Goal: Transaction & Acquisition: Obtain resource

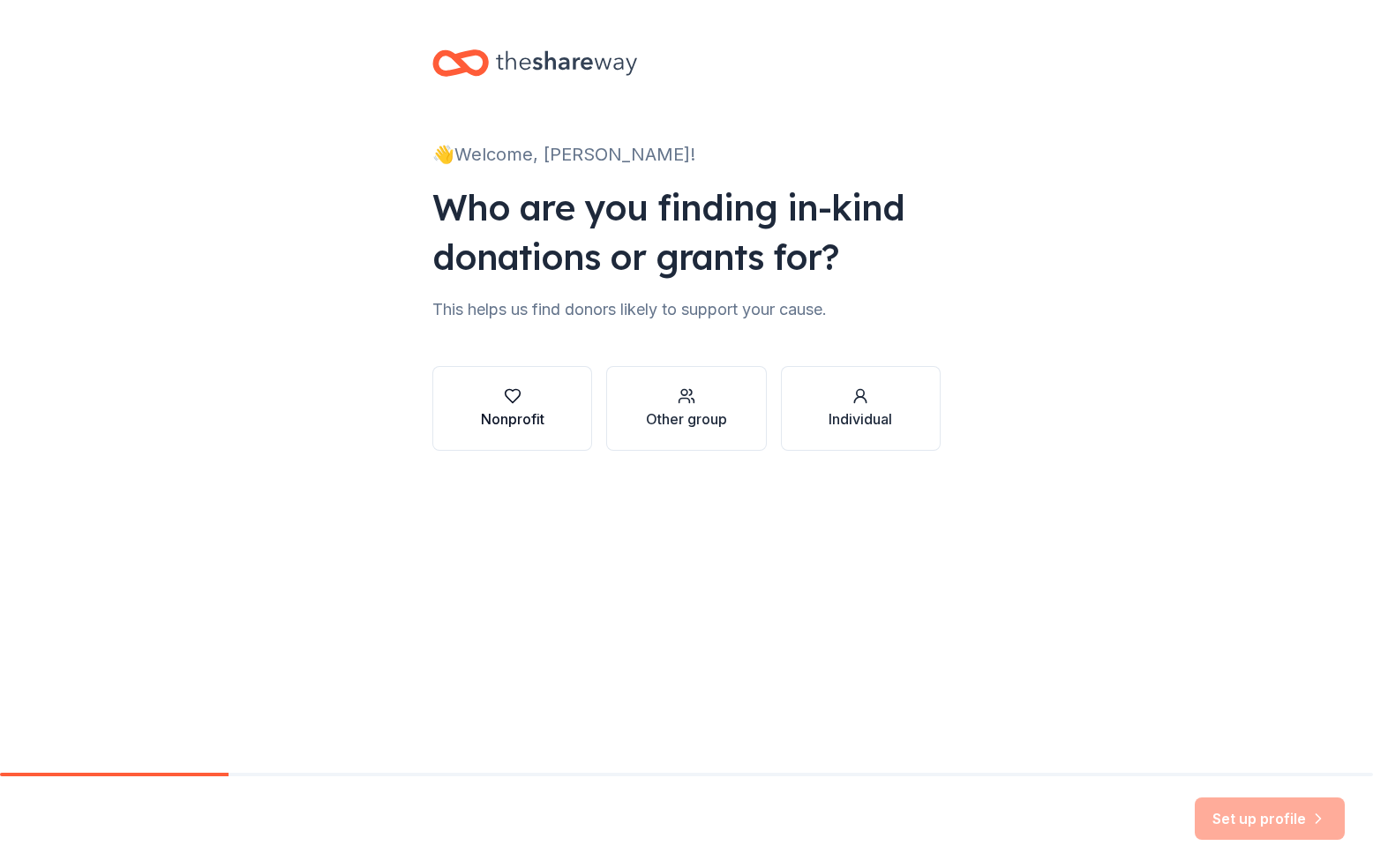
click at [544, 407] on div "Nonprofit" at bounding box center [513, 408] width 64 height 43
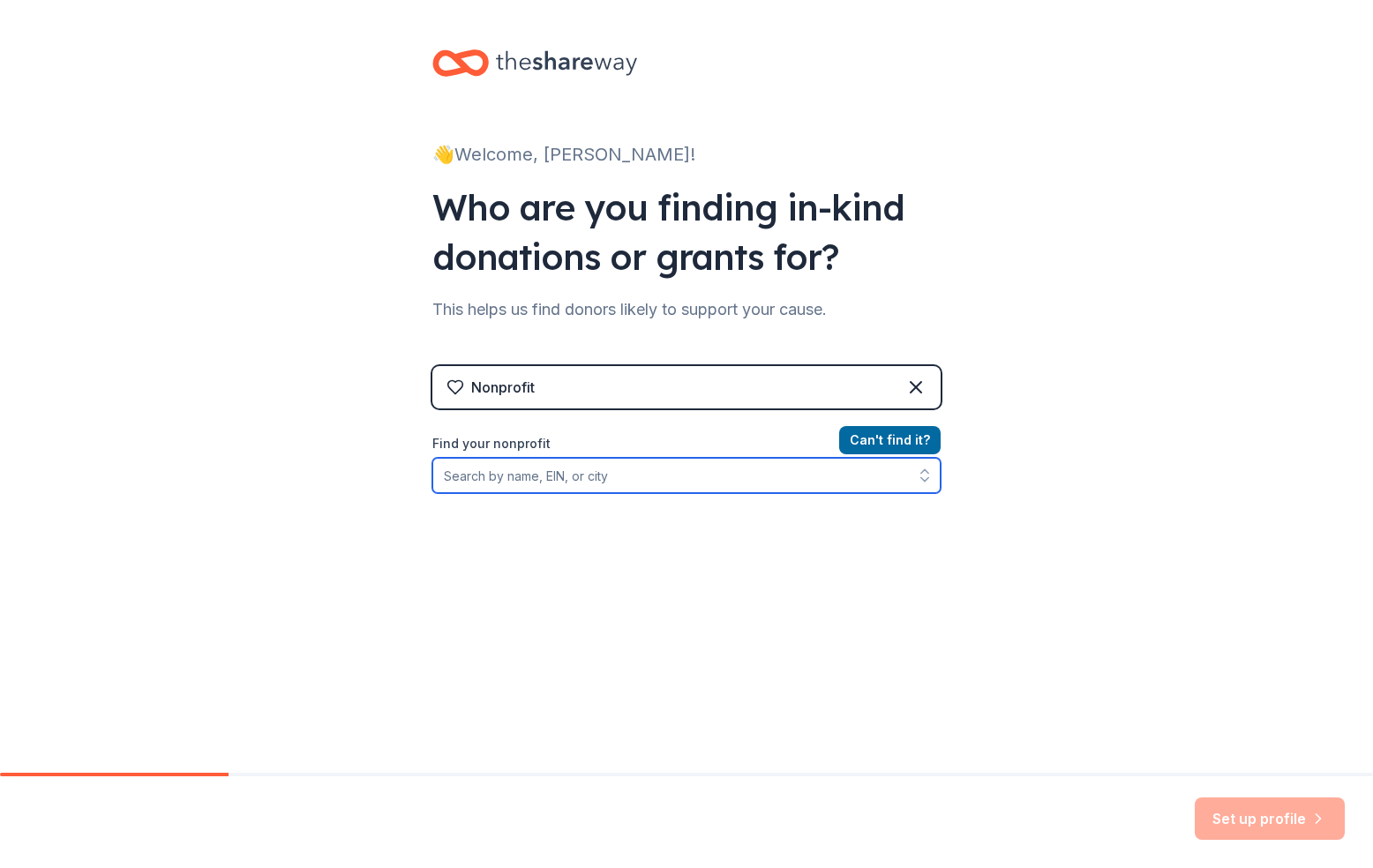
click at [596, 475] on input "Find your nonprofit" at bounding box center [686, 475] width 508 height 35
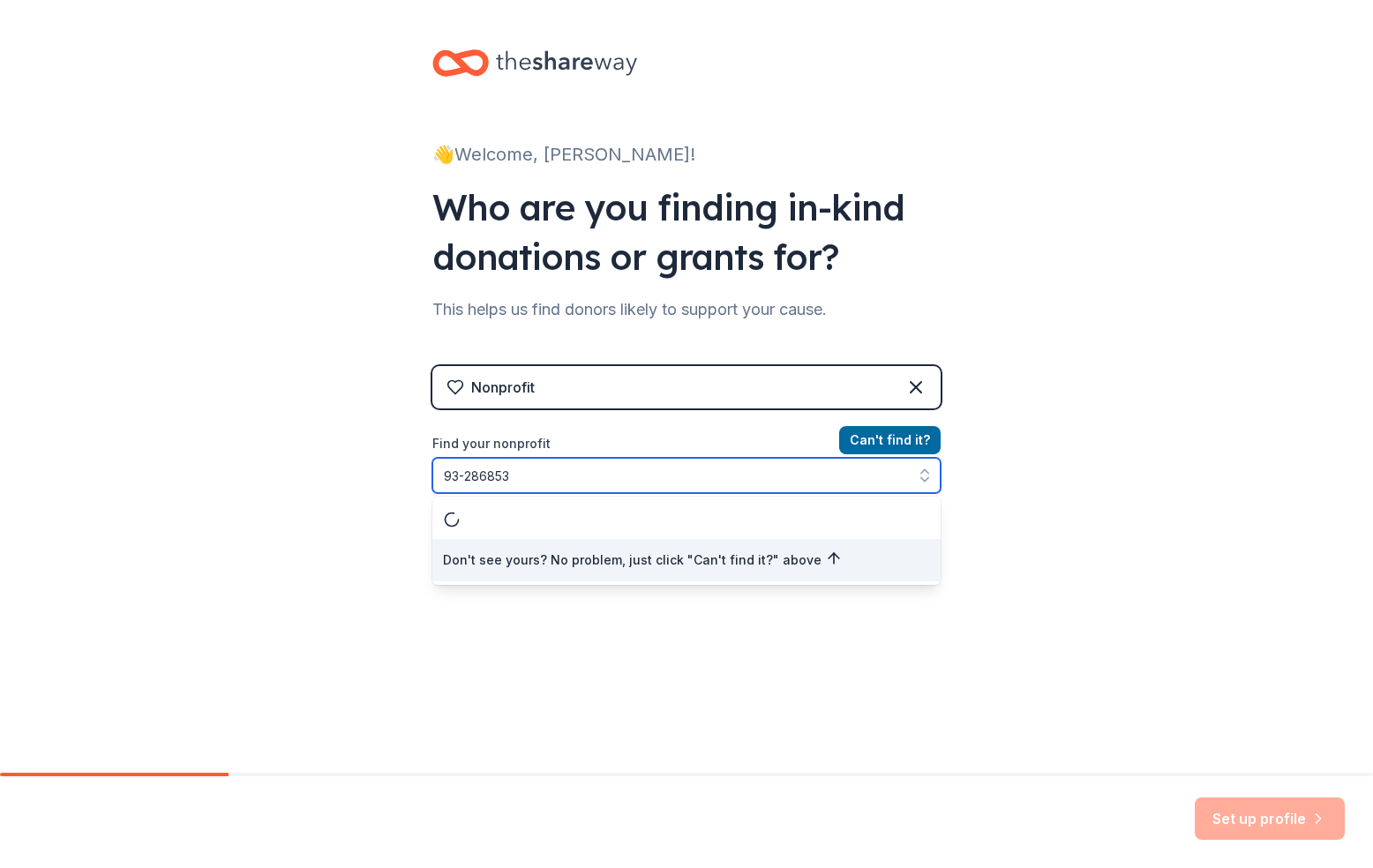
type input "[US_EMPLOYER_IDENTIFICATION_NUMBER]"
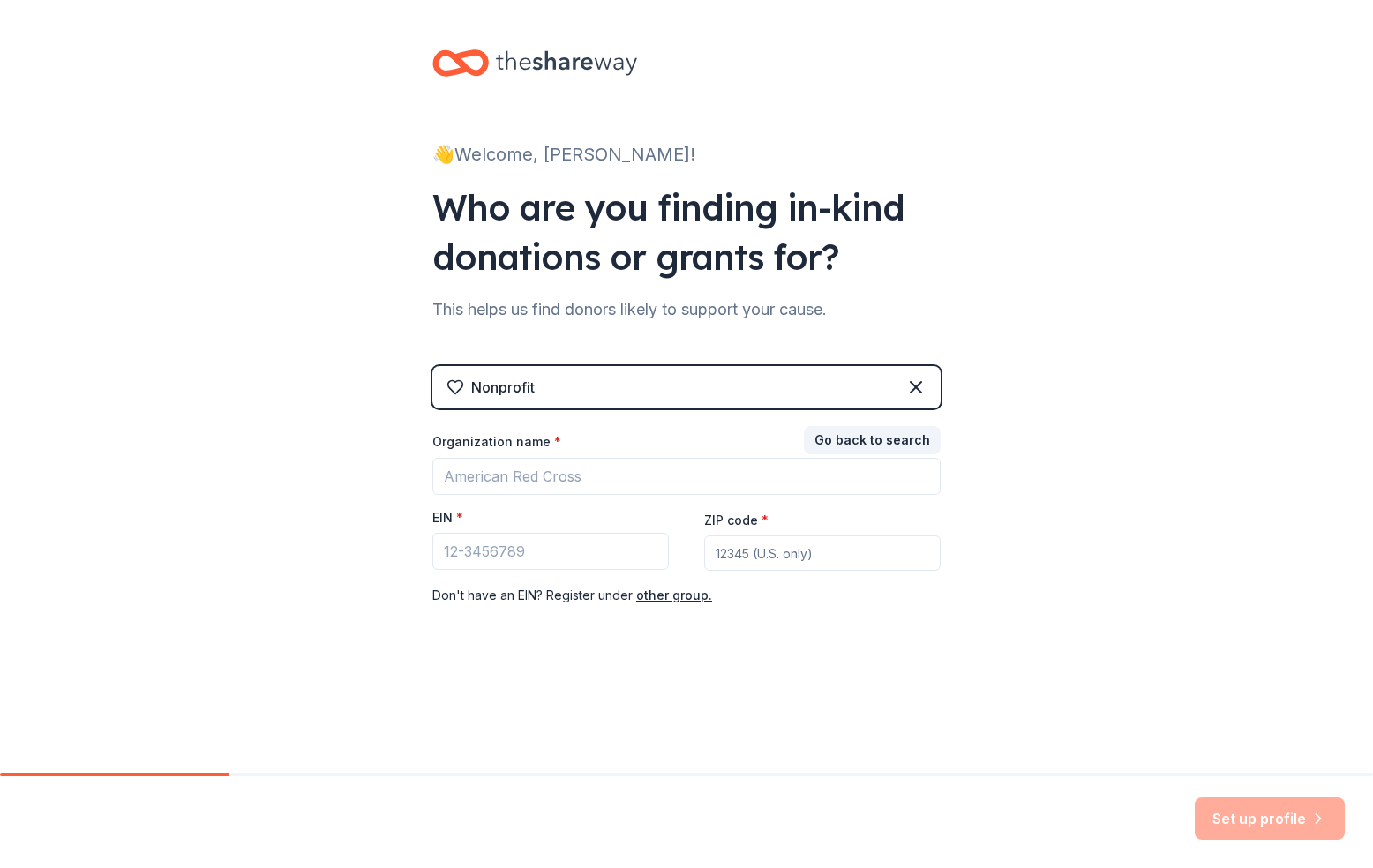
drag, startPoint x: 909, startPoint y: 540, endPoint x: 850, endPoint y: 524, distance: 61.1
click at [909, 540] on div "Go back to search Organization name * EIN * ZIP code * Don ' t have an EIN? Reg…" at bounding box center [686, 518] width 508 height 176
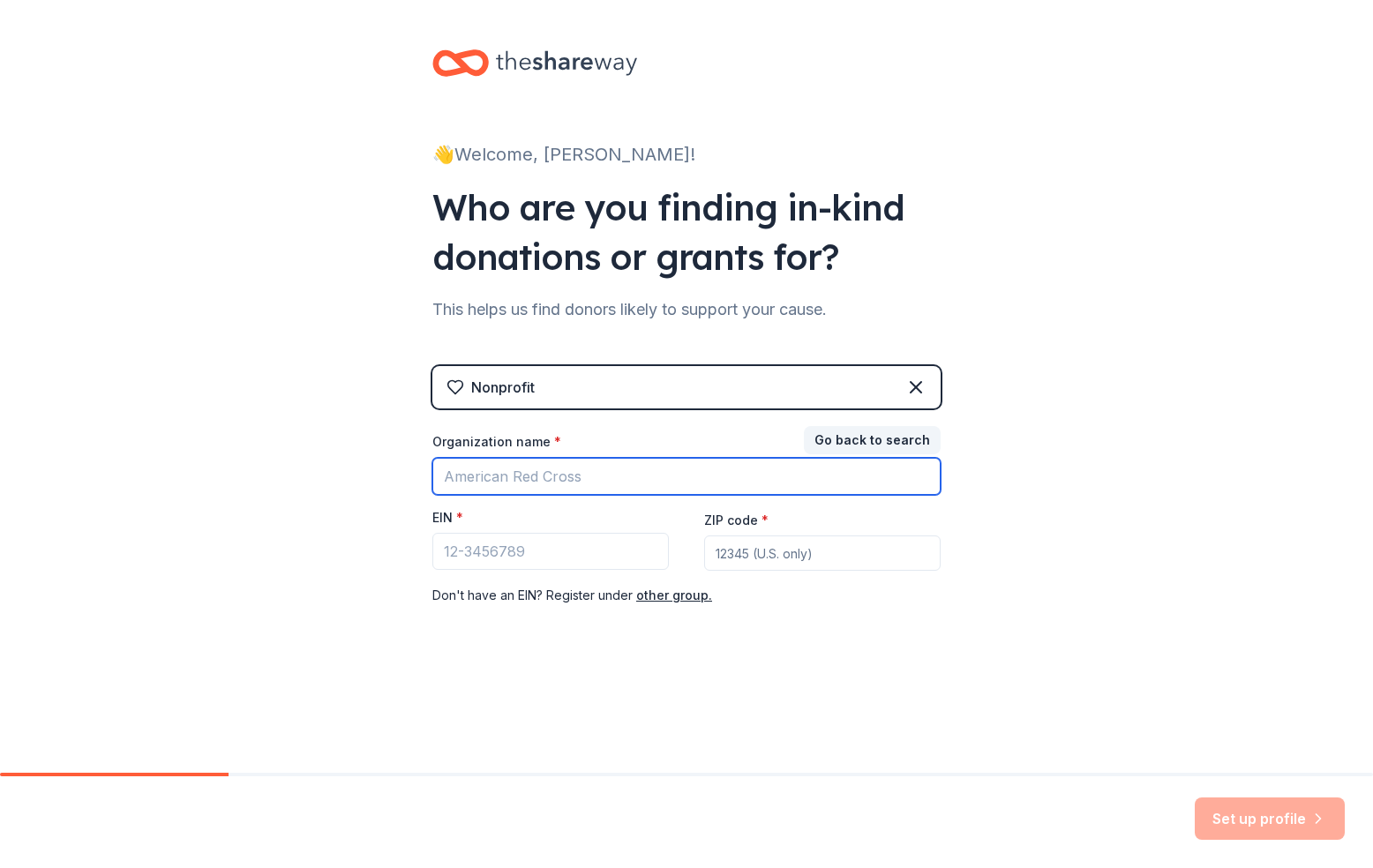
click at [675, 481] on input "Organization name *" at bounding box center [686, 476] width 508 height 37
type input "[PERSON_NAME] Youth Cheerleading Association"
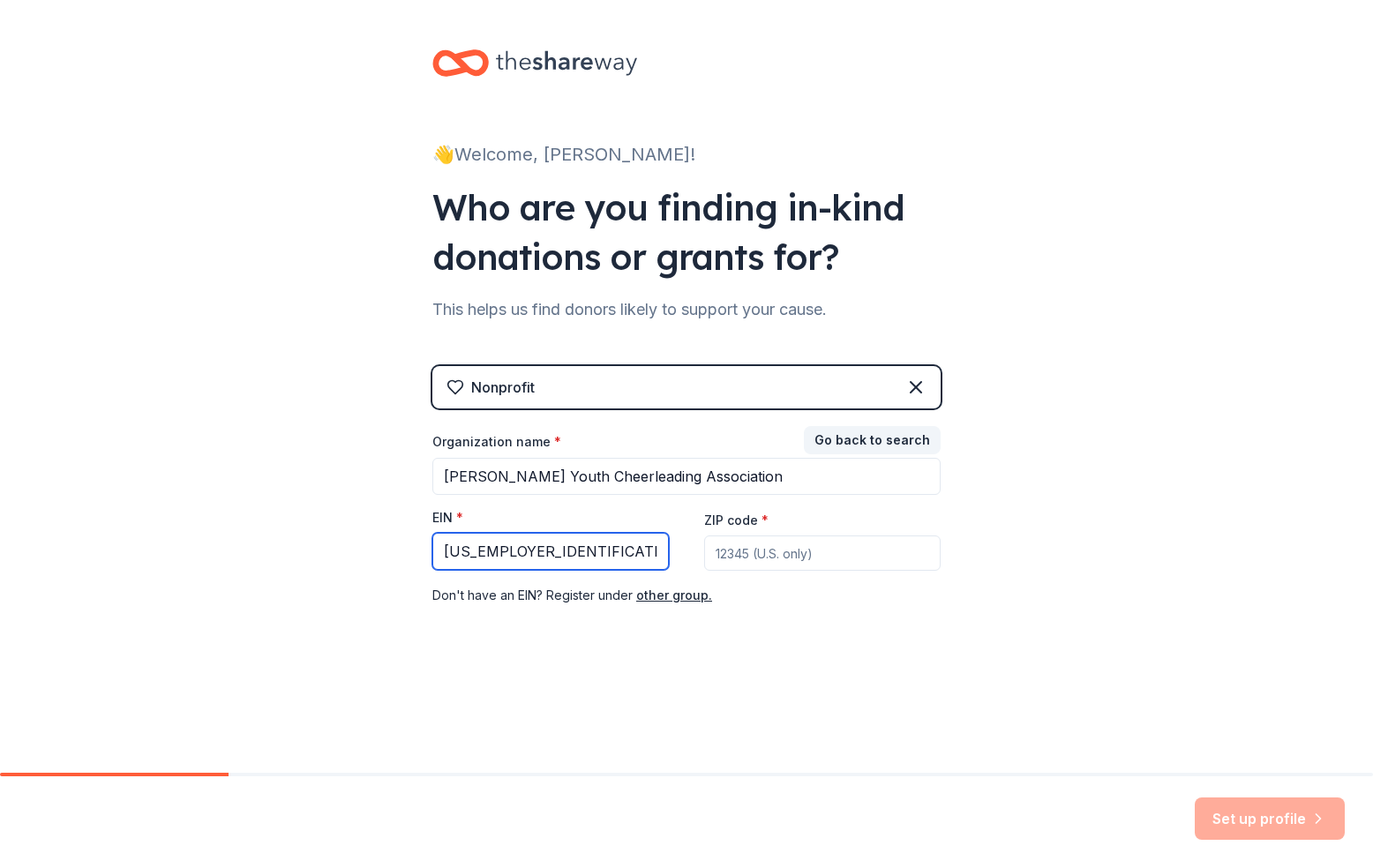
type input "[US_EMPLOYER_IDENTIFICATION_NUMBER]"
click at [864, 543] on input "ZIP code *" at bounding box center [822, 553] width 236 height 35
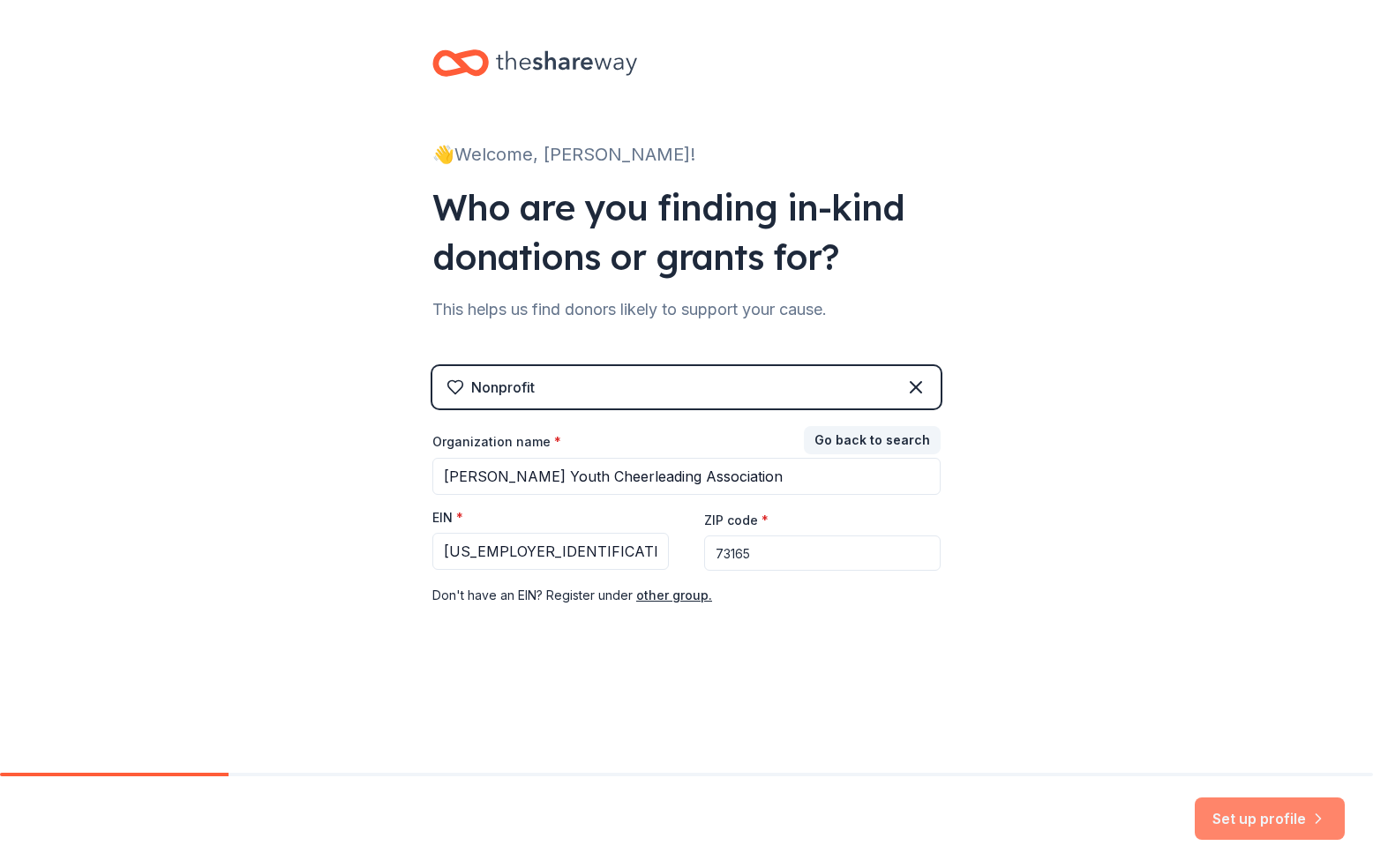
type input "73165"
click at [1255, 823] on button "Set up profile" at bounding box center [1269, 819] width 150 height 43
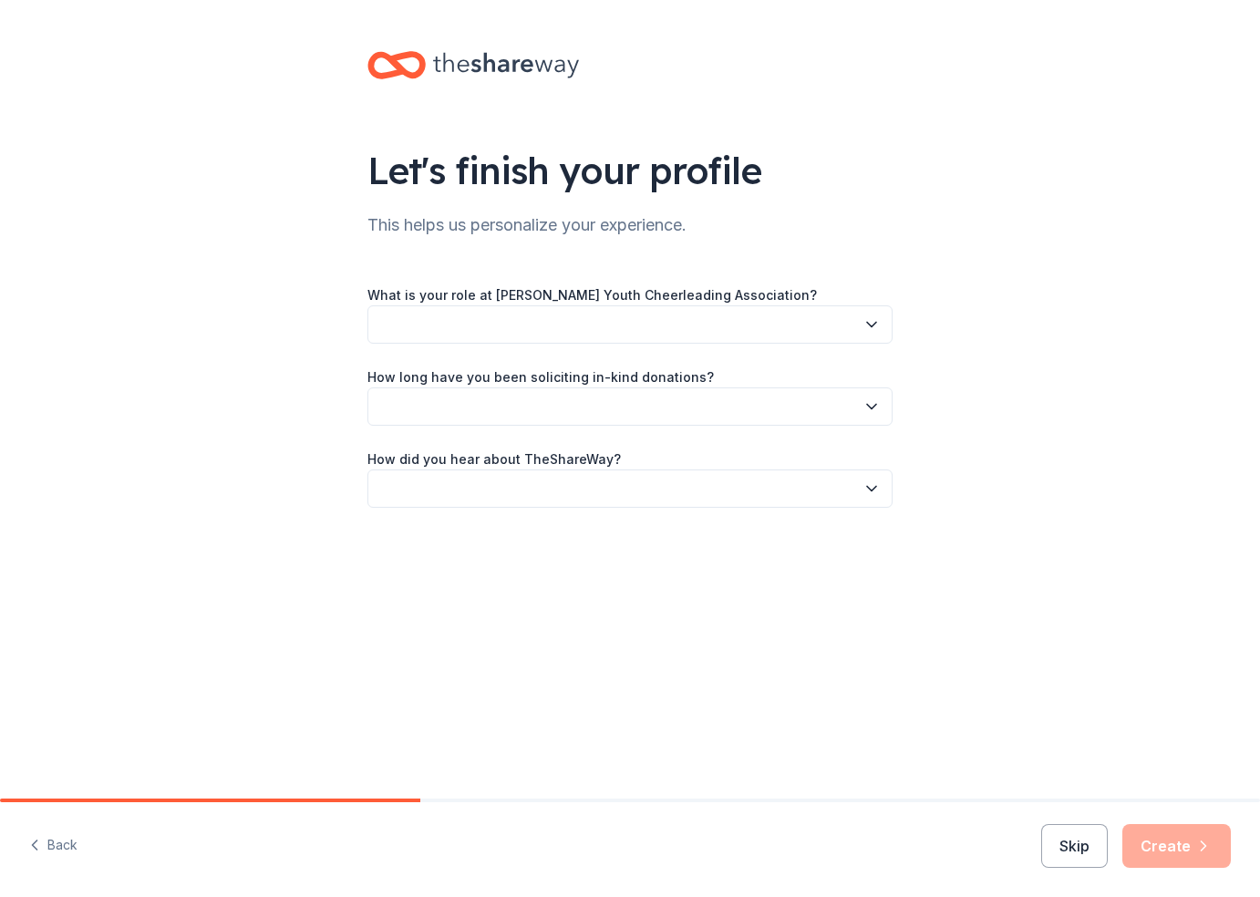
click at [495, 336] on button "button" at bounding box center [629, 324] width 525 height 38
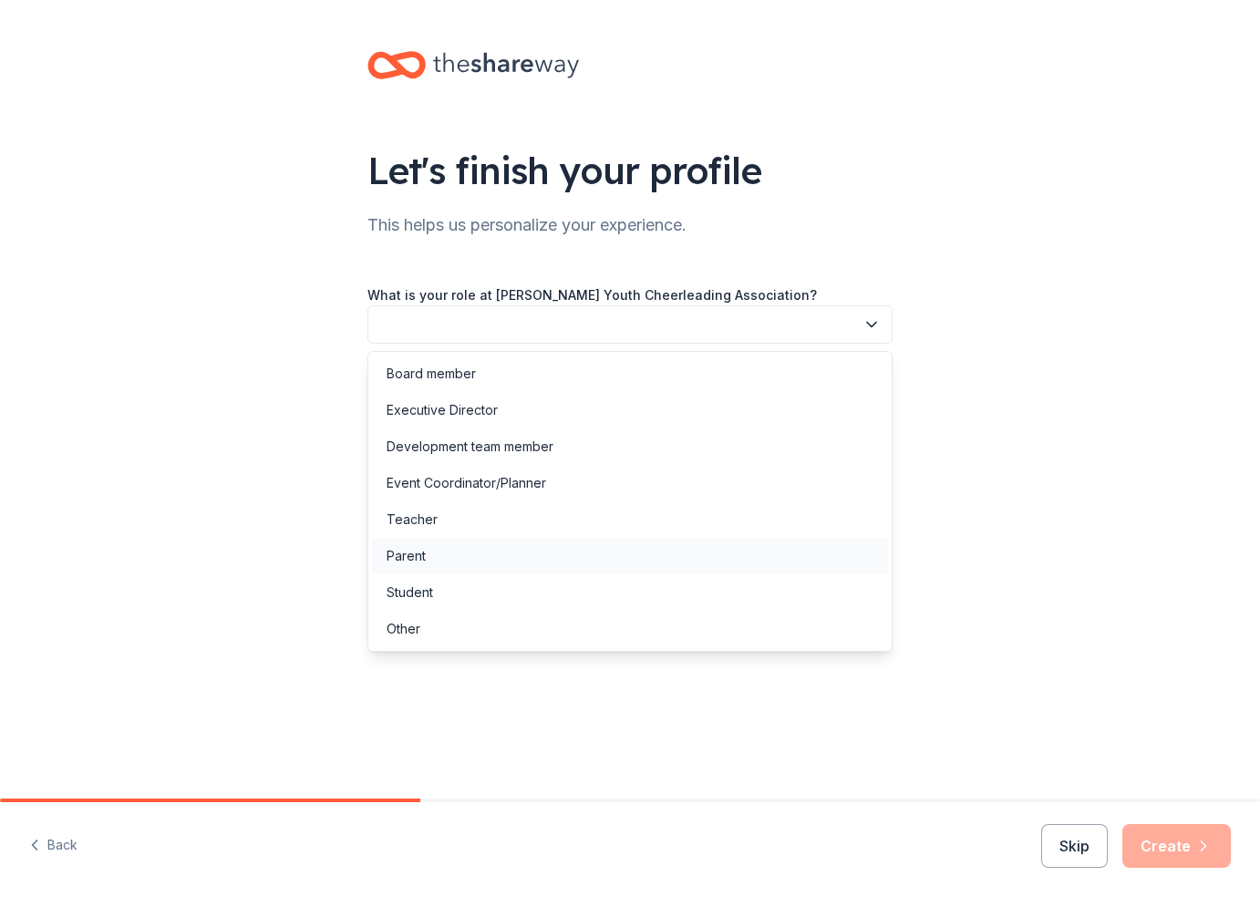
click at [459, 552] on div "Parent" at bounding box center [630, 556] width 516 height 36
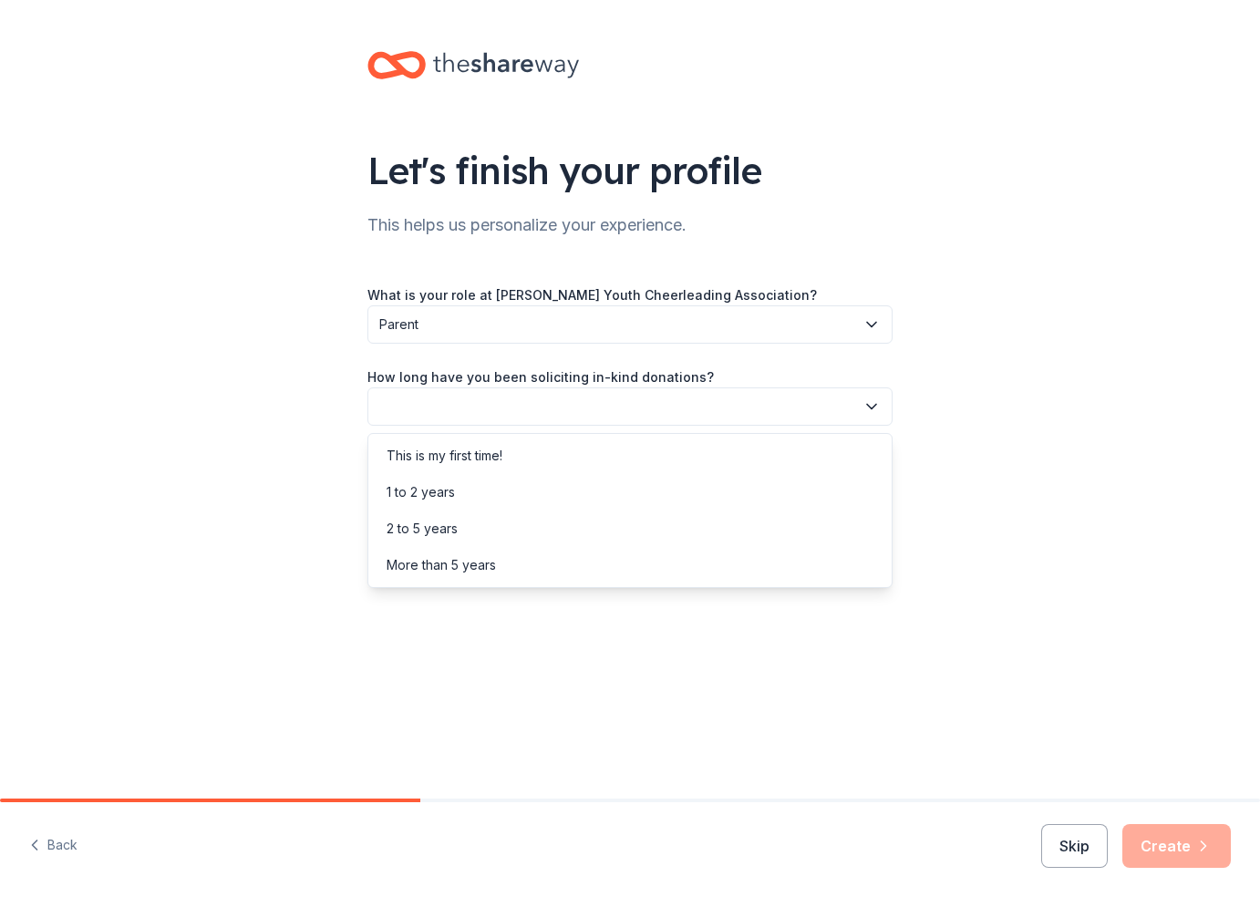
click at [485, 417] on button "button" at bounding box center [629, 407] width 525 height 38
click at [468, 456] on div "This is my first time!" at bounding box center [445, 456] width 116 height 22
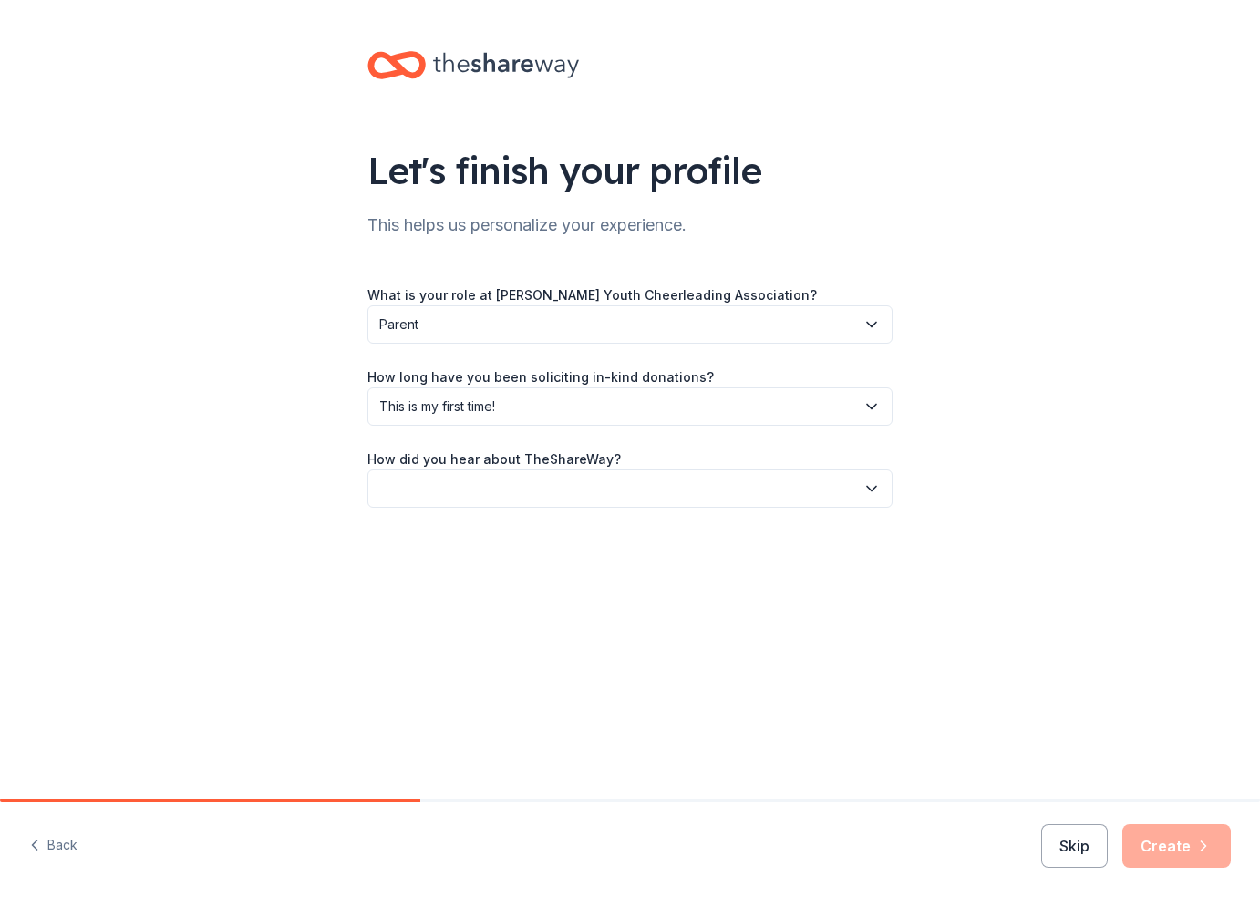
click at [479, 481] on button "button" at bounding box center [629, 489] width 525 height 38
click at [198, 533] on div "Let's finish your profile This helps us personalize your experience. What is yo…" at bounding box center [630, 297] width 1260 height 595
click at [512, 471] on button "button" at bounding box center [629, 489] width 525 height 38
click at [500, 537] on div "Friend or colleague" at bounding box center [446, 538] width 119 height 22
click at [1177, 847] on button "Create" at bounding box center [1176, 846] width 109 height 44
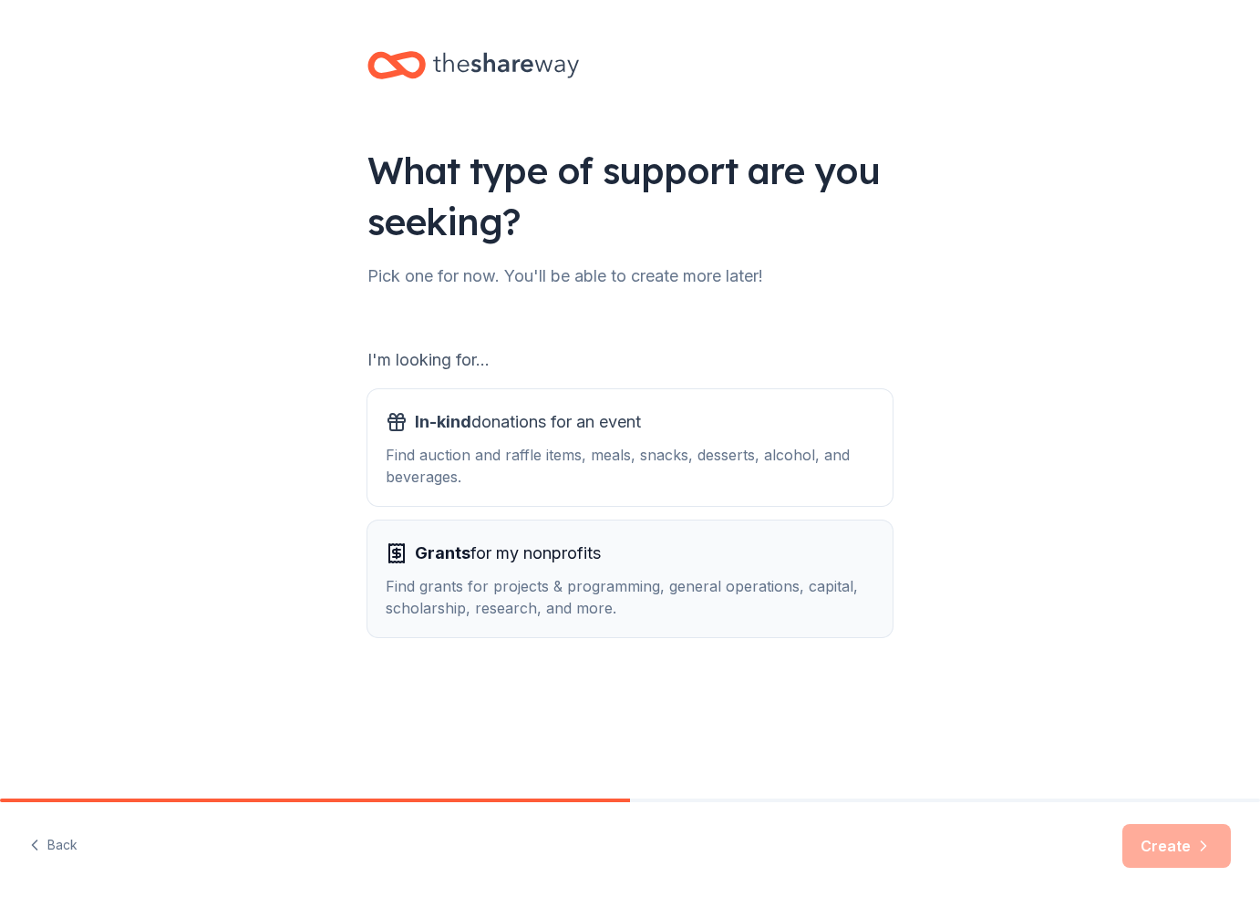
click at [538, 572] on div "Grants for my nonprofits Find grants for projects & programming, general operat…" at bounding box center [630, 579] width 489 height 80
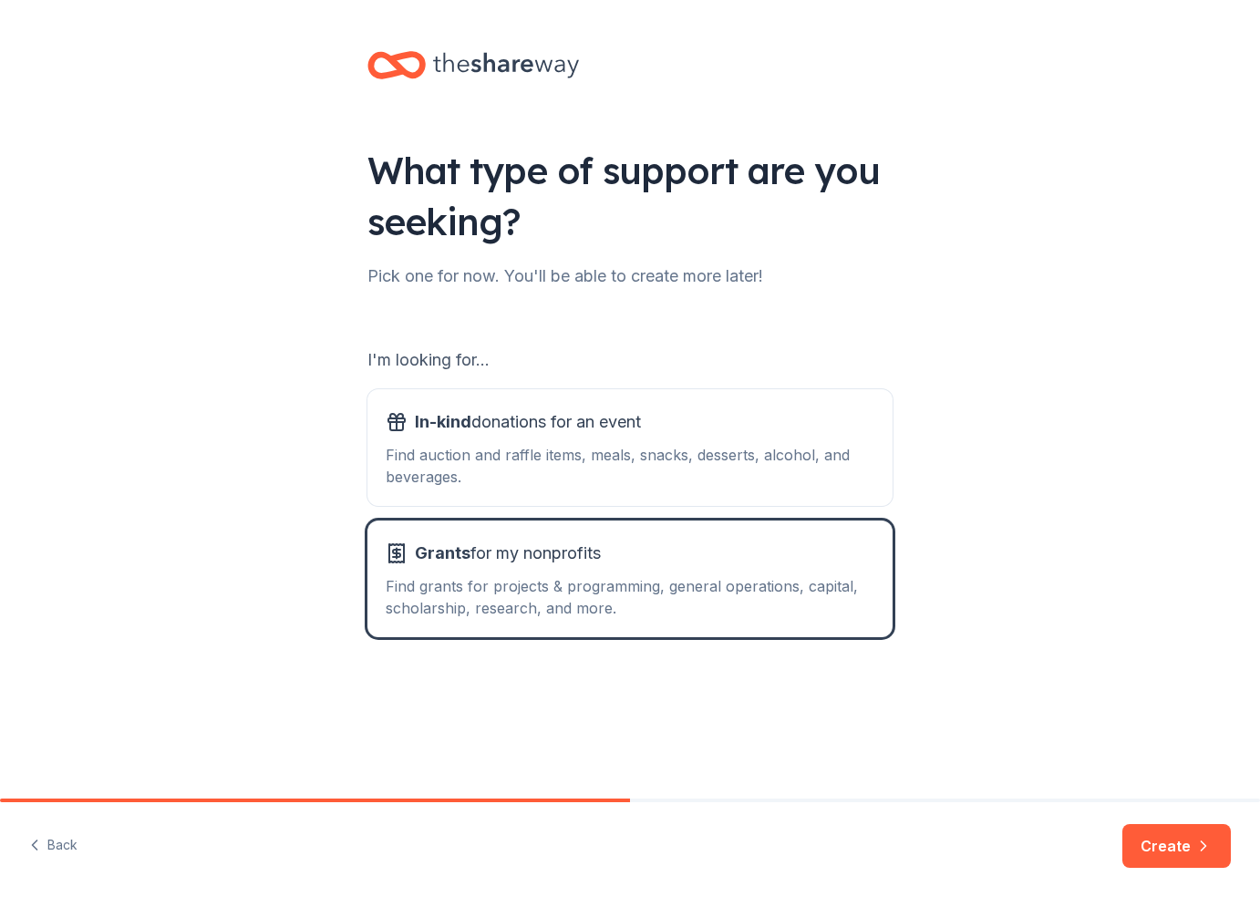
click at [1179, 850] on button "Create" at bounding box center [1176, 846] width 109 height 44
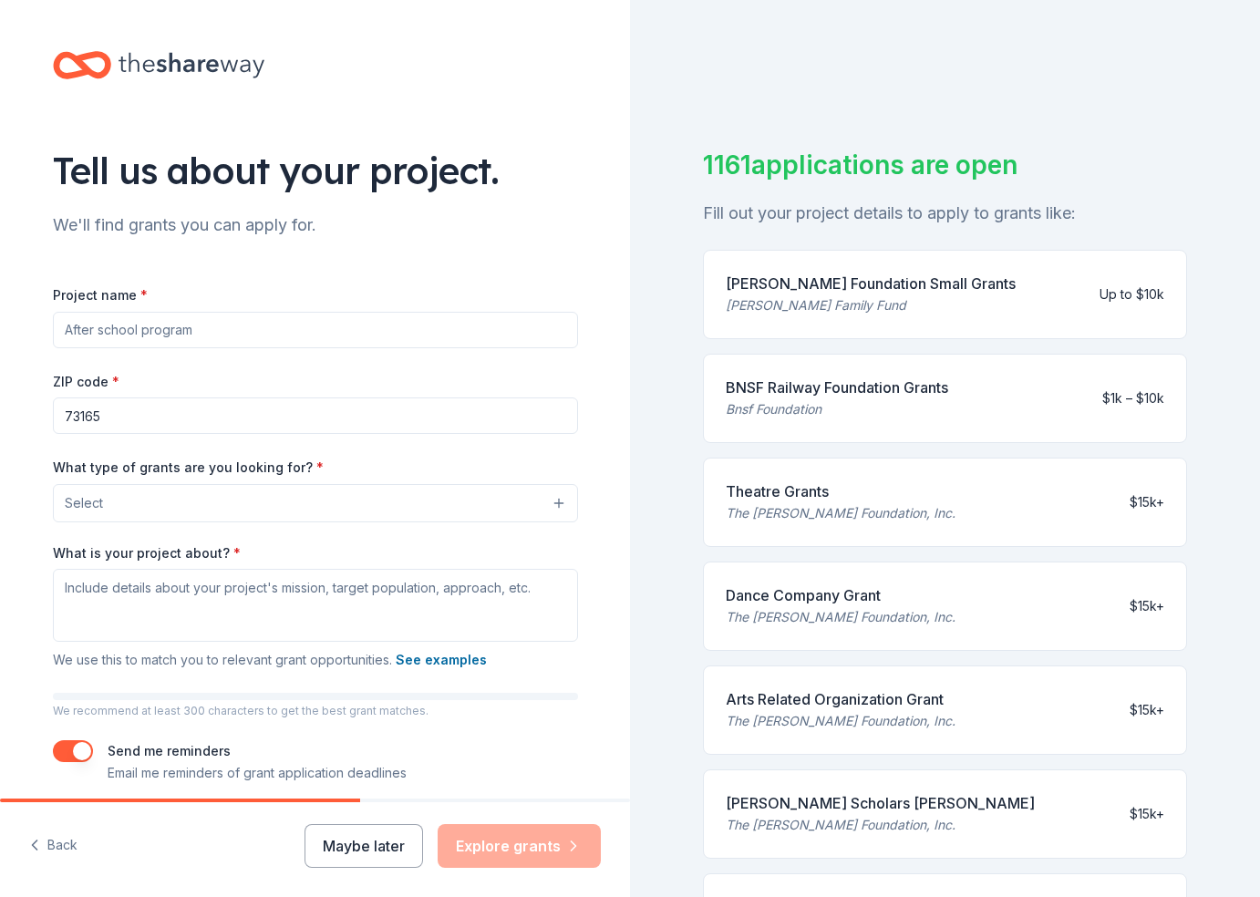
click at [239, 321] on input "Project name *" at bounding box center [315, 330] width 525 height 36
type input "Moore Youth Cheerleading"
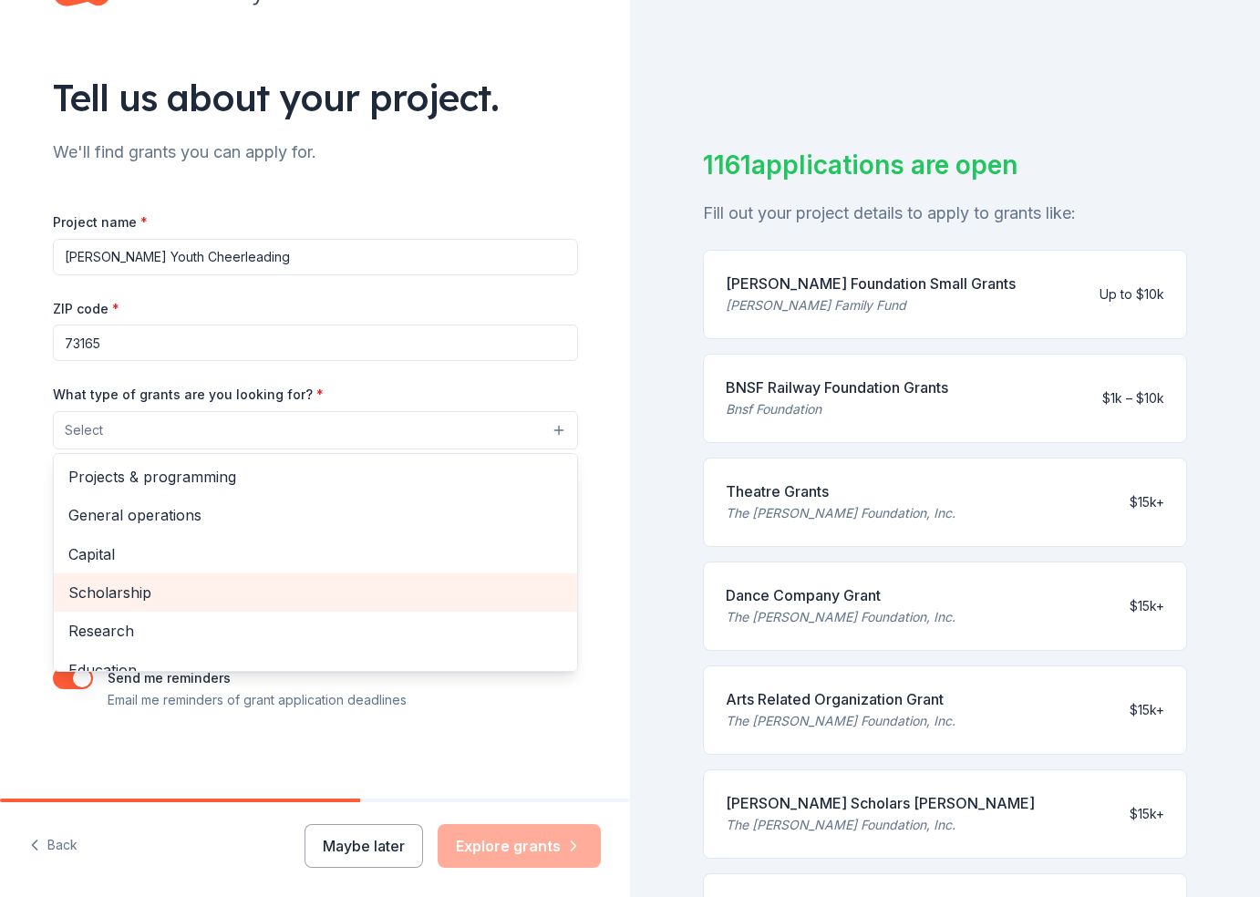
click at [133, 596] on span "Scholarship" at bounding box center [315, 593] width 494 height 24
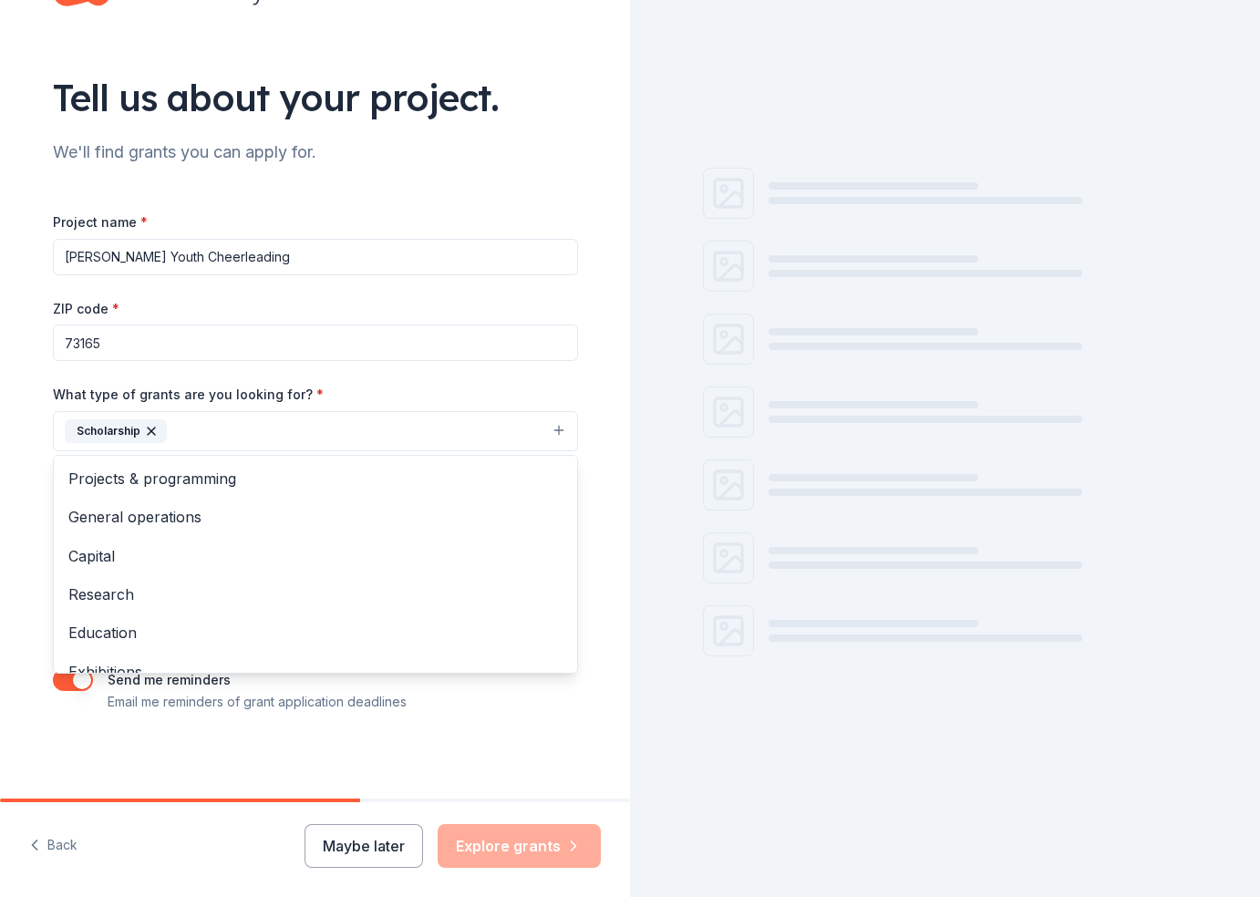
click at [27, 578] on div "Tell us about your project. We'll find grants you can apply for. Project name *…" at bounding box center [316, 364] width 584 height 874
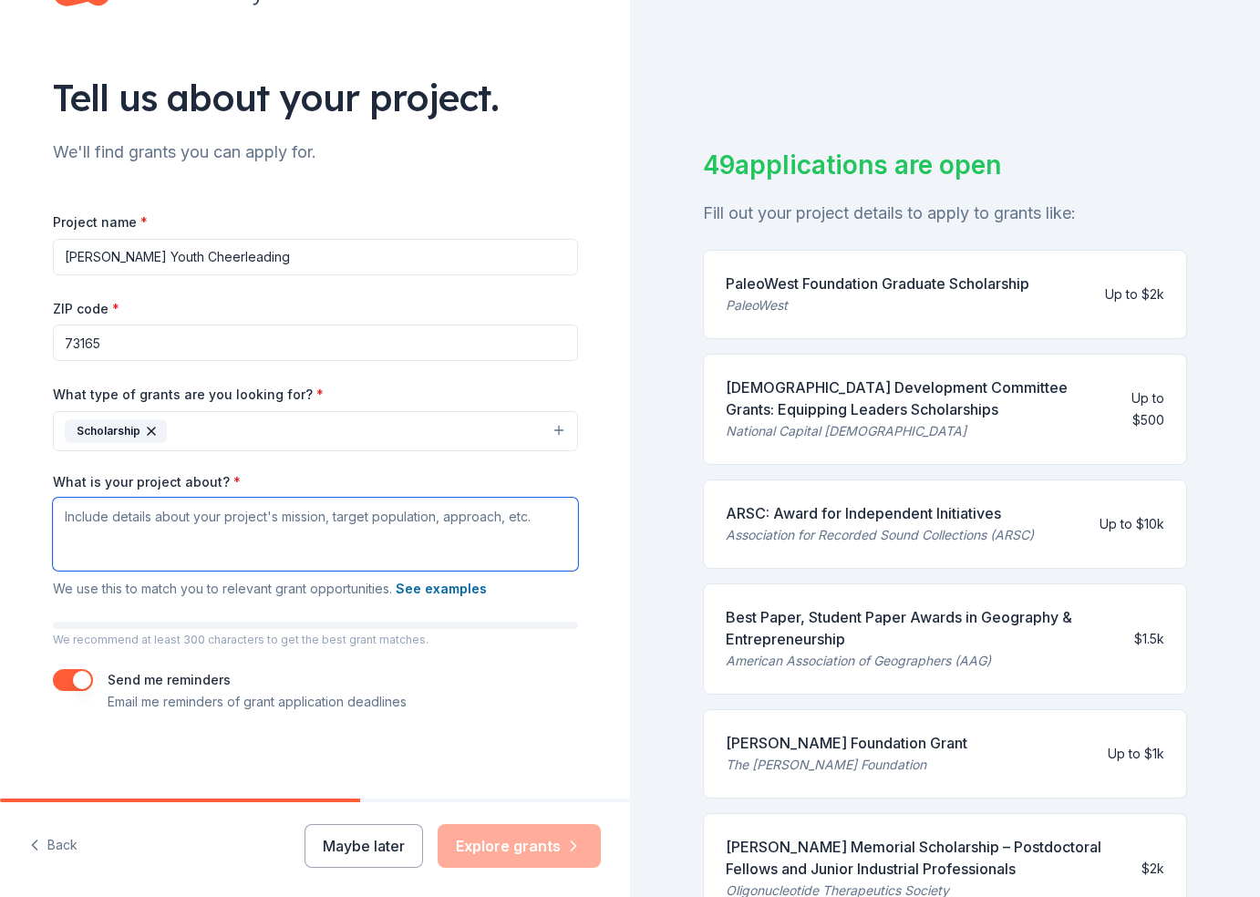
click at [492, 531] on textarea "What is your project about? *" at bounding box center [315, 534] width 525 height 73
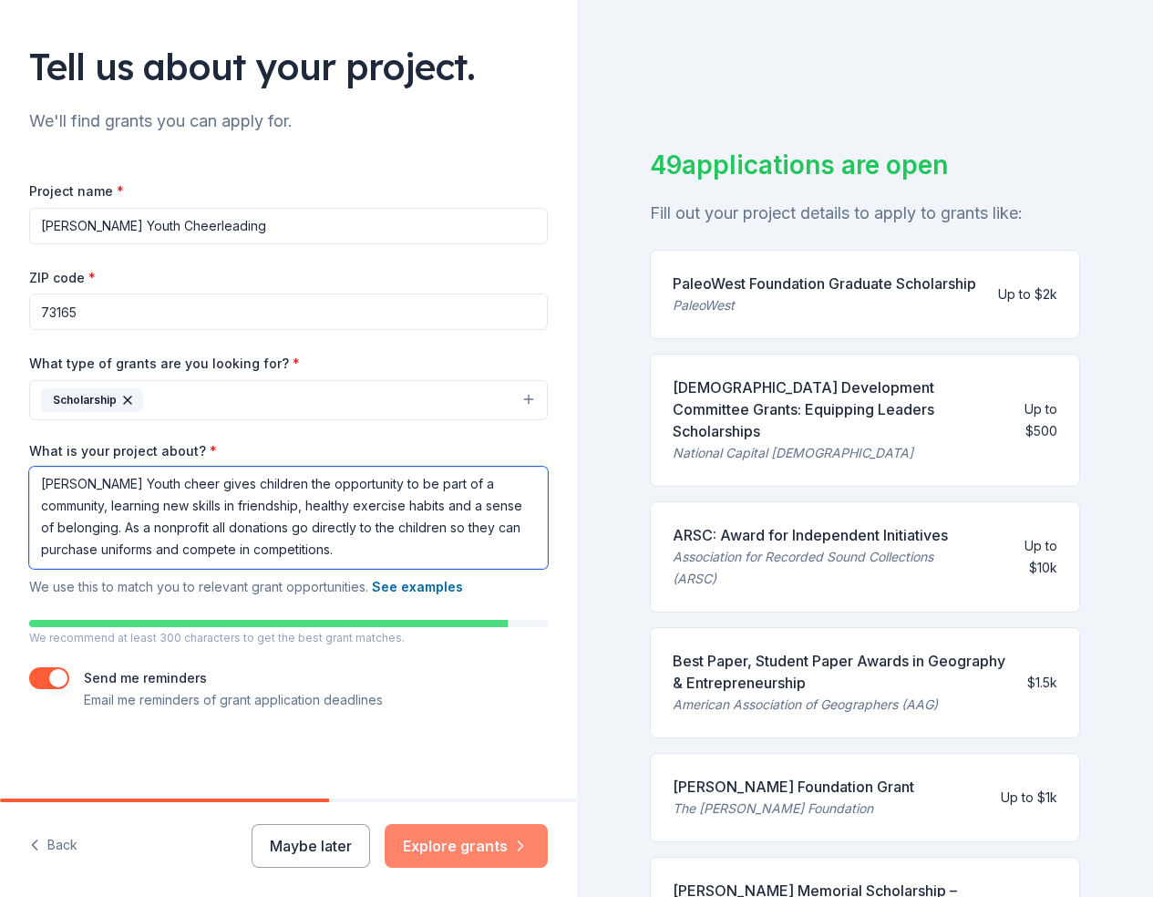
scroll to position [2, 0]
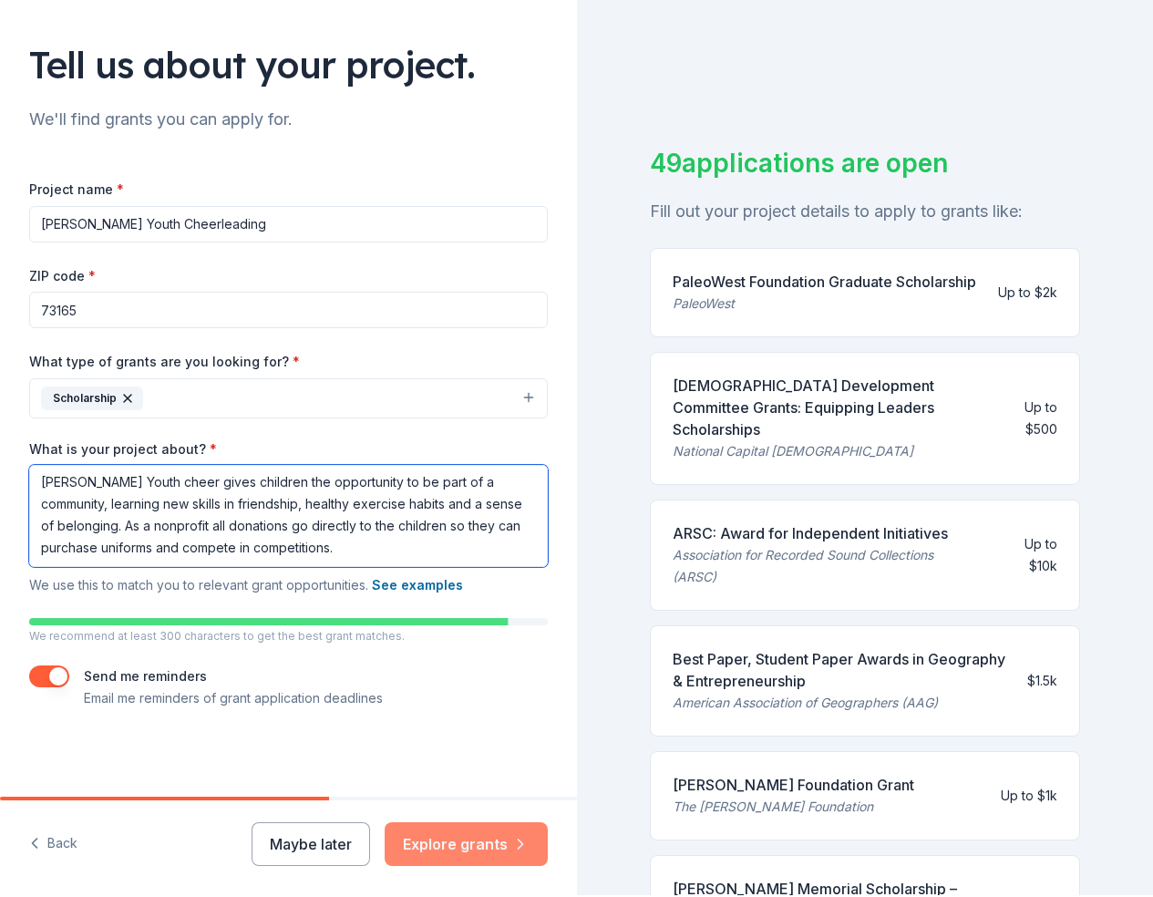
type textarea "Moore Youth cheer gives children the opportunity to be part of a community, lea…"
click at [444, 849] on button "Explore grants" at bounding box center [466, 844] width 163 height 44
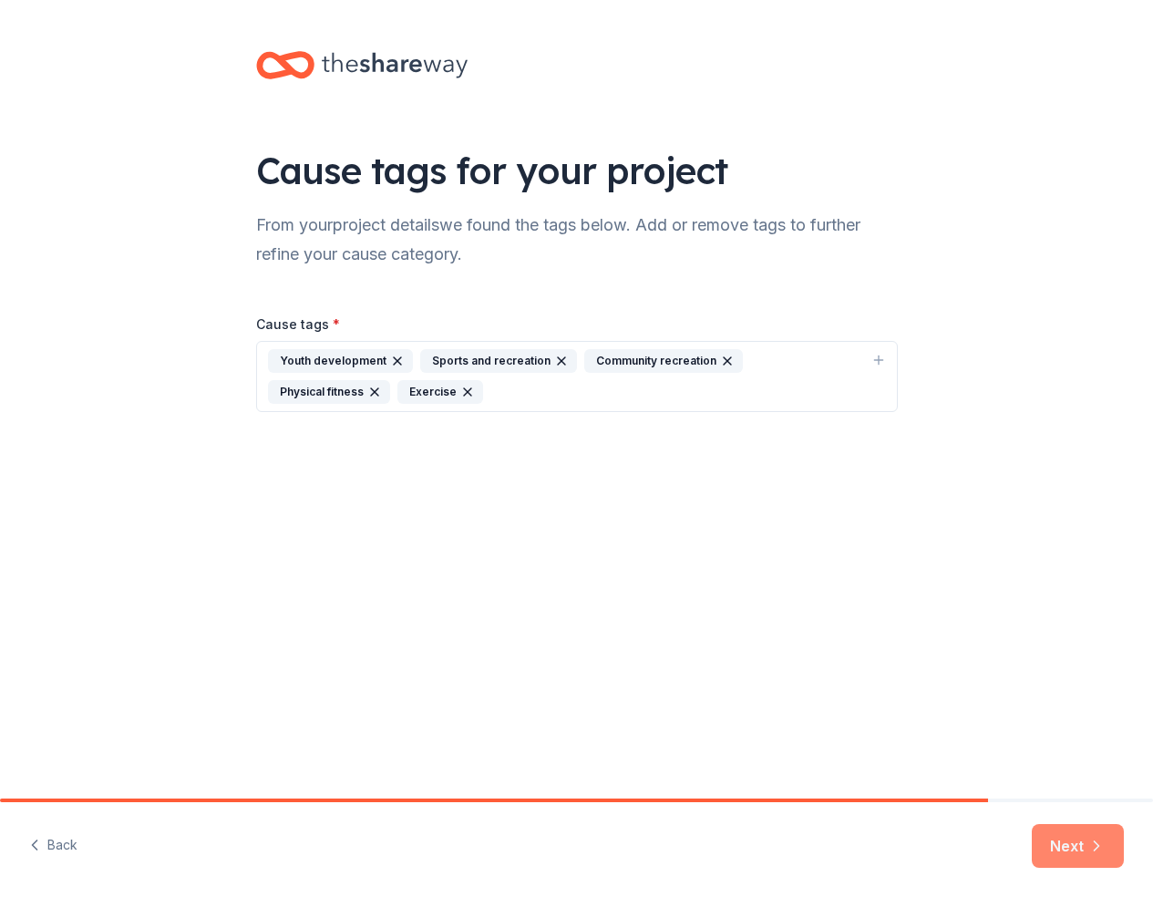
click at [1085, 846] on button "Next" at bounding box center [1078, 846] width 92 height 44
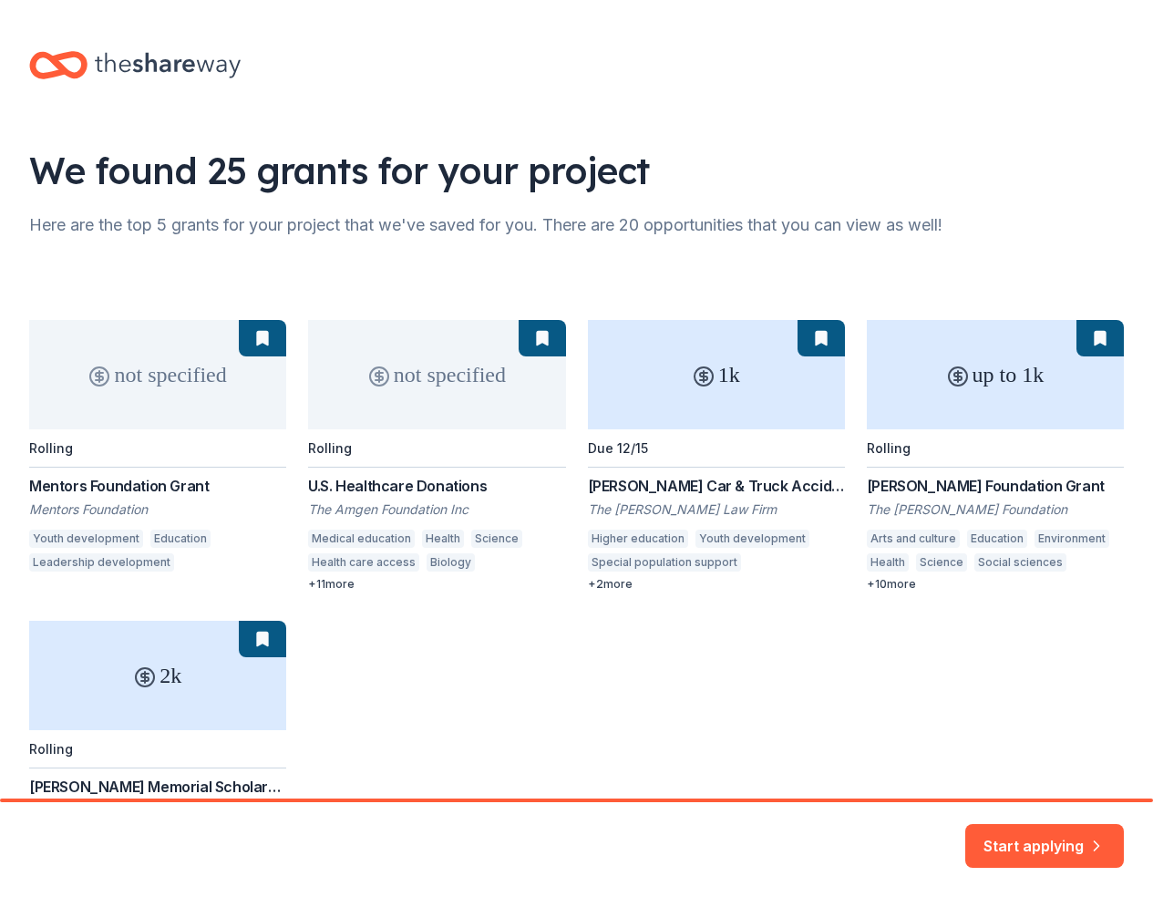
click at [603, 584] on div "not specified Rolling Mentors Foundation Grant Mentors Foundation Youth develop…" at bounding box center [576, 599] width 1095 height 558
click at [1040, 838] on button "Start applying" at bounding box center [1045, 835] width 159 height 44
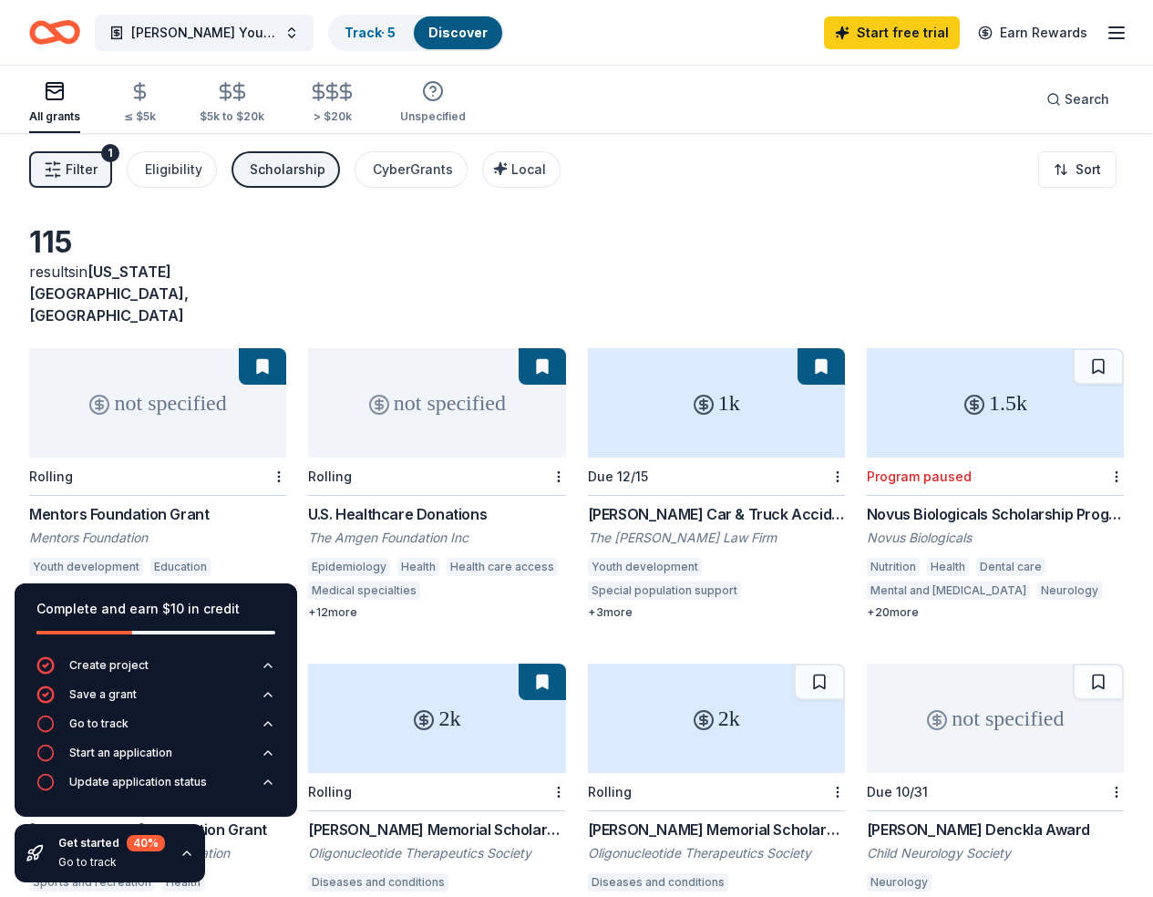
click at [163, 384] on div "not specified" at bounding box center [157, 402] width 257 height 109
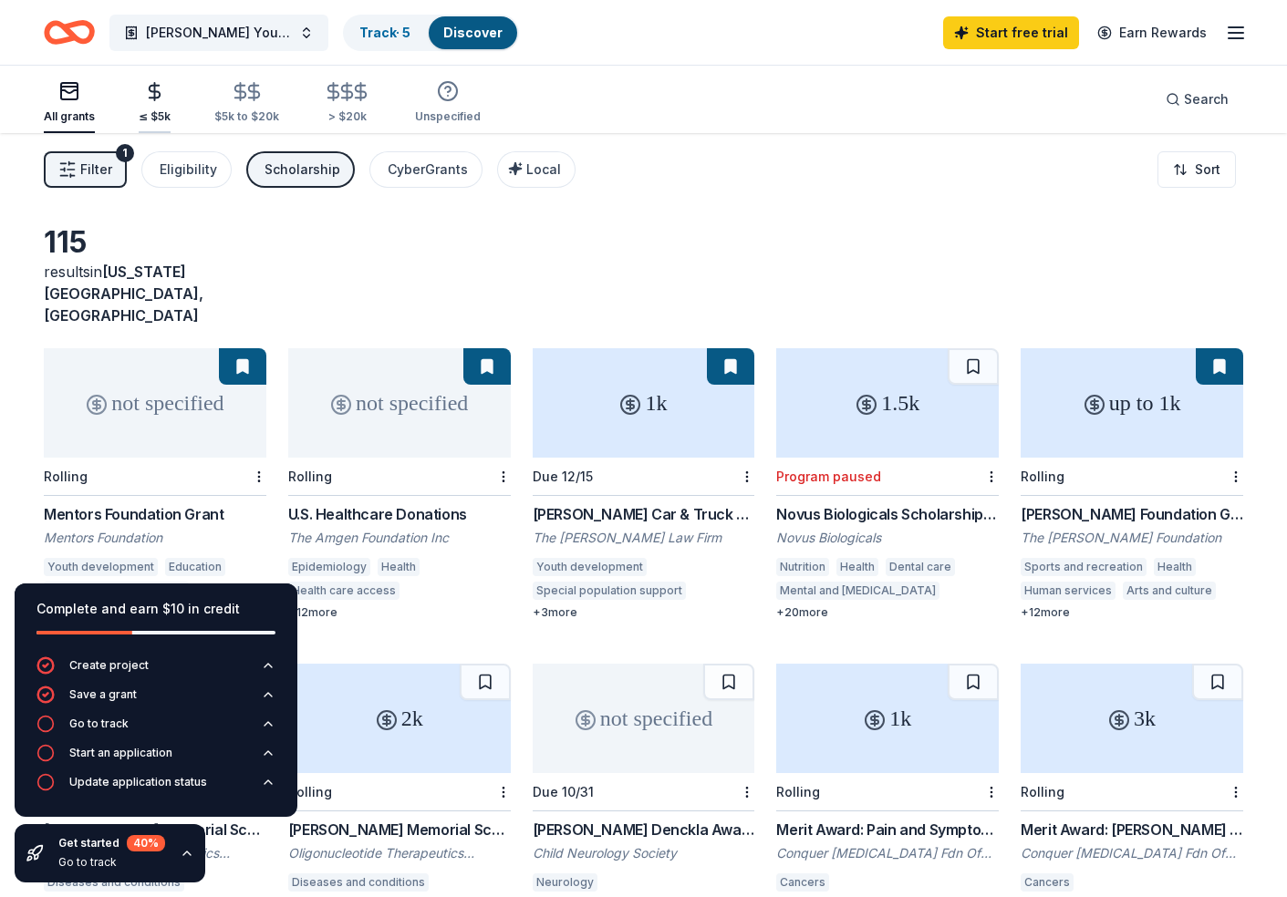
click at [153, 98] on icon "button" at bounding box center [155, 92] width 11 height 12
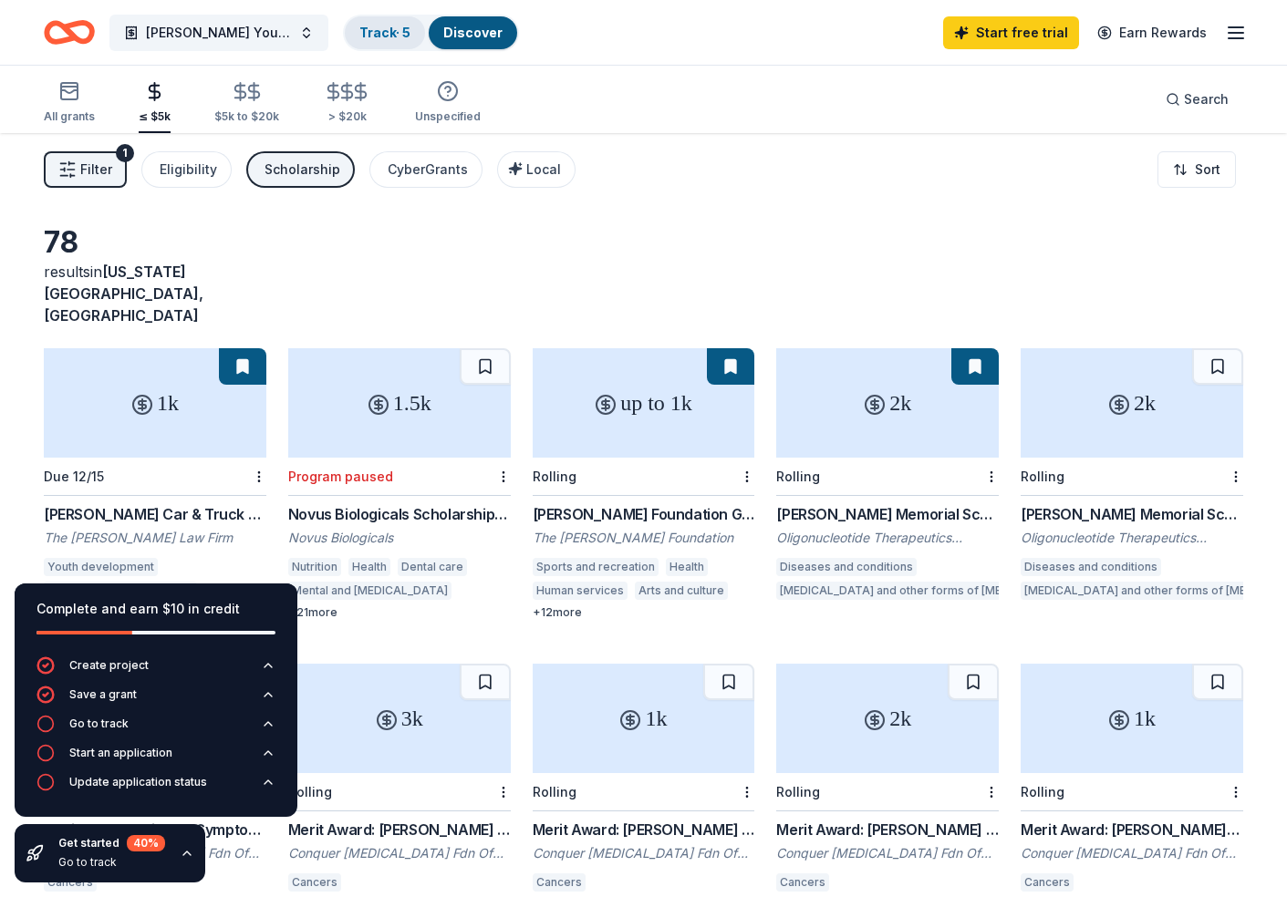
click at [393, 34] on link "Track · 5" at bounding box center [384, 33] width 51 height 16
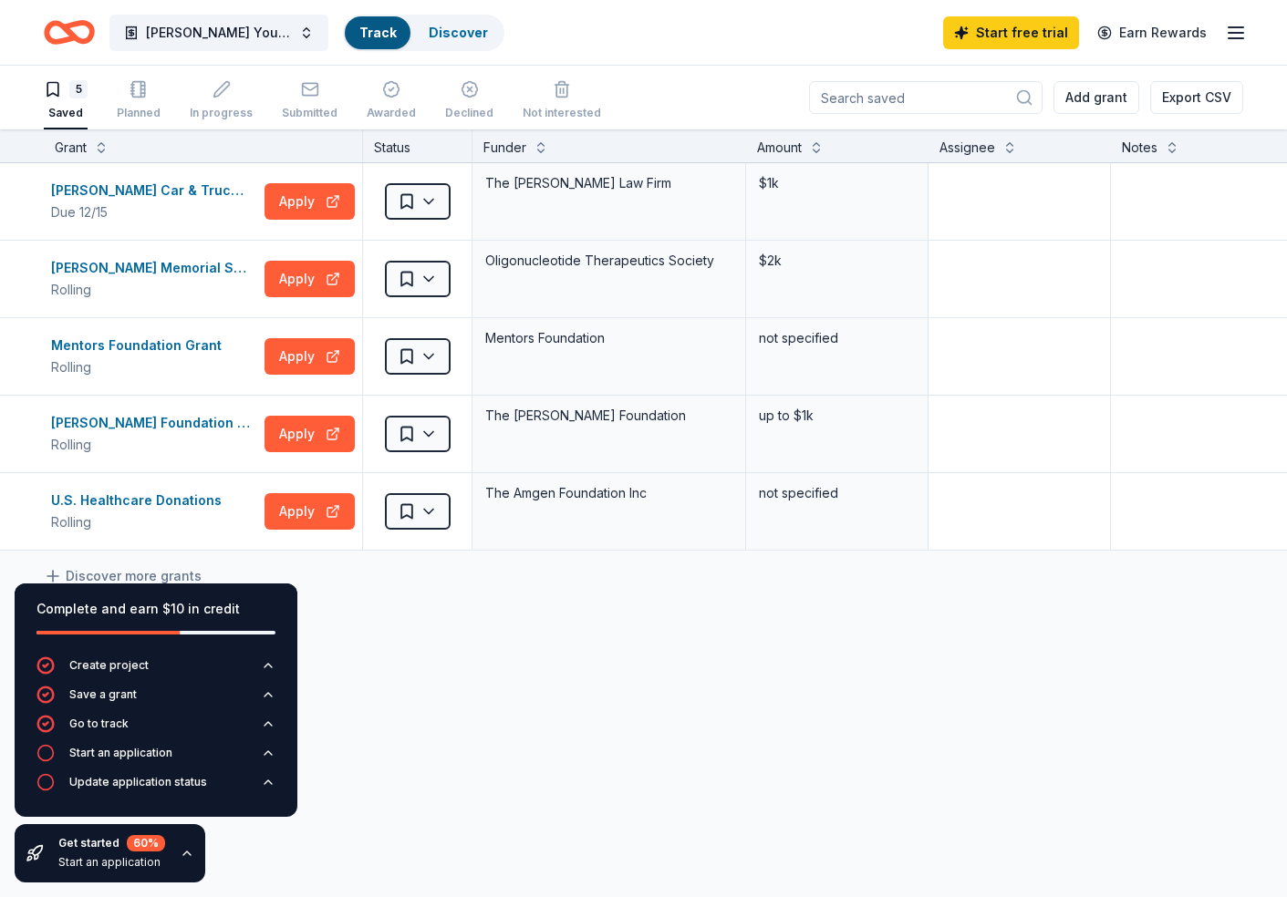
scroll to position [1, 0]
click at [957, 95] on input at bounding box center [925, 96] width 233 height 33
click at [199, 31] on span "Moore Youth Cheerleading" at bounding box center [219, 33] width 146 height 22
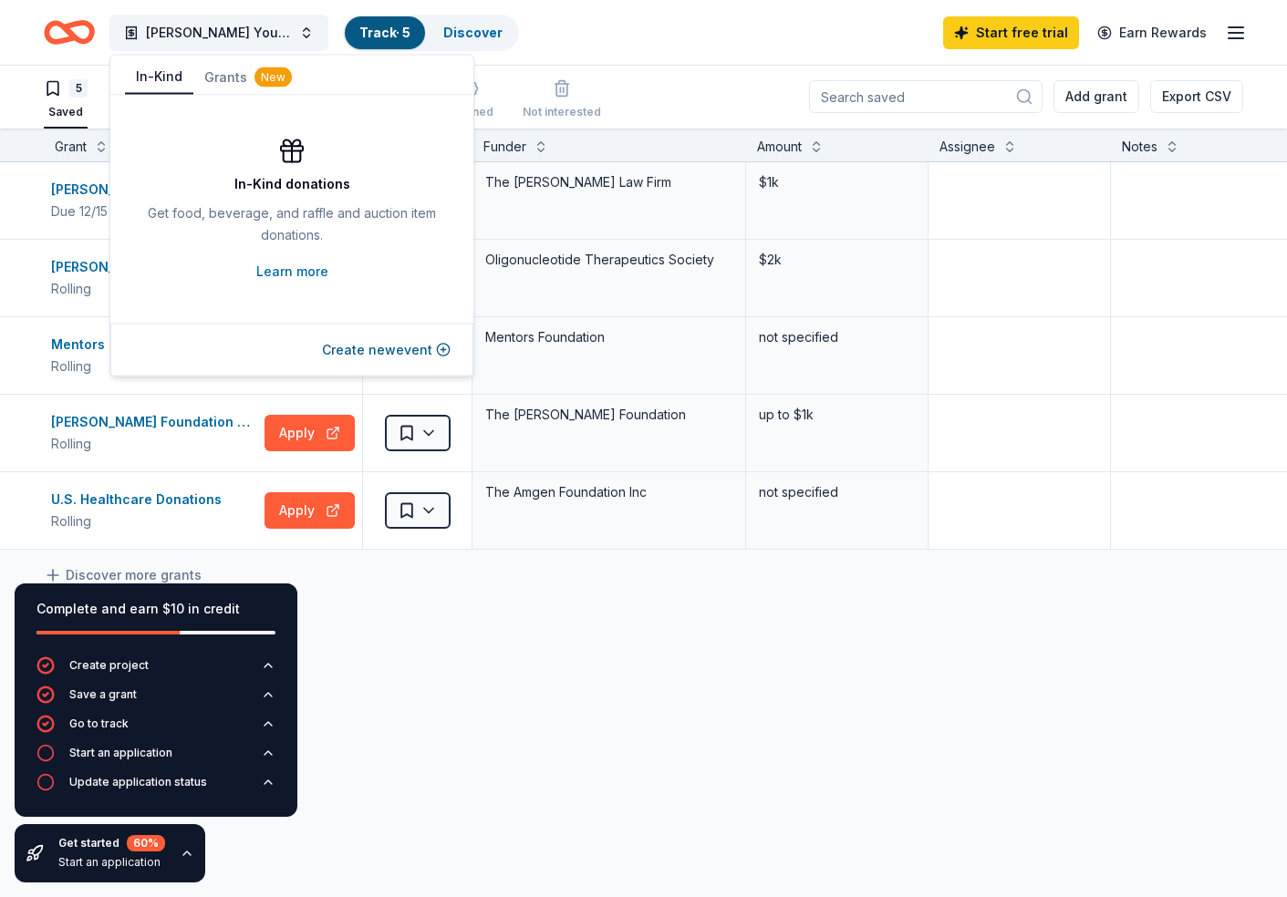
click at [171, 77] on button "In-Kind" at bounding box center [159, 77] width 68 height 35
click at [227, 72] on button "Grants New" at bounding box center [247, 77] width 109 height 33
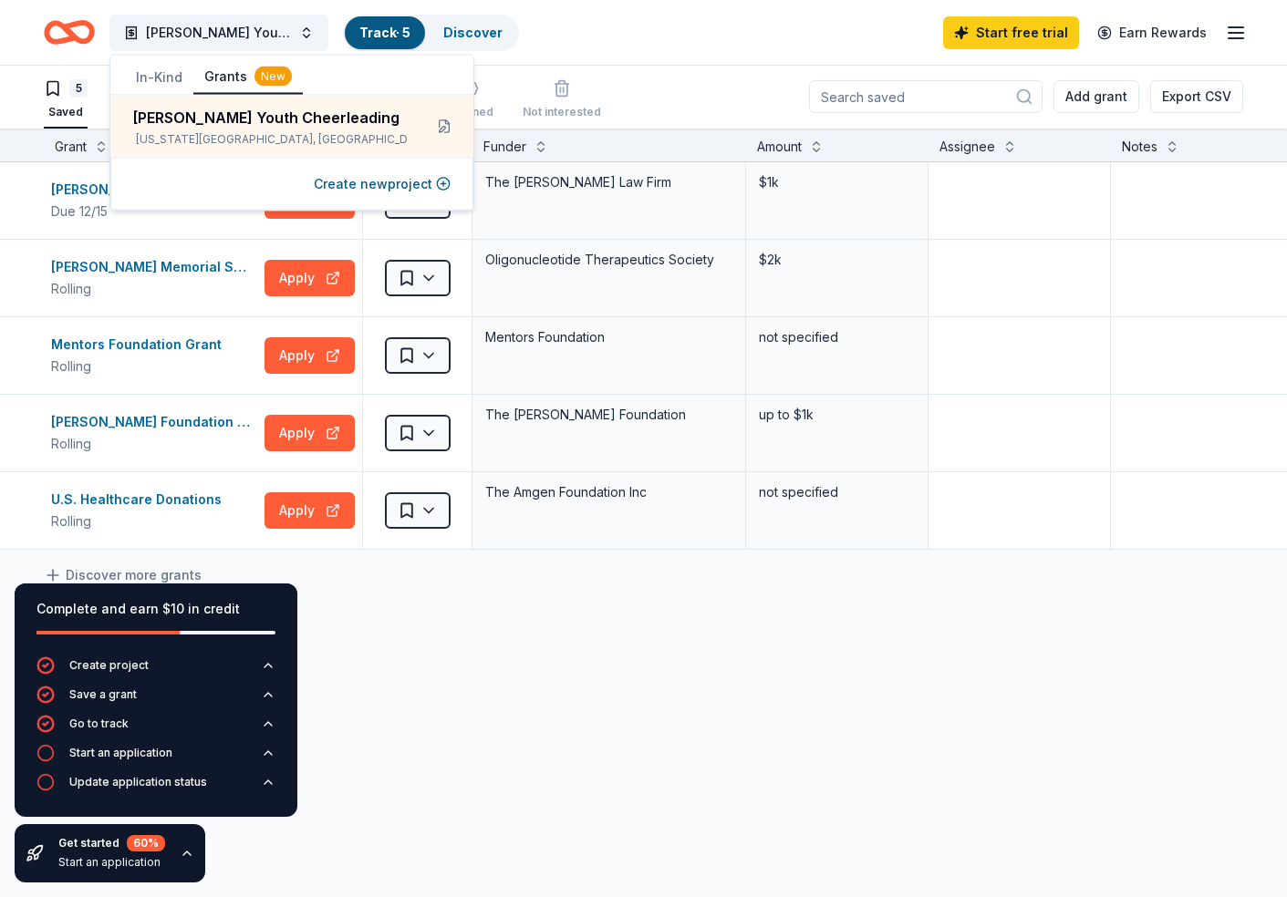
click at [771, 64] on div "Moore Youth Cheerleading Track · 5 Discover Start free trial Earn Rewards" at bounding box center [643, 32] width 1287 height 65
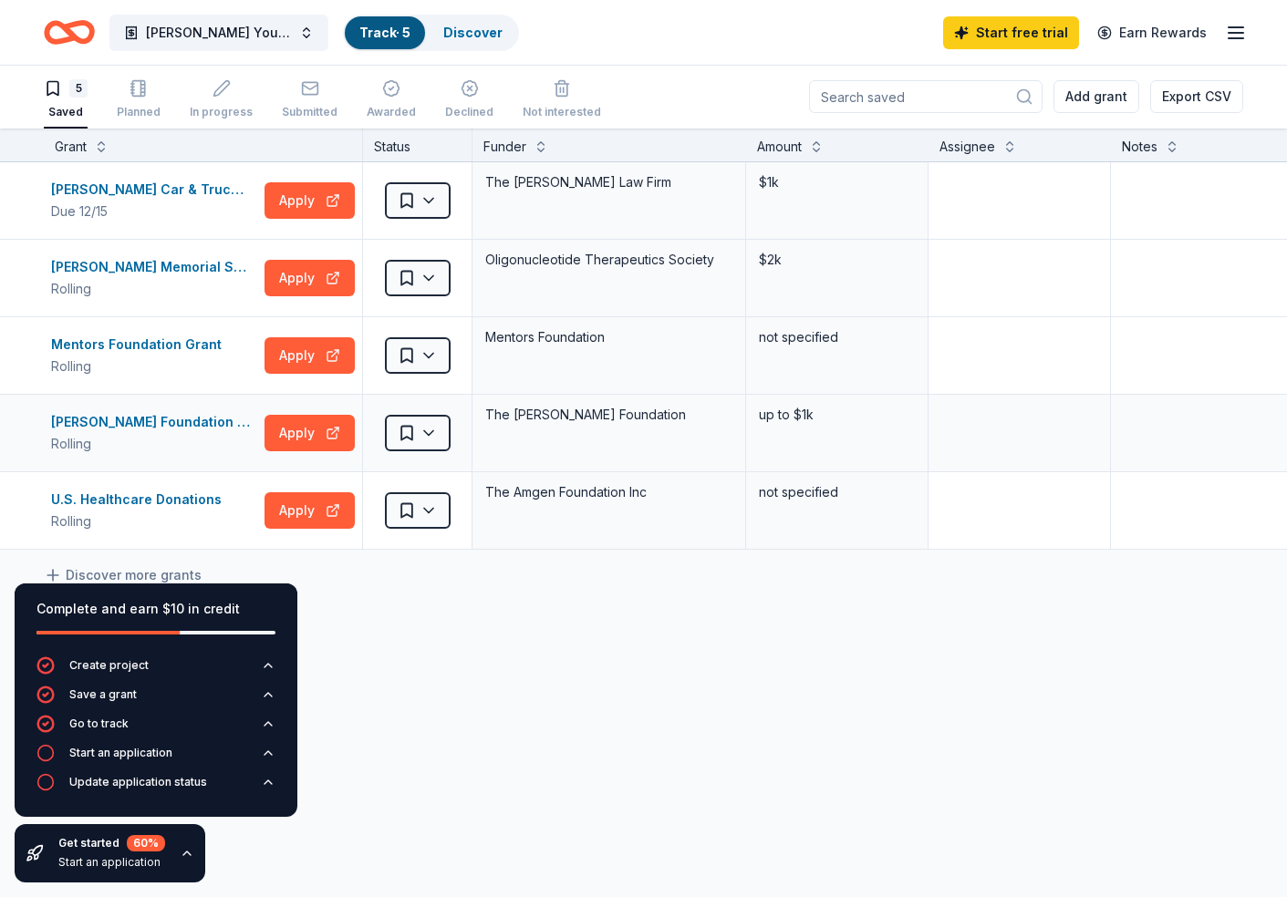
scroll to position [0, 0]
click at [497, 36] on link "Discover" at bounding box center [472, 33] width 59 height 16
click at [477, 34] on link "Discover" at bounding box center [472, 33] width 59 height 16
click at [382, 26] on link "Track · 5" at bounding box center [384, 33] width 51 height 16
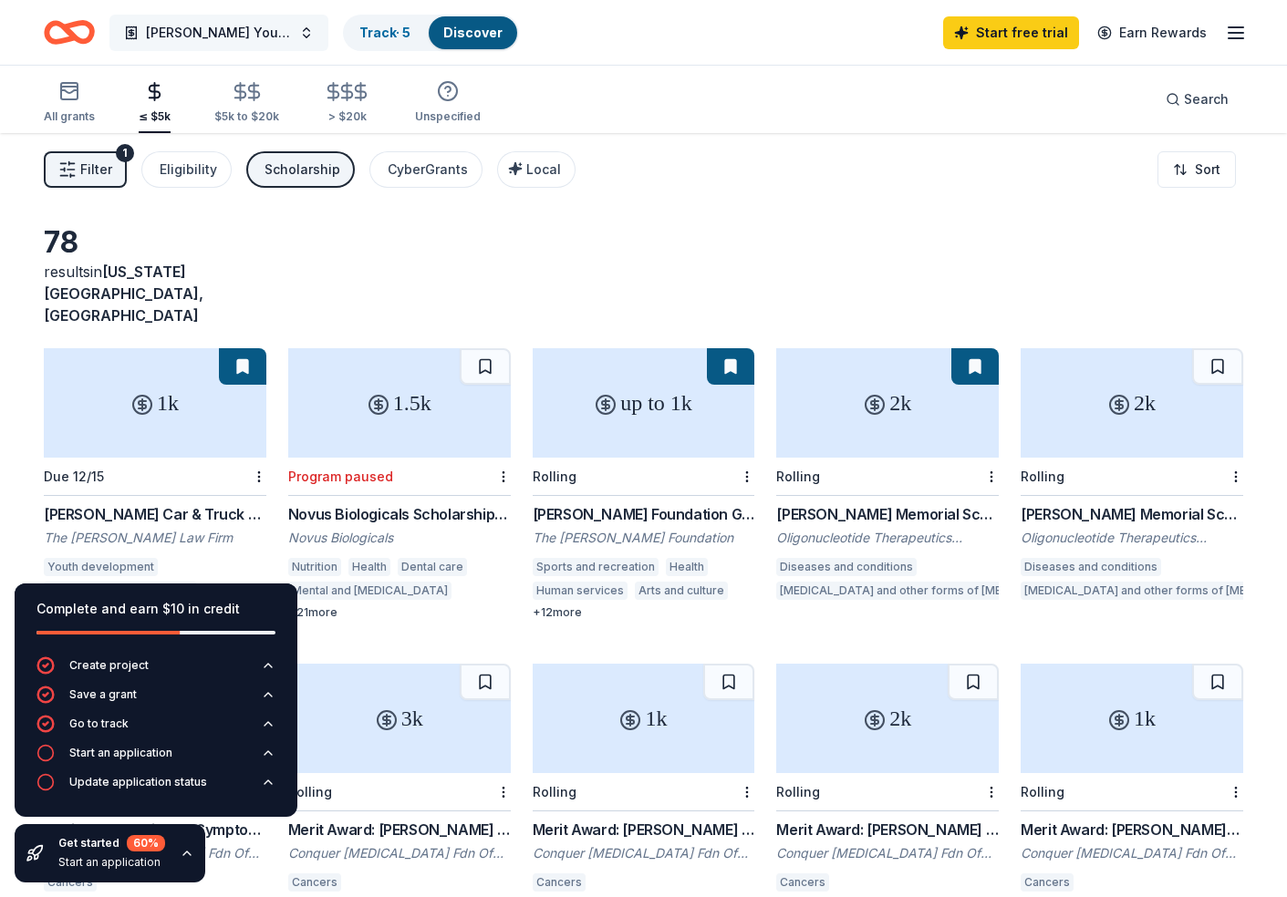
click at [264, 27] on span "Moore Youth Cheerleading" at bounding box center [219, 33] width 146 height 22
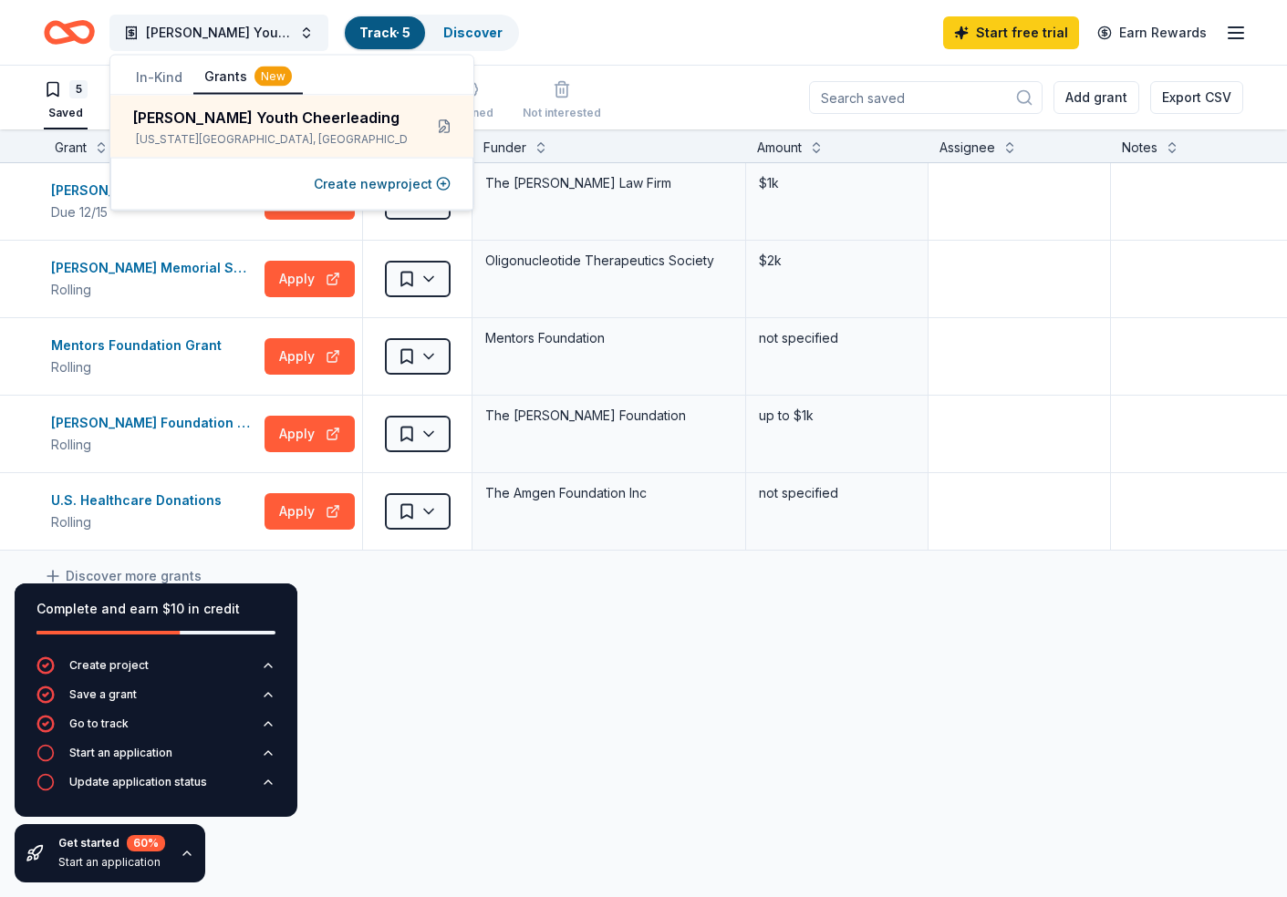
drag, startPoint x: 703, startPoint y: 35, endPoint x: 424, endPoint y: 41, distance: 279.1
click at [703, 35] on div "Moore Youth Cheerleading Track · 5 Discover Start free trial Earn Rewards" at bounding box center [643, 32] width 1199 height 43
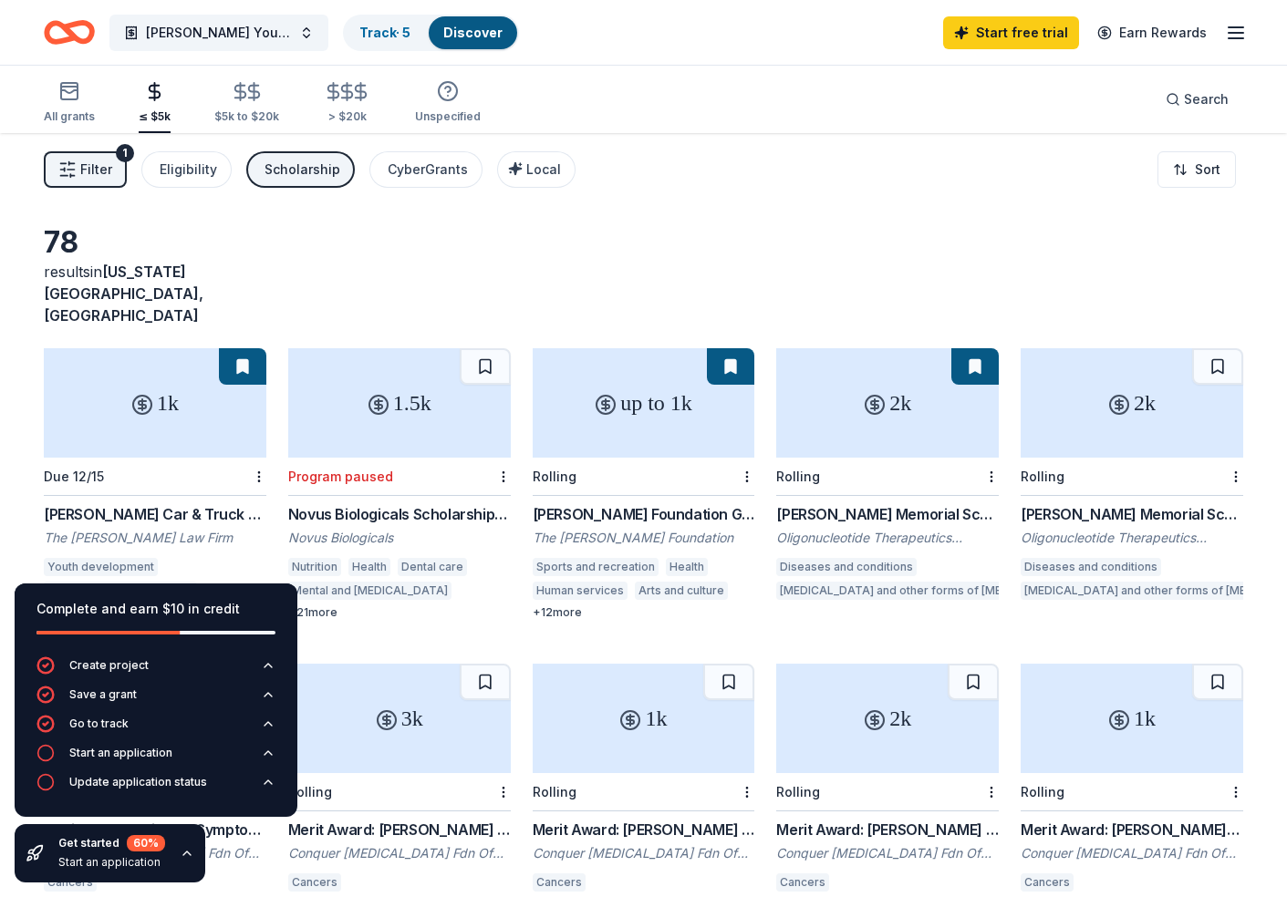
click at [54, 27] on icon "Home" at bounding box center [69, 32] width 51 height 43
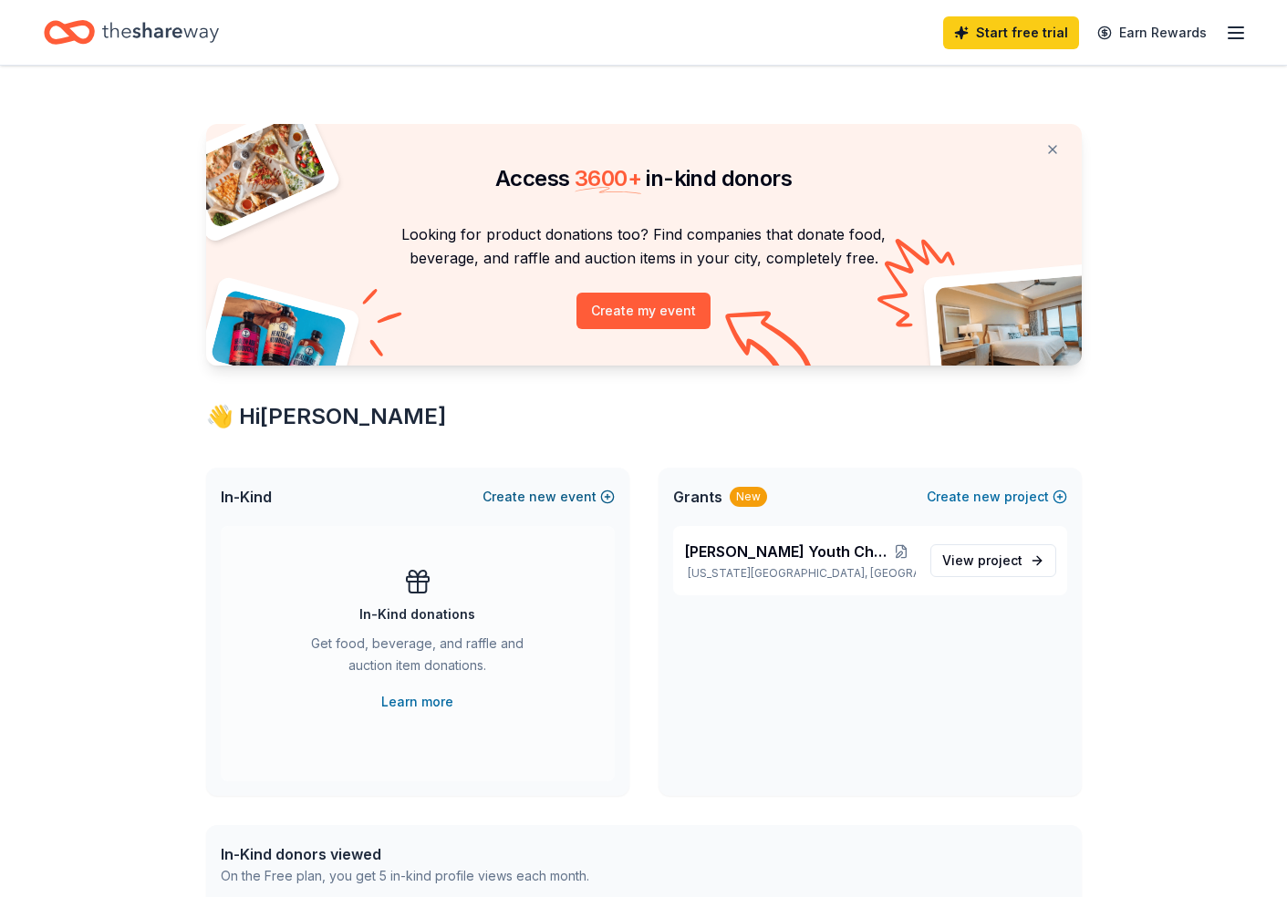
click at [566, 493] on button "Create new event" at bounding box center [548, 497] width 132 height 22
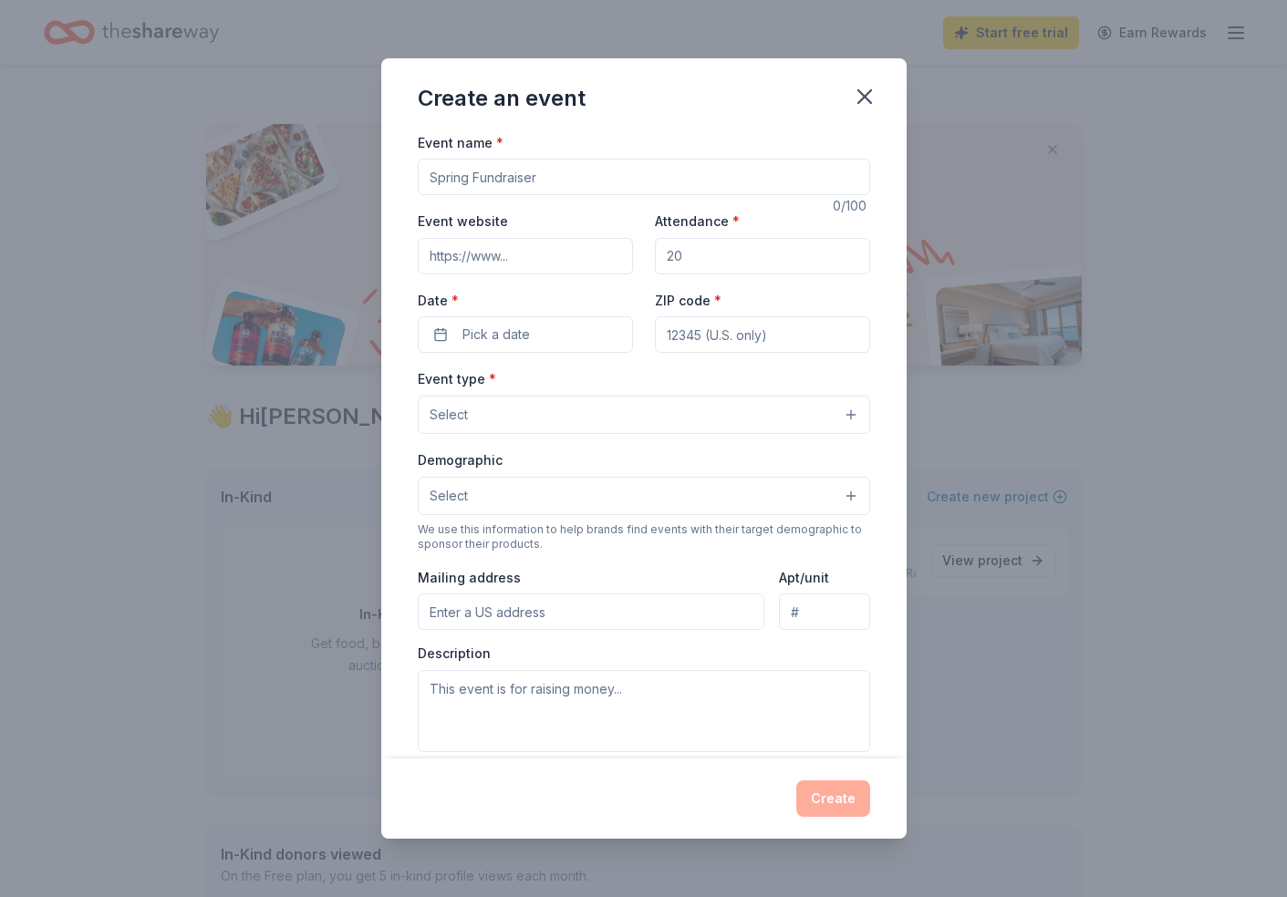
click at [471, 174] on input "Event name *" at bounding box center [644, 177] width 452 height 36
type input "[PERSON_NAME] Youth Cheer fall fundraiser"
click at [498, 254] on input "Event website" at bounding box center [525, 256] width 215 height 36
paste input "https://www.facebook.com/mooreyouthcheer/"
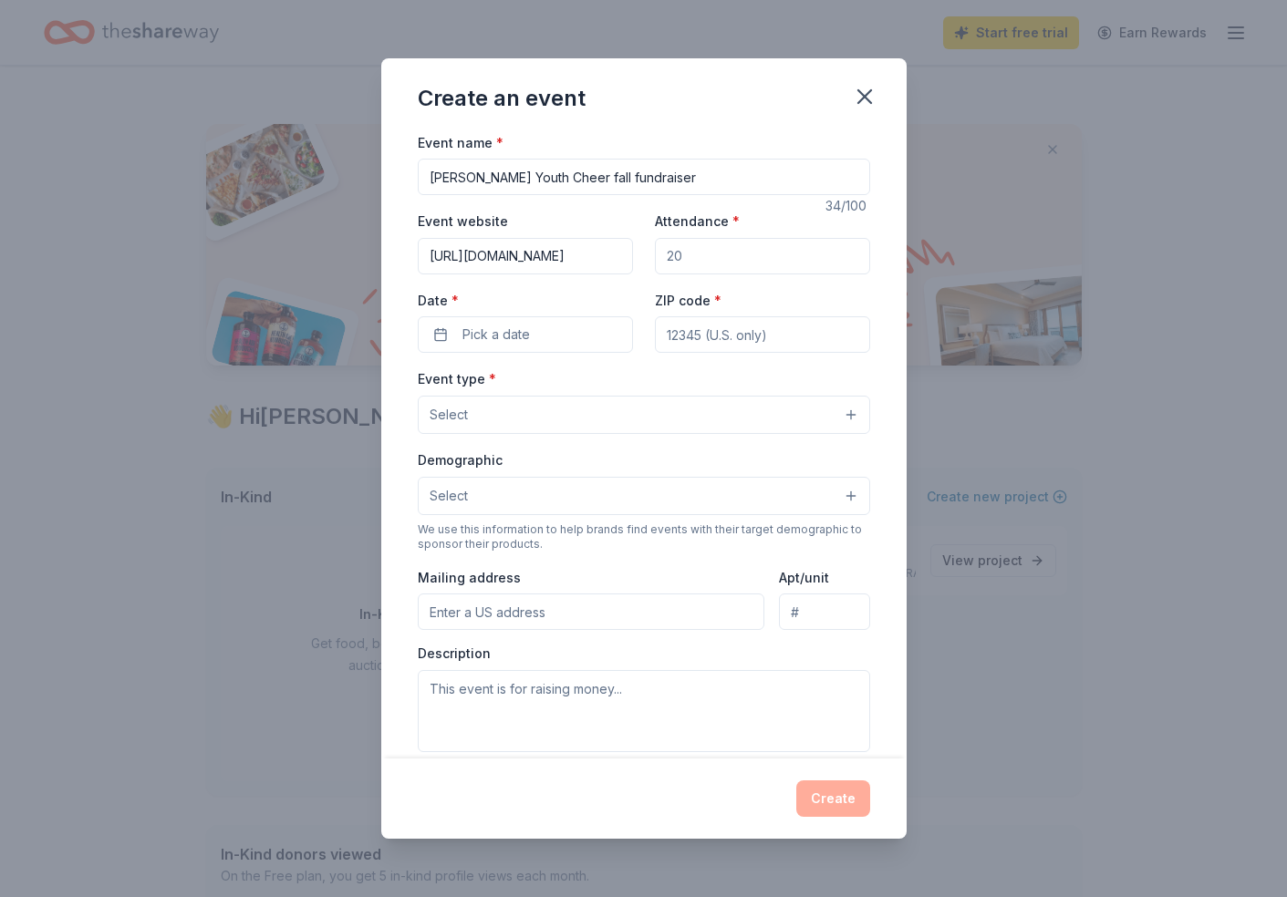
type input "https://www.facebook.com/mooreyouthcheer/"
click at [711, 257] on input "Attendance *" at bounding box center [762, 256] width 215 height 36
drag, startPoint x: 713, startPoint y: 255, endPoint x: 644, endPoint y: 253, distance: 69.4
click at [644, 253] on div "Event website https://www.facebook.com/mooreyouthcheer/ Attendance * Date * Pic…" at bounding box center [644, 281] width 452 height 143
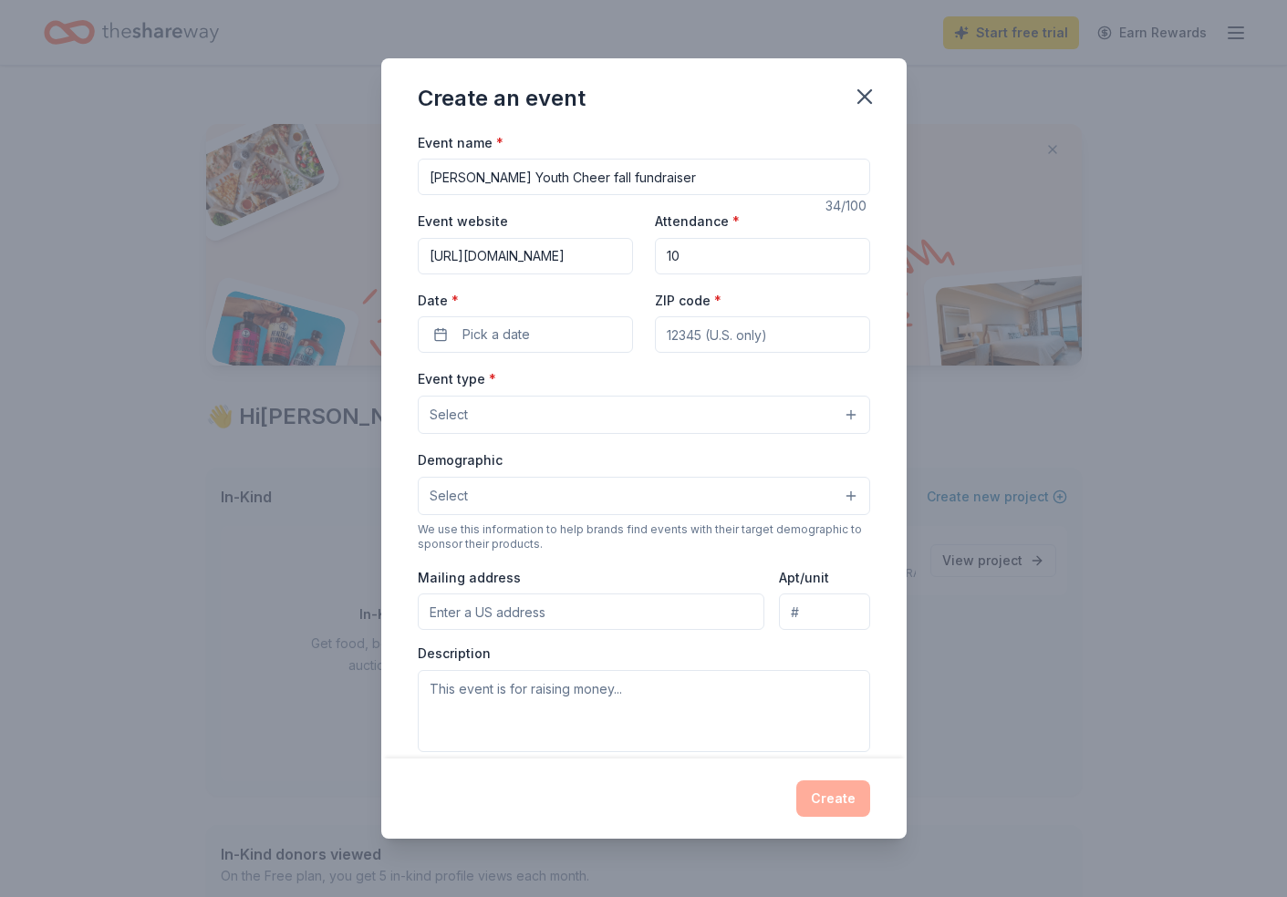
type input "1"
type input "200"
click at [574, 335] on button "Pick a date" at bounding box center [525, 334] width 215 height 36
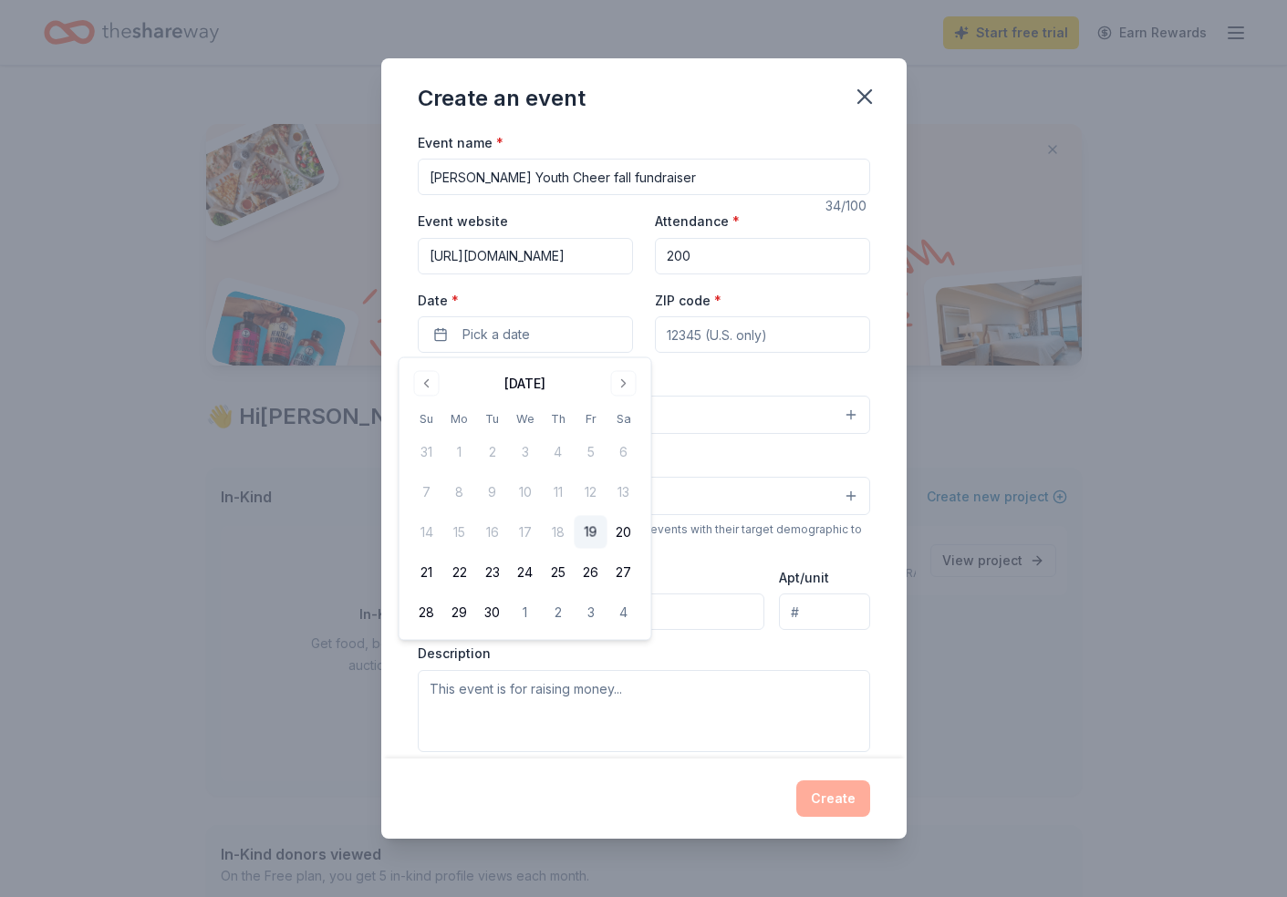
click at [636, 387] on div "September 2025" at bounding box center [525, 382] width 230 height 26
click at [624, 383] on button "Go to next month" at bounding box center [624, 384] width 26 height 26
click at [623, 532] on button "18" at bounding box center [623, 532] width 33 height 33
click at [691, 327] on input "ZIP code *" at bounding box center [762, 334] width 215 height 36
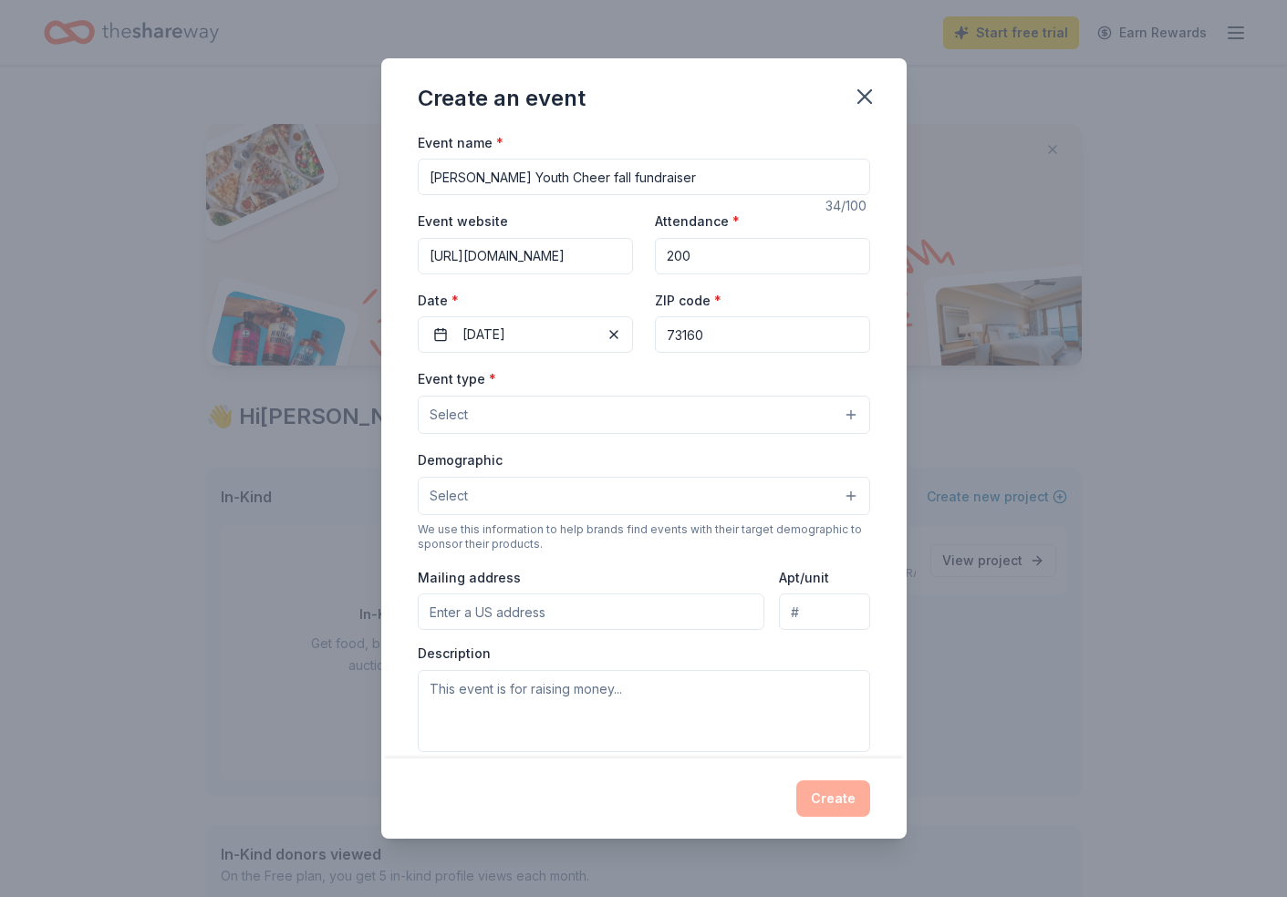
type input "73160"
click at [701, 417] on button "Select" at bounding box center [644, 415] width 452 height 38
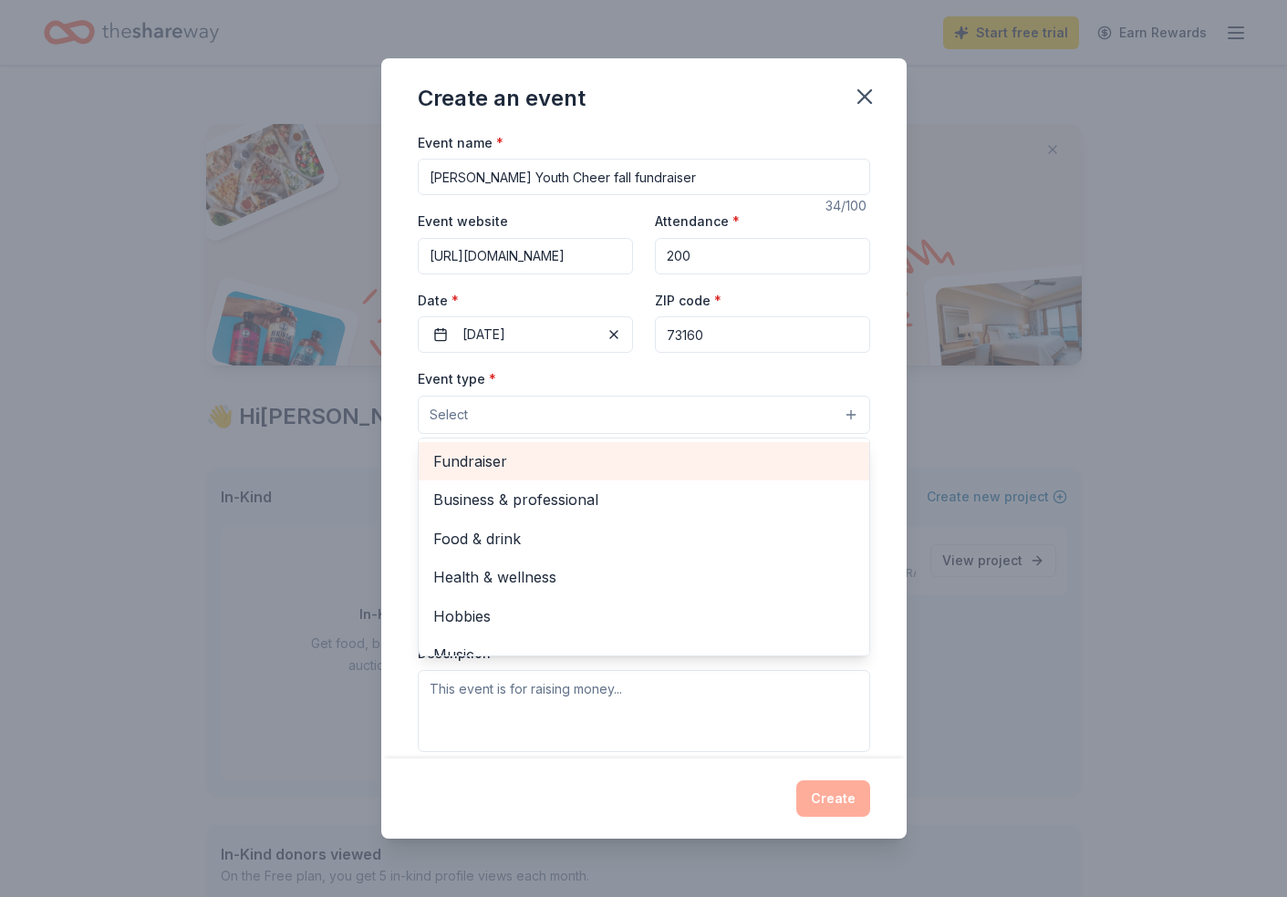
click at [576, 461] on span "Fundraiser" at bounding box center [643, 462] width 421 height 24
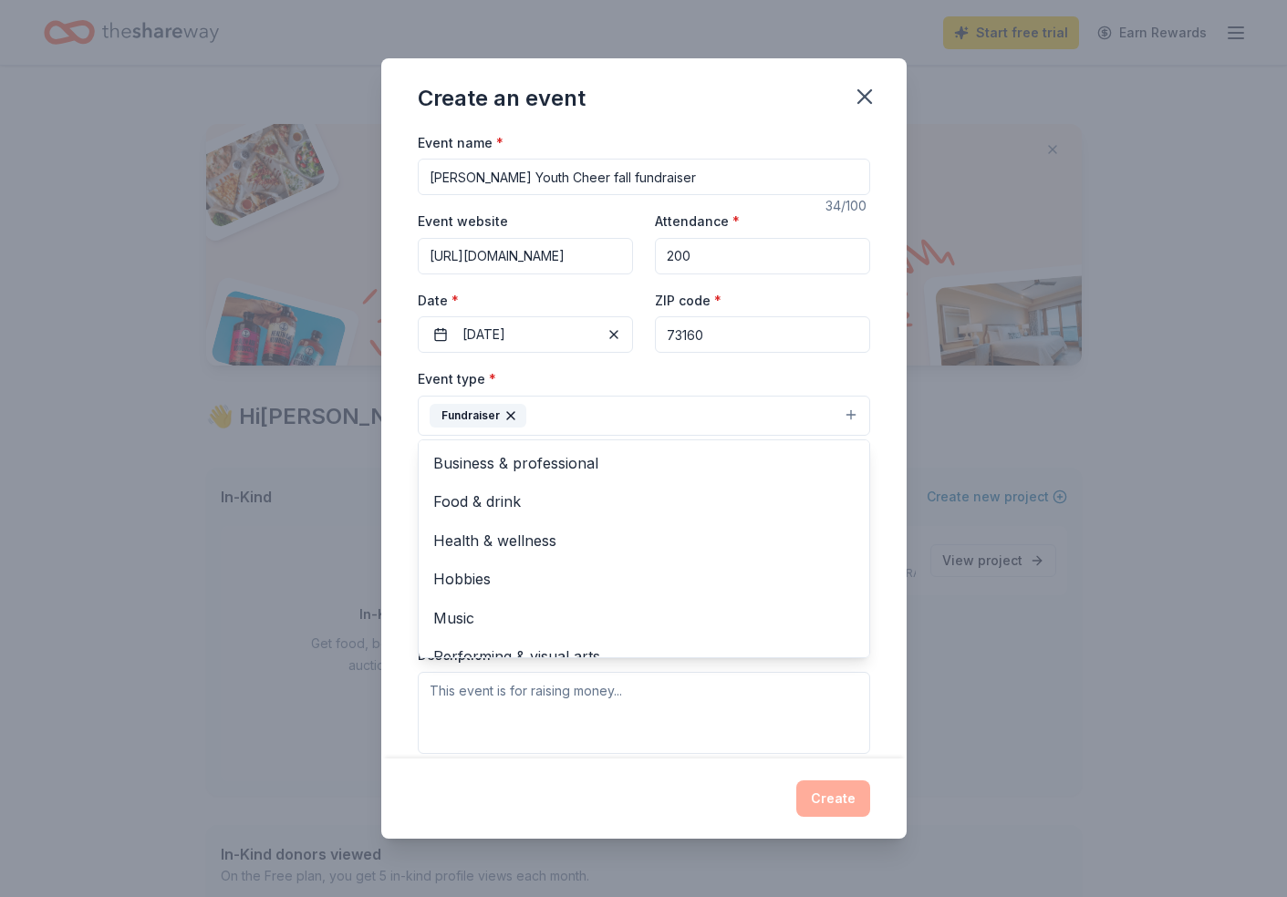
click at [648, 374] on div "Event type * Fundraiser Business & professional Food & drink Health & wellness …" at bounding box center [644, 401] width 452 height 68
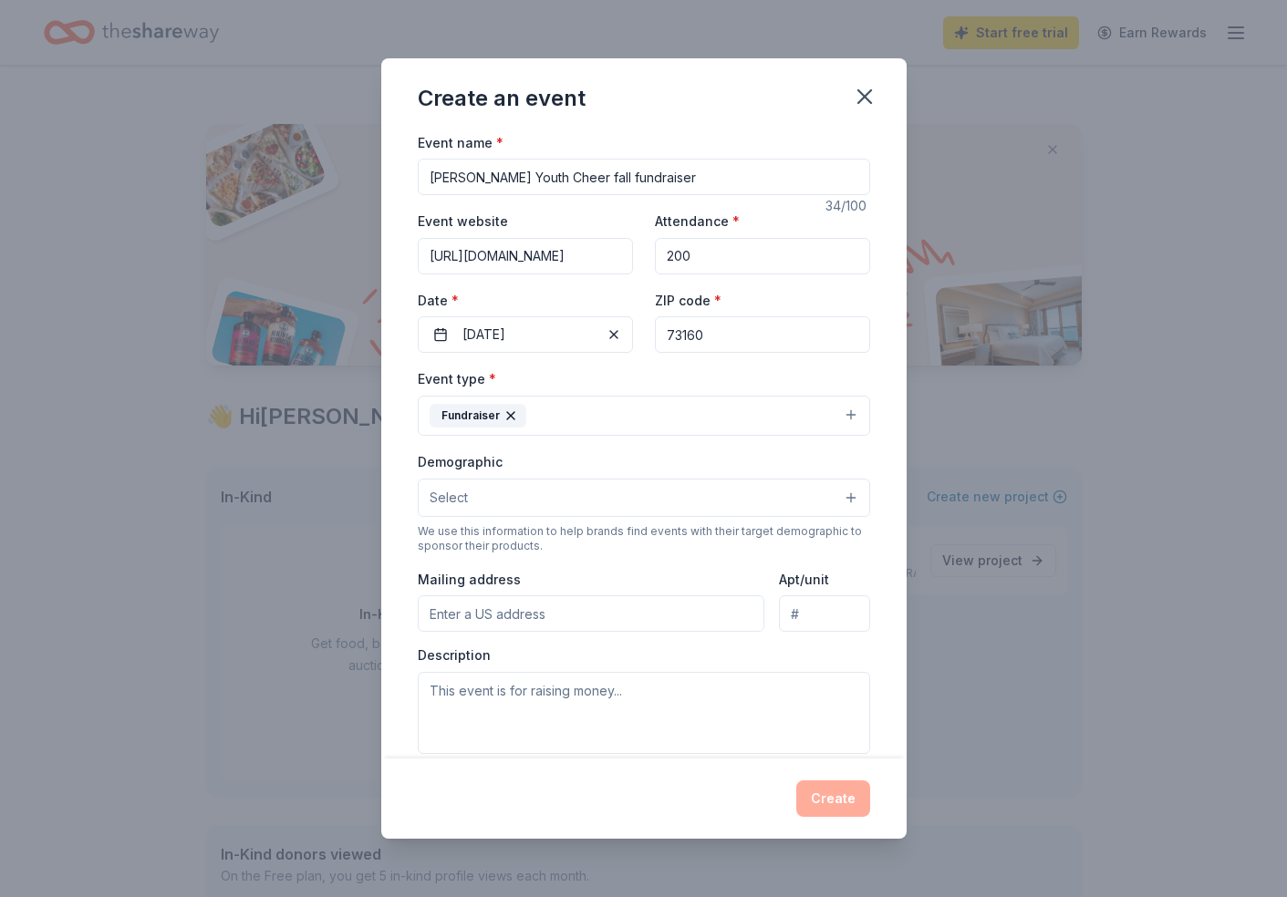
click at [689, 512] on button "Select" at bounding box center [644, 498] width 452 height 38
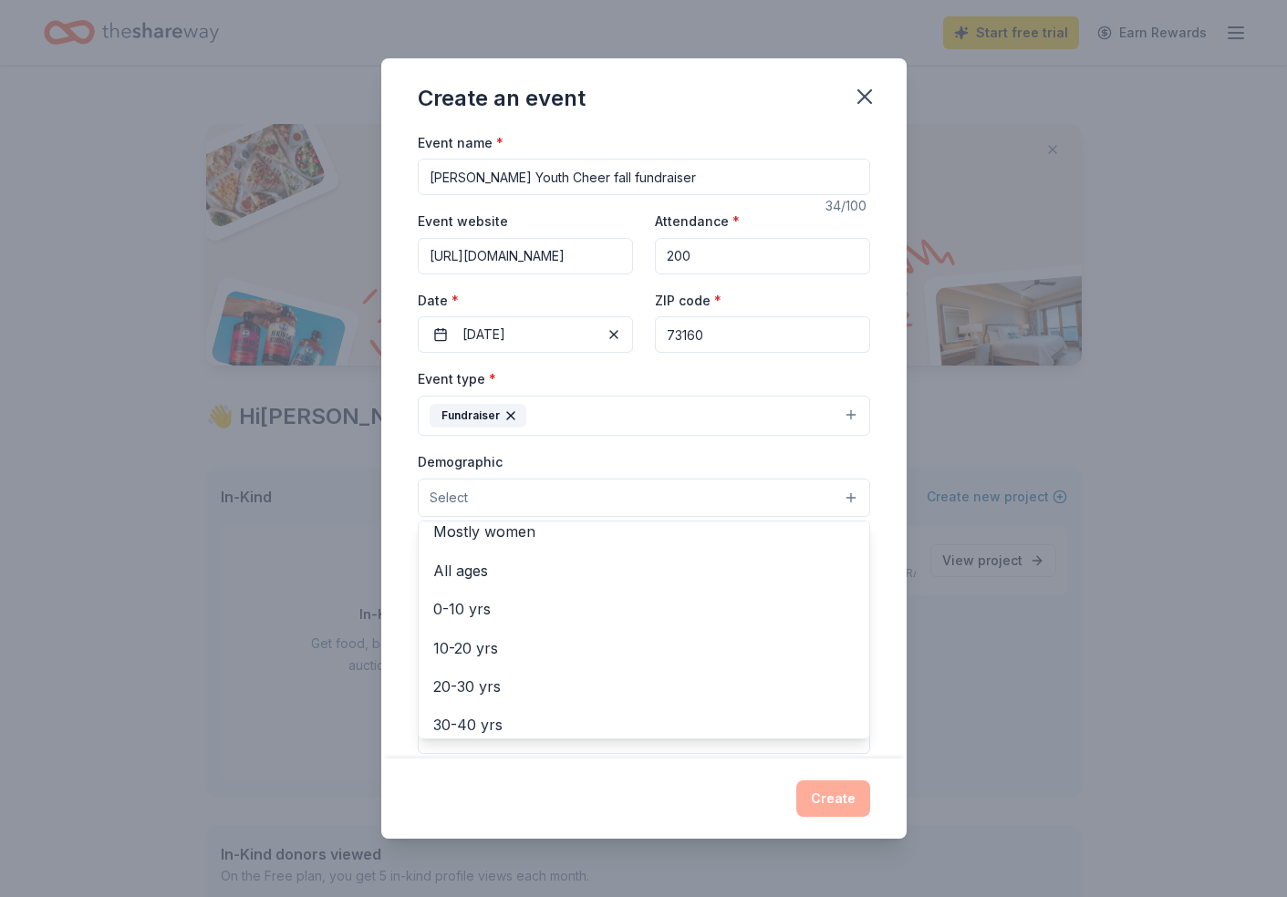
scroll to position [91, 0]
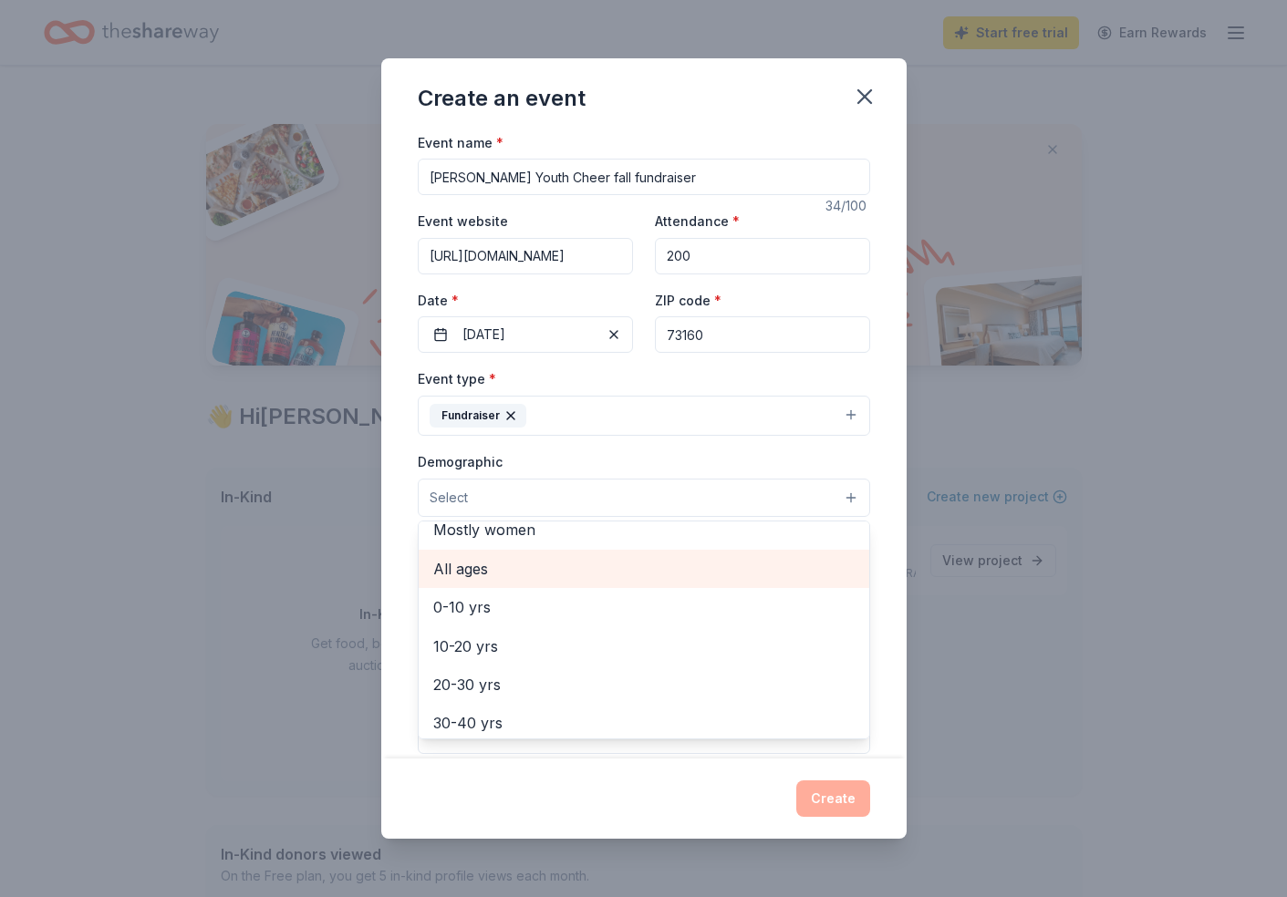
click at [573, 576] on span "All ages" at bounding box center [643, 569] width 421 height 24
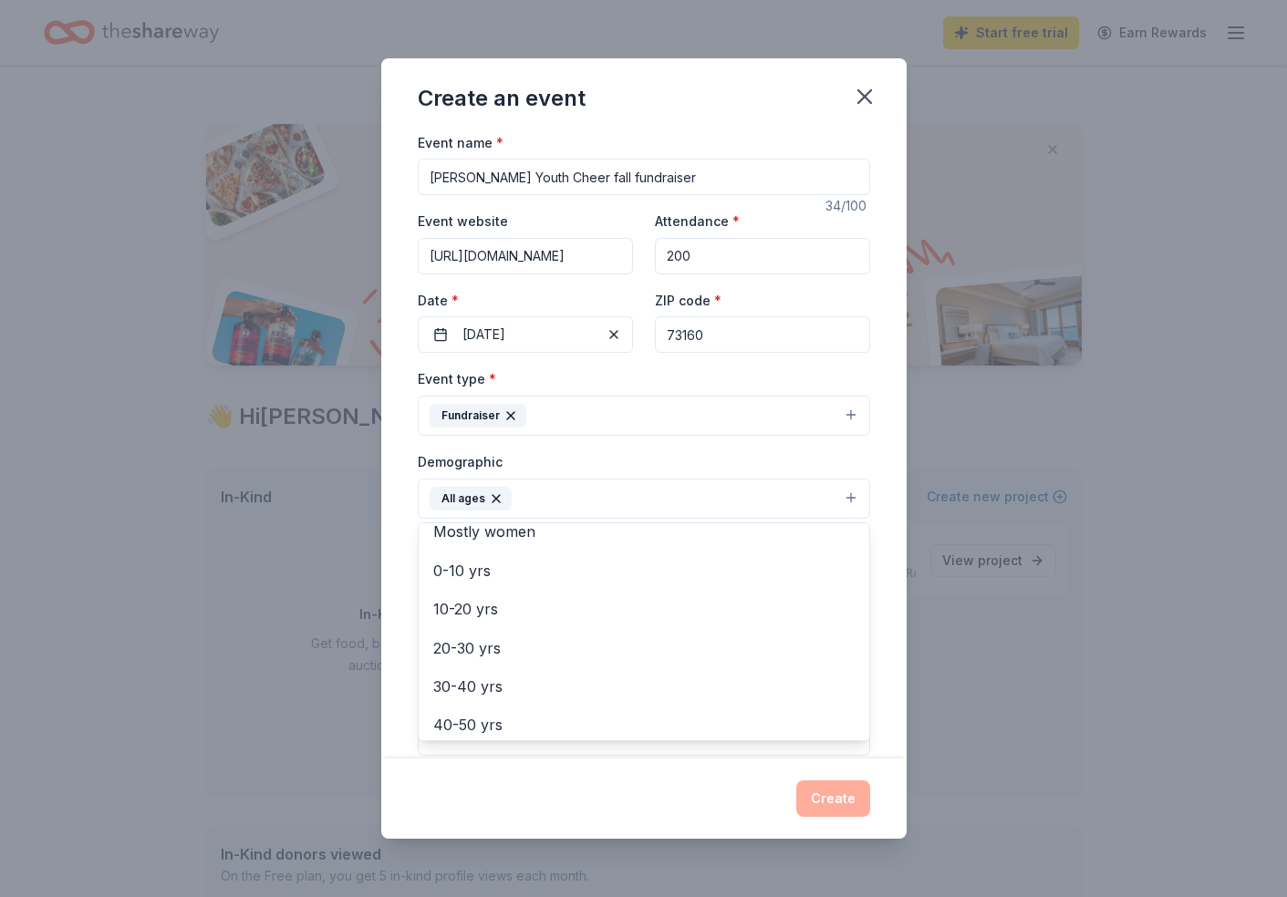
click at [398, 514] on div "Event name * Moore Youth Cheer fall fundraiser 34 /100 Event website https://ww…" at bounding box center [643, 445] width 525 height 628
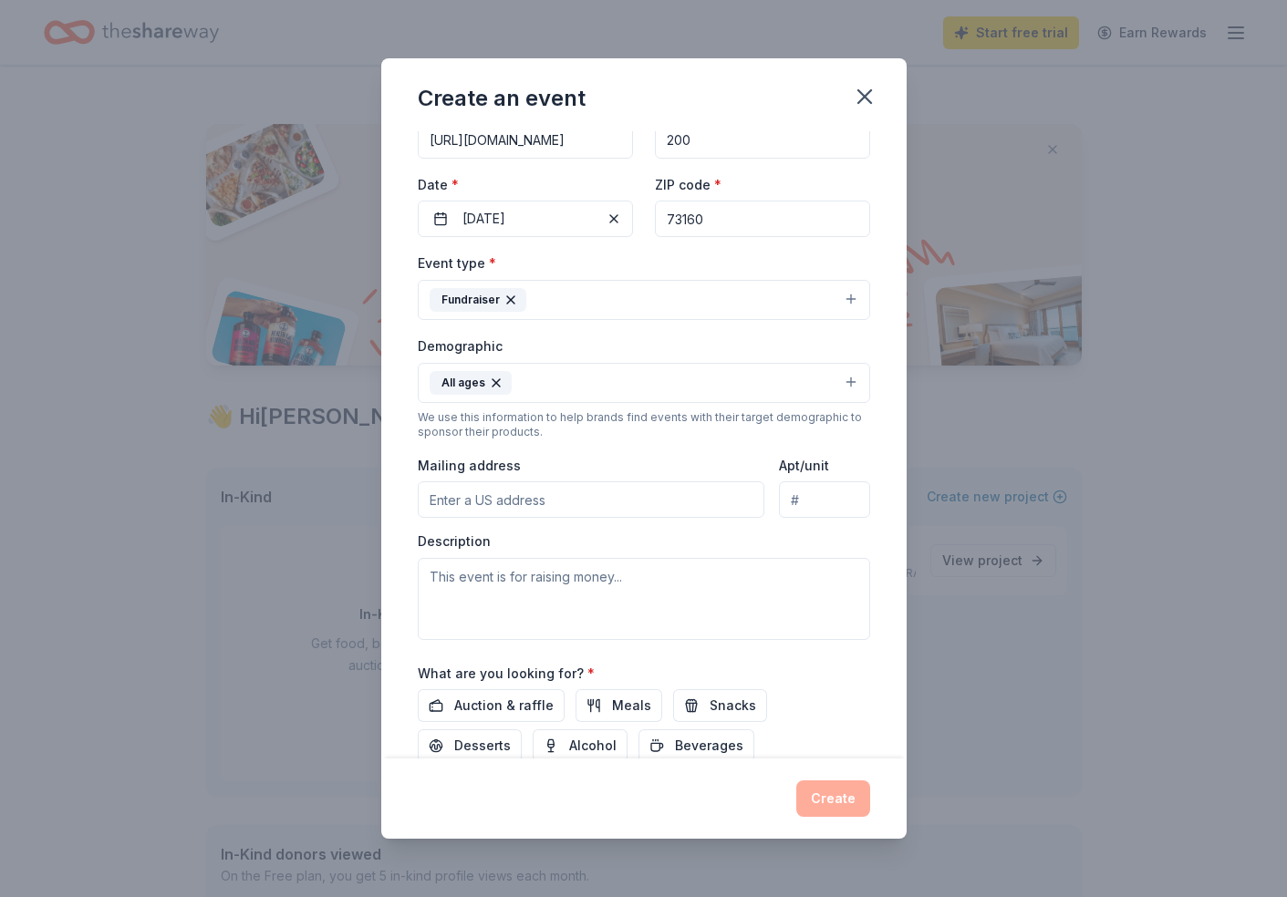
scroll to position [118, 0]
click at [474, 500] on input "Mailing address" at bounding box center [591, 498] width 347 height 36
paste input "1000 S Telephone Rd, Moore, OK 73160"
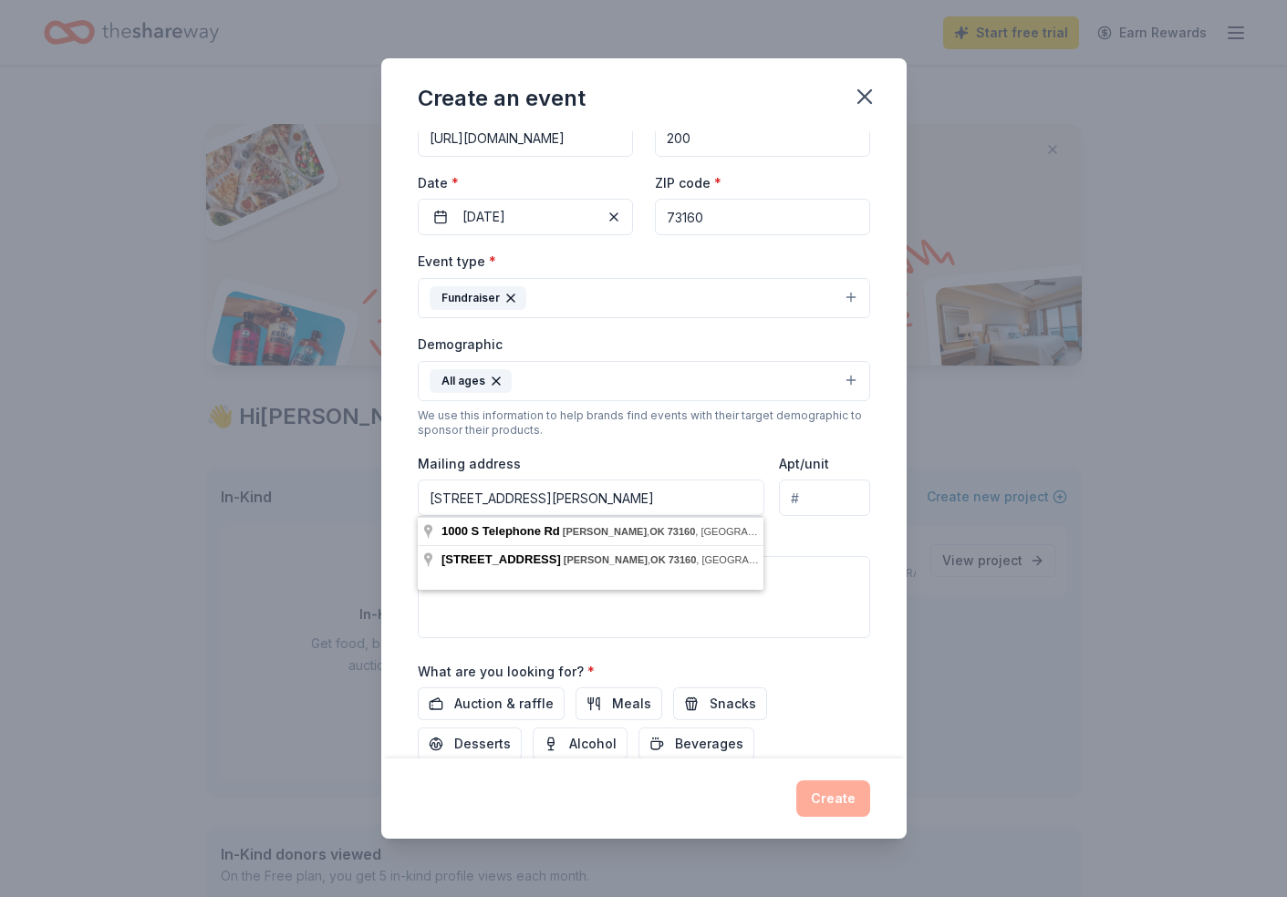
type input "1000 S Telephone Rd, Moore, OK 73160"
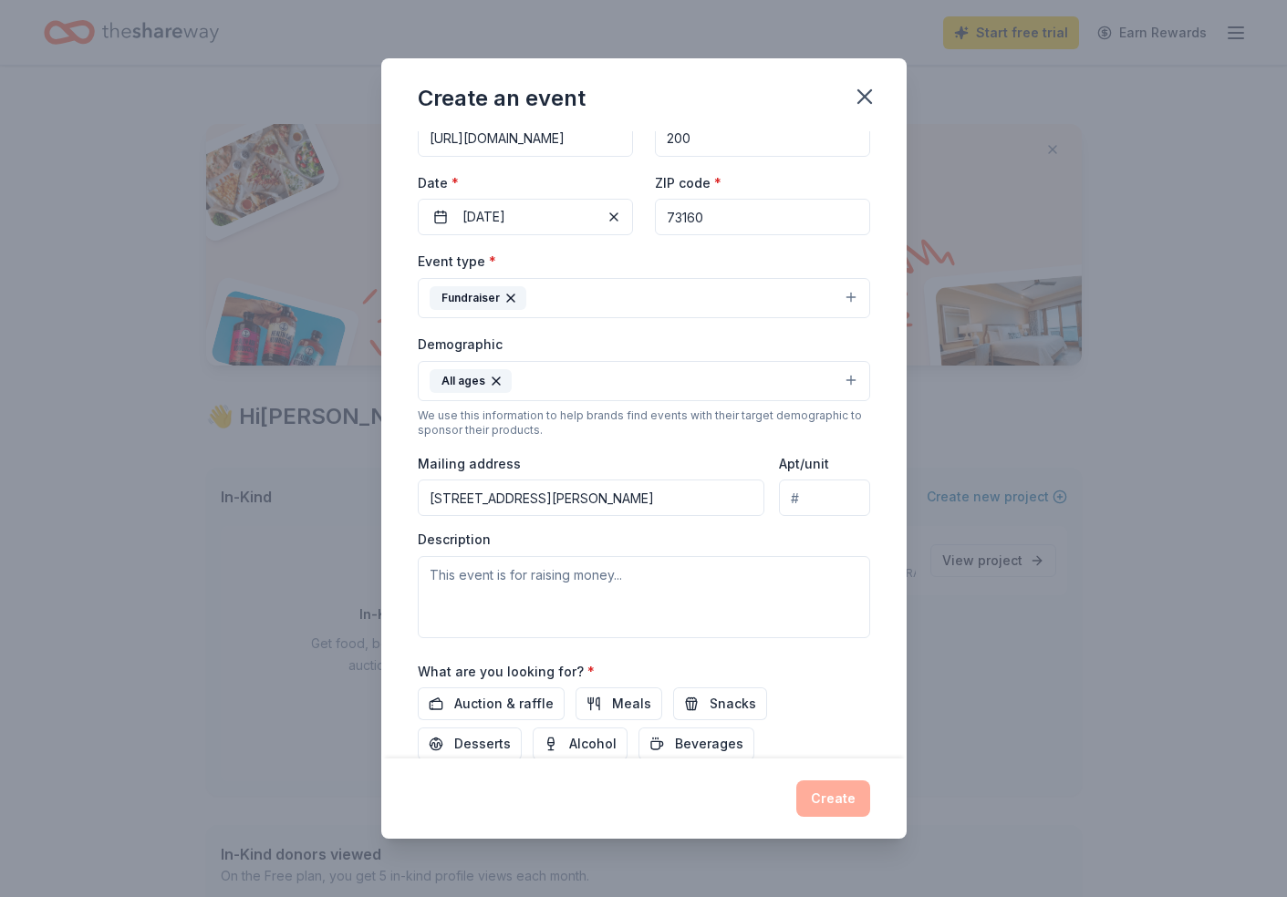
click at [718, 453] on div "Mailing address 1000 S Telephone Rd, Moore, OK 73160" at bounding box center [591, 484] width 347 height 65
click at [621, 593] on textarea at bounding box center [644, 597] width 452 height 82
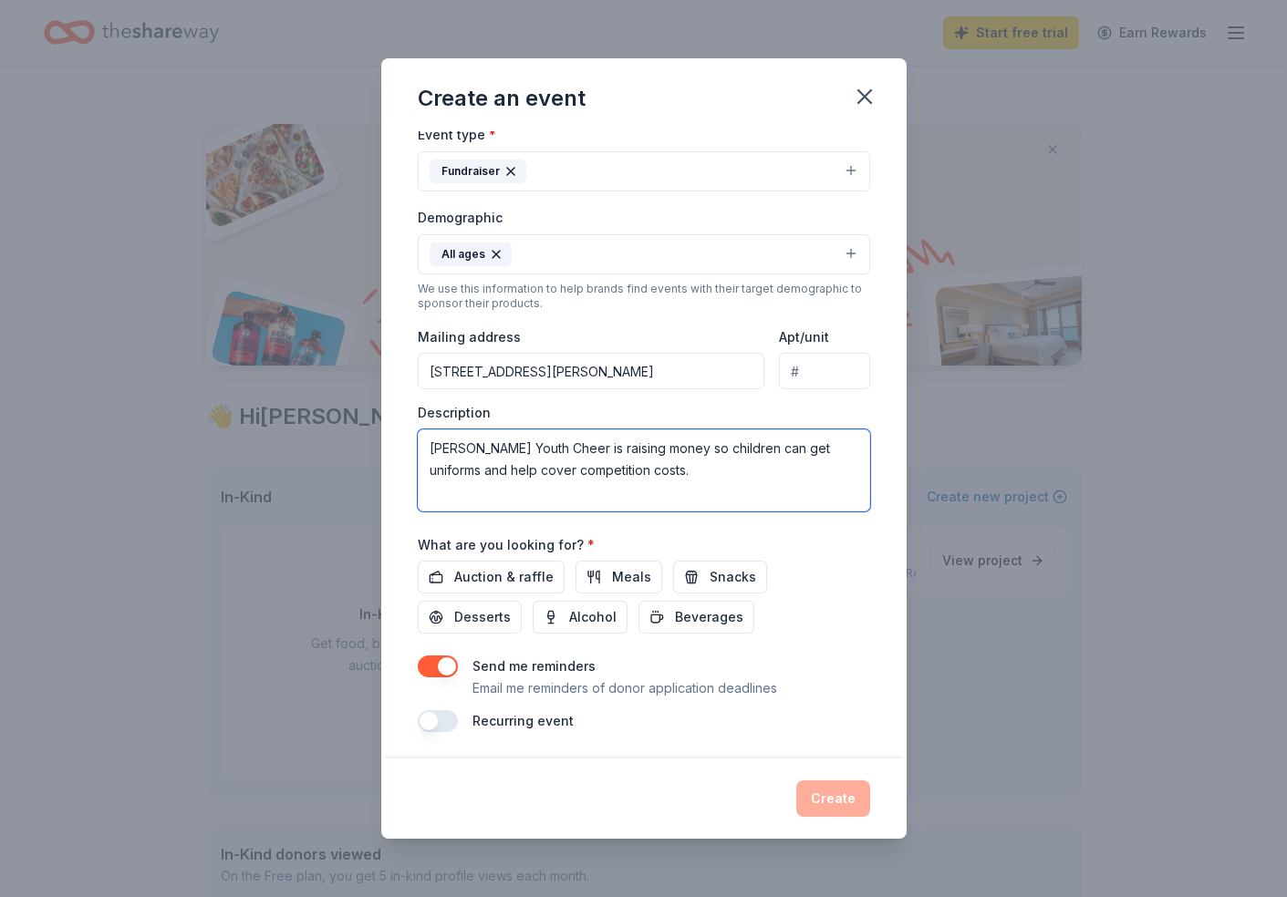
scroll to position [247, 0]
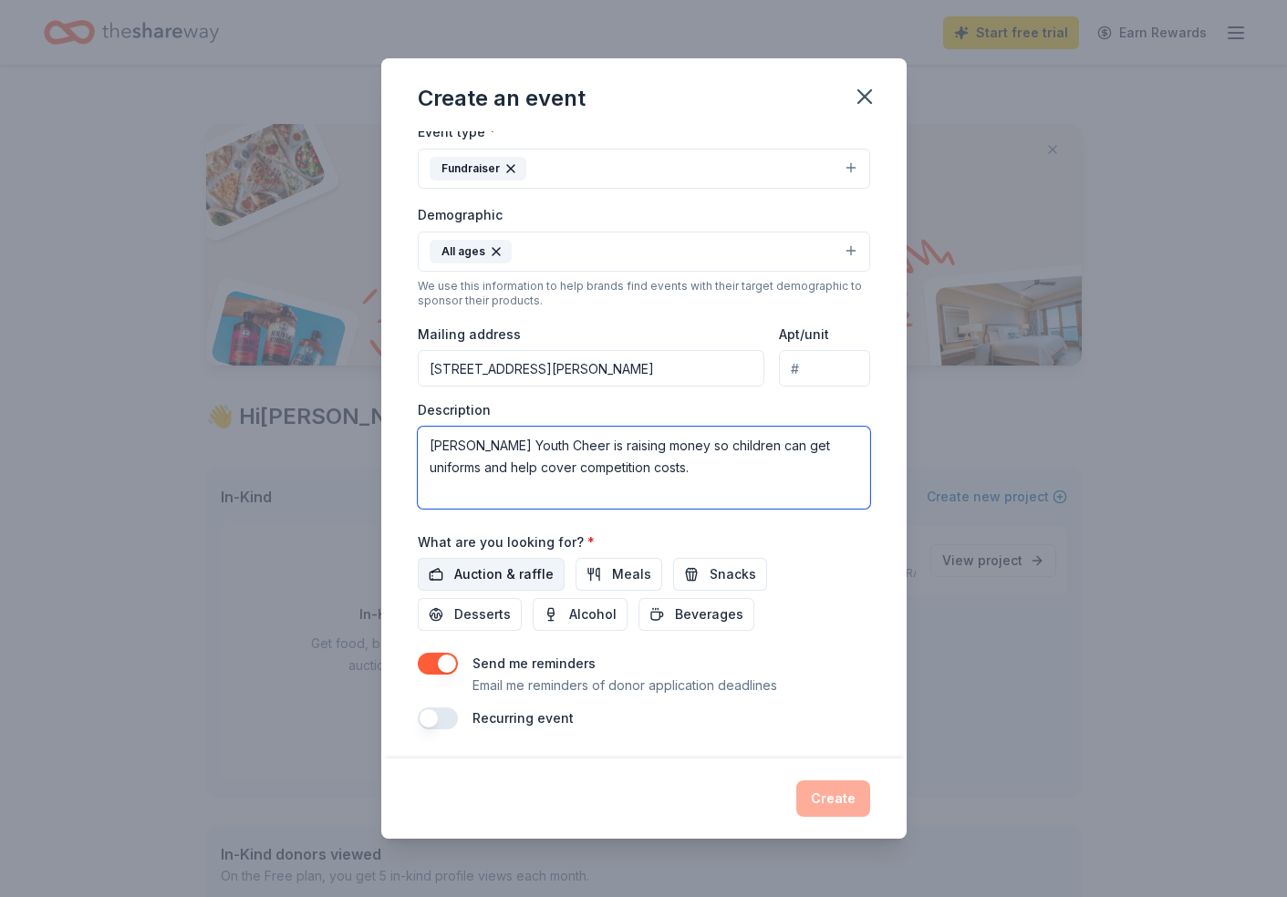
type textarea "[PERSON_NAME] Youth Cheer is raising money so children can get uniforms and hel…"
click at [503, 574] on span "Auction & raffle" at bounding box center [503, 575] width 99 height 22
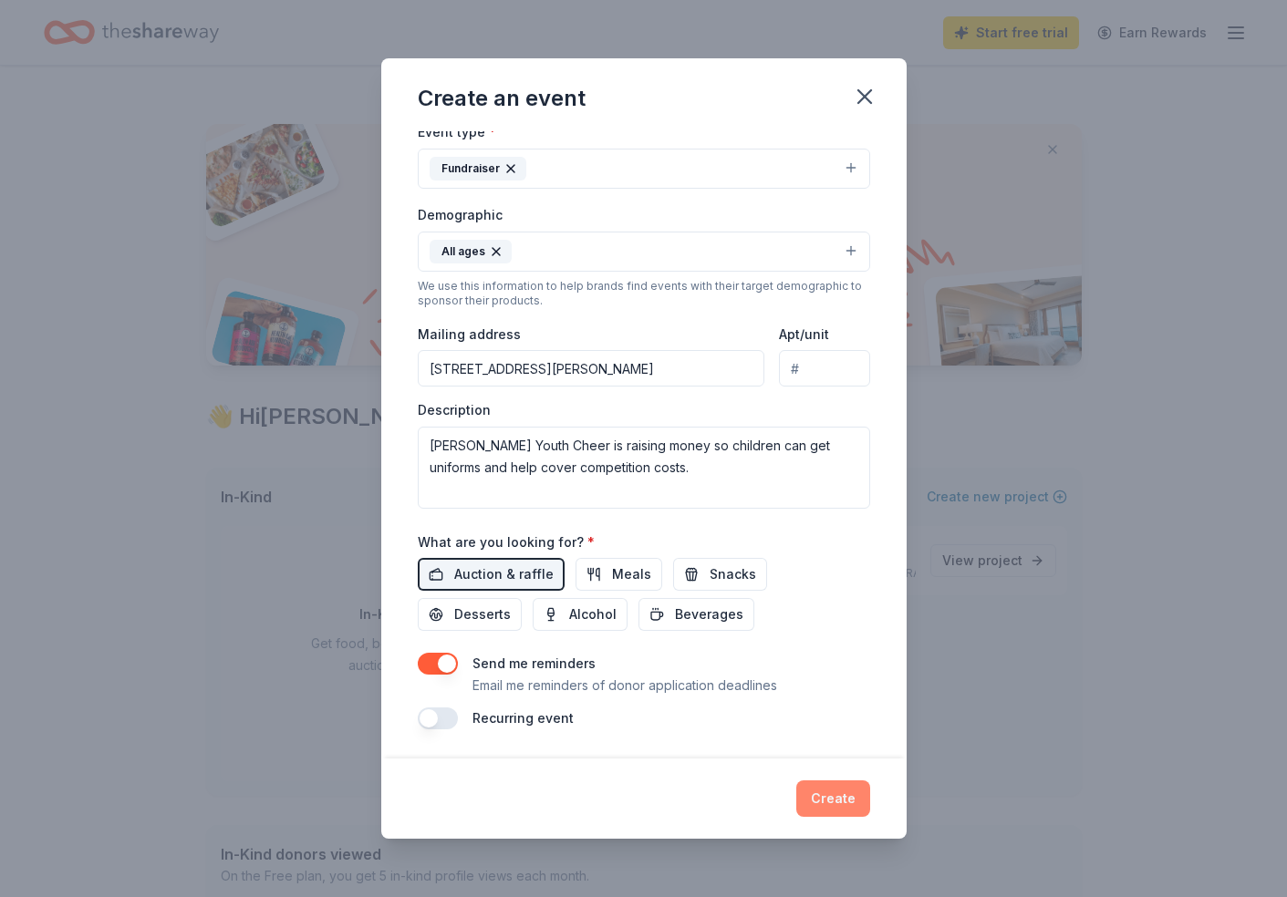
click at [825, 799] on button "Create" at bounding box center [833, 799] width 74 height 36
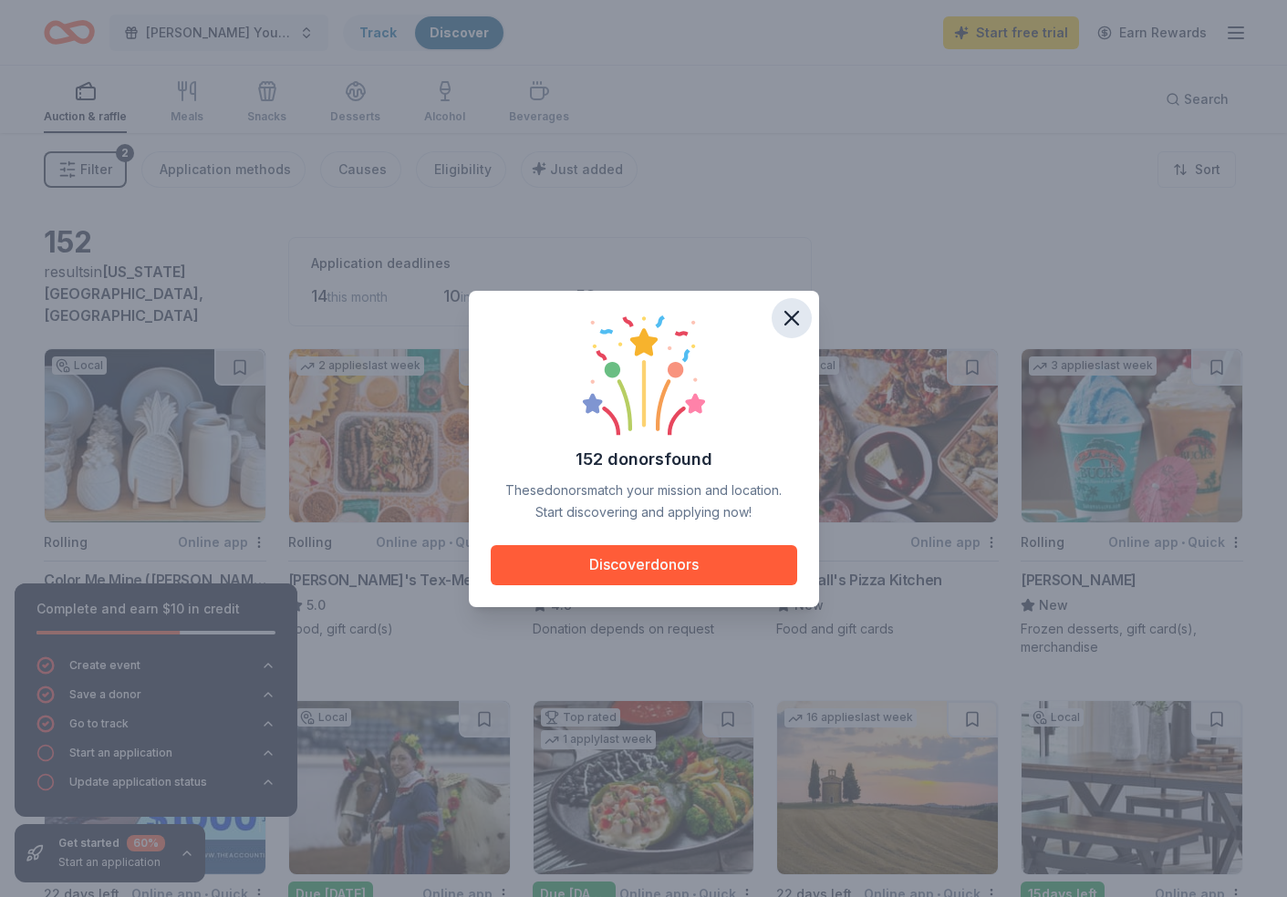
click at [790, 324] on icon "button" at bounding box center [792, 318] width 26 height 26
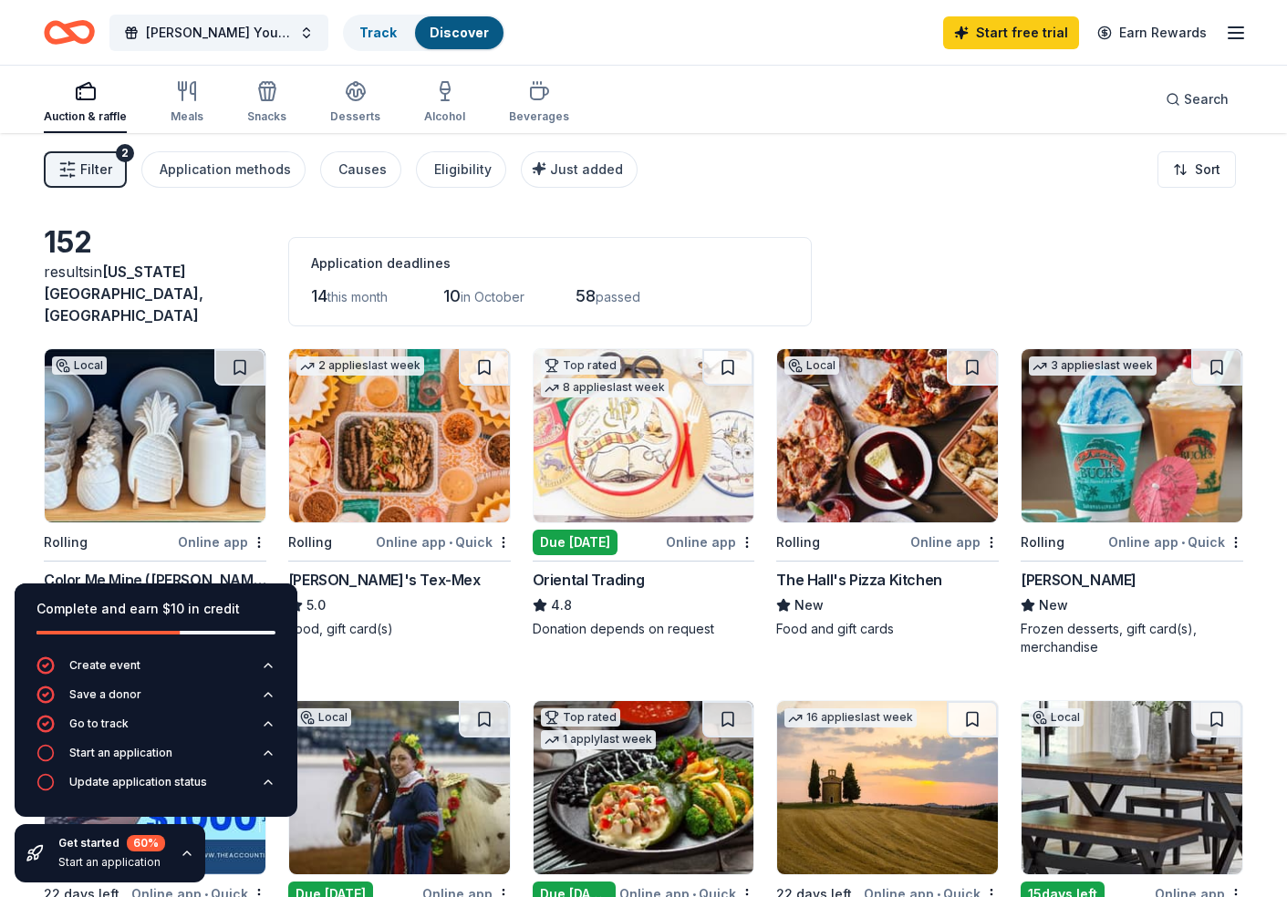
click at [926, 251] on div "152 results in Oklahoma City, OK Application deadlines 14 this month 10 in Octo…" at bounding box center [643, 275] width 1199 height 102
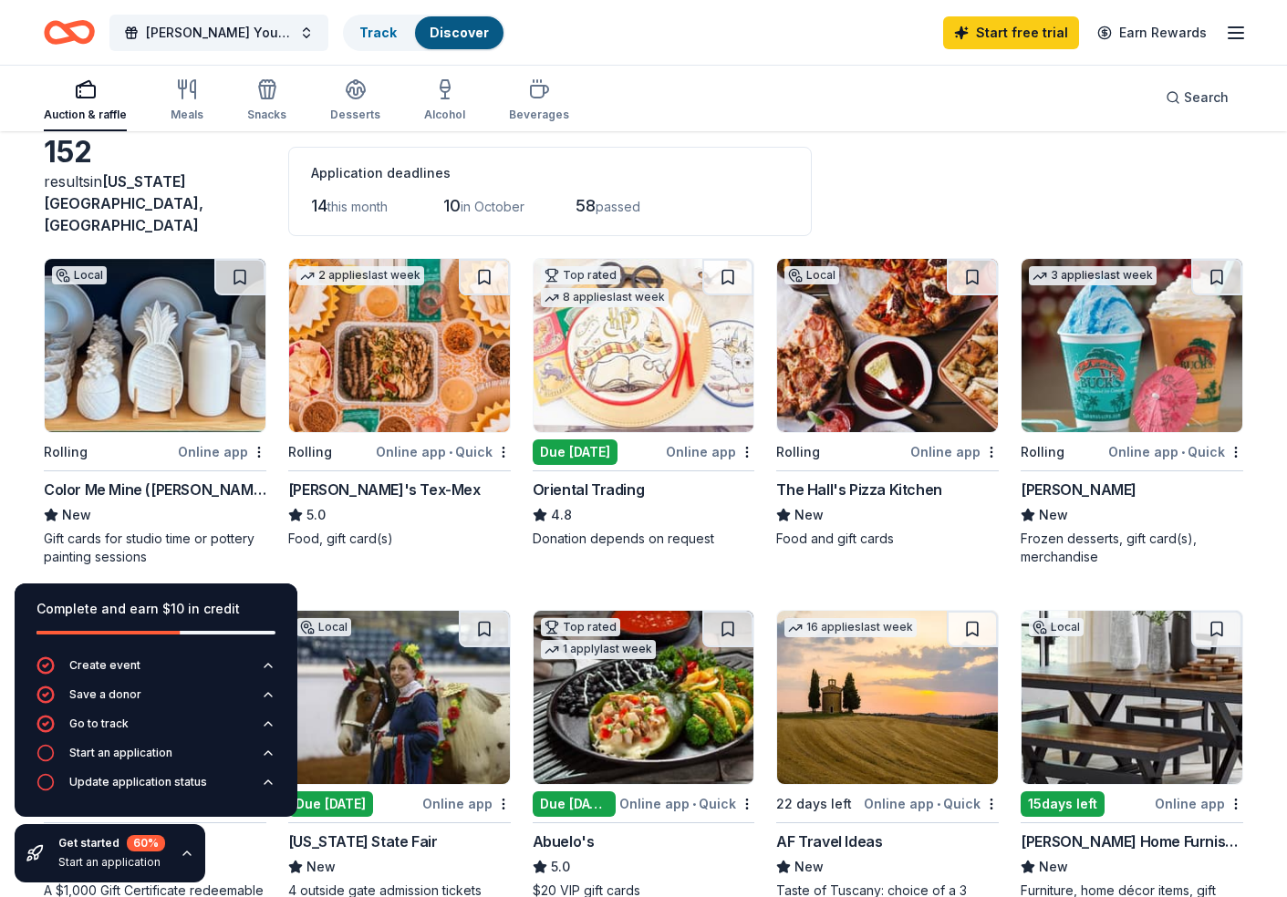
scroll to position [103, 0]
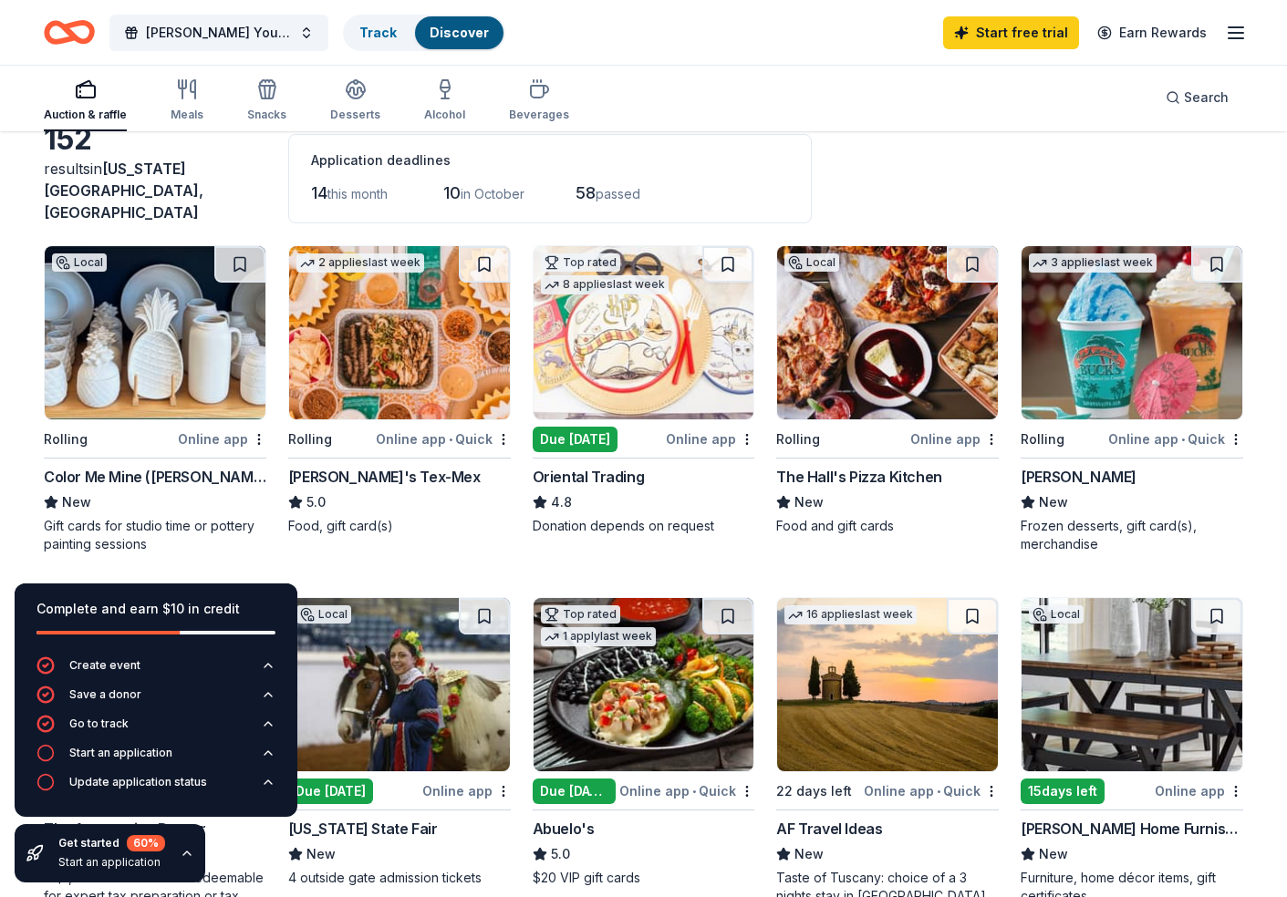
click at [618, 328] on img at bounding box center [643, 332] width 221 height 173
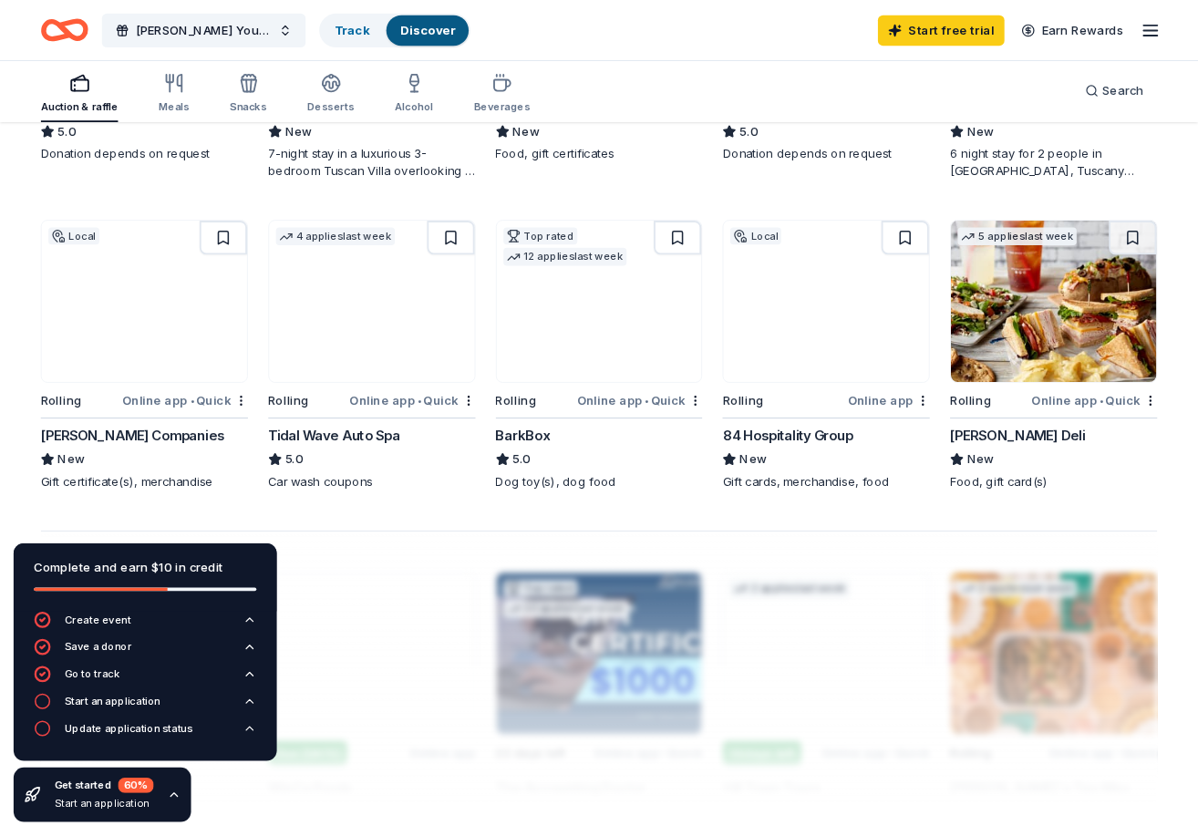
scroll to position [1171, 0]
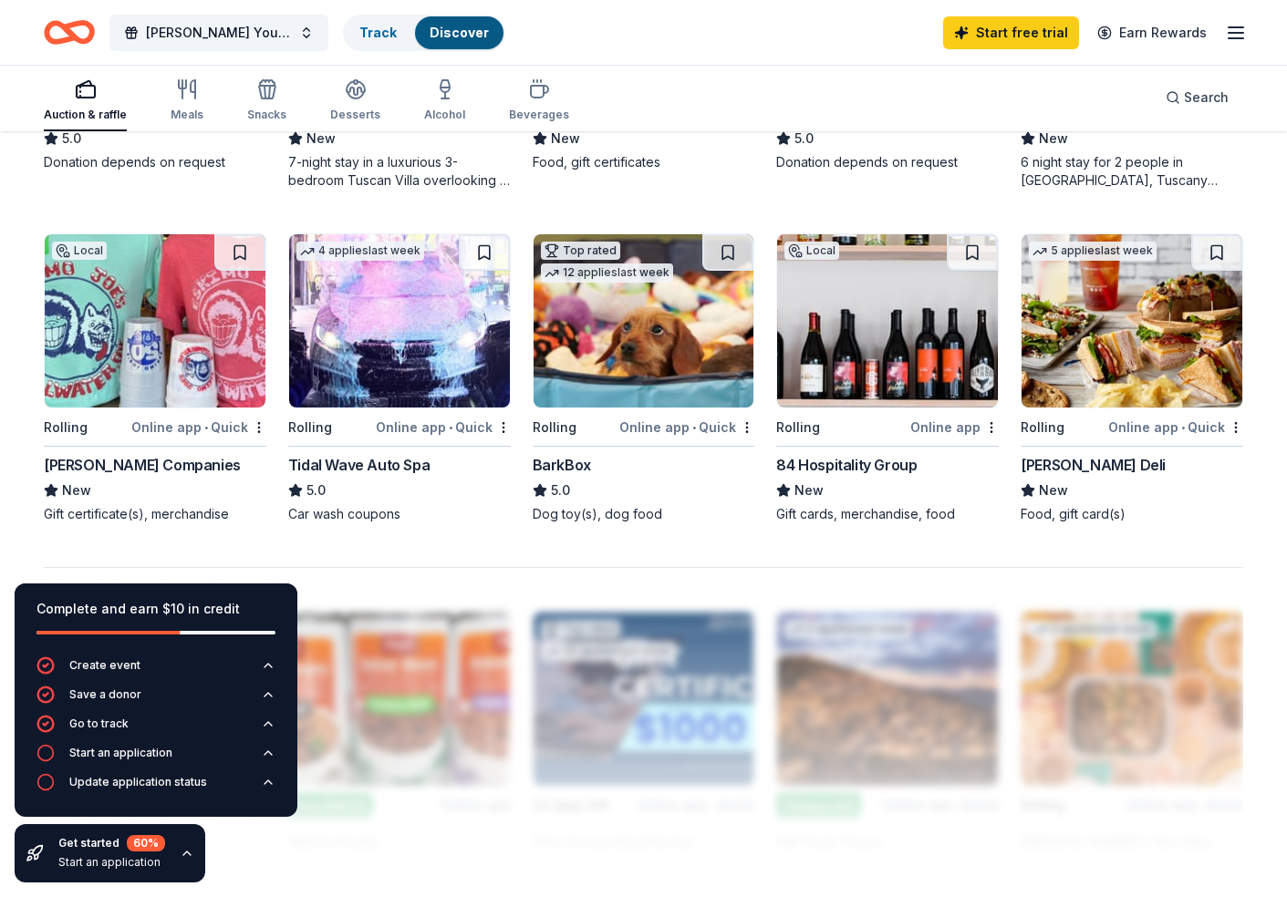
click at [164, 309] on img at bounding box center [155, 320] width 221 height 173
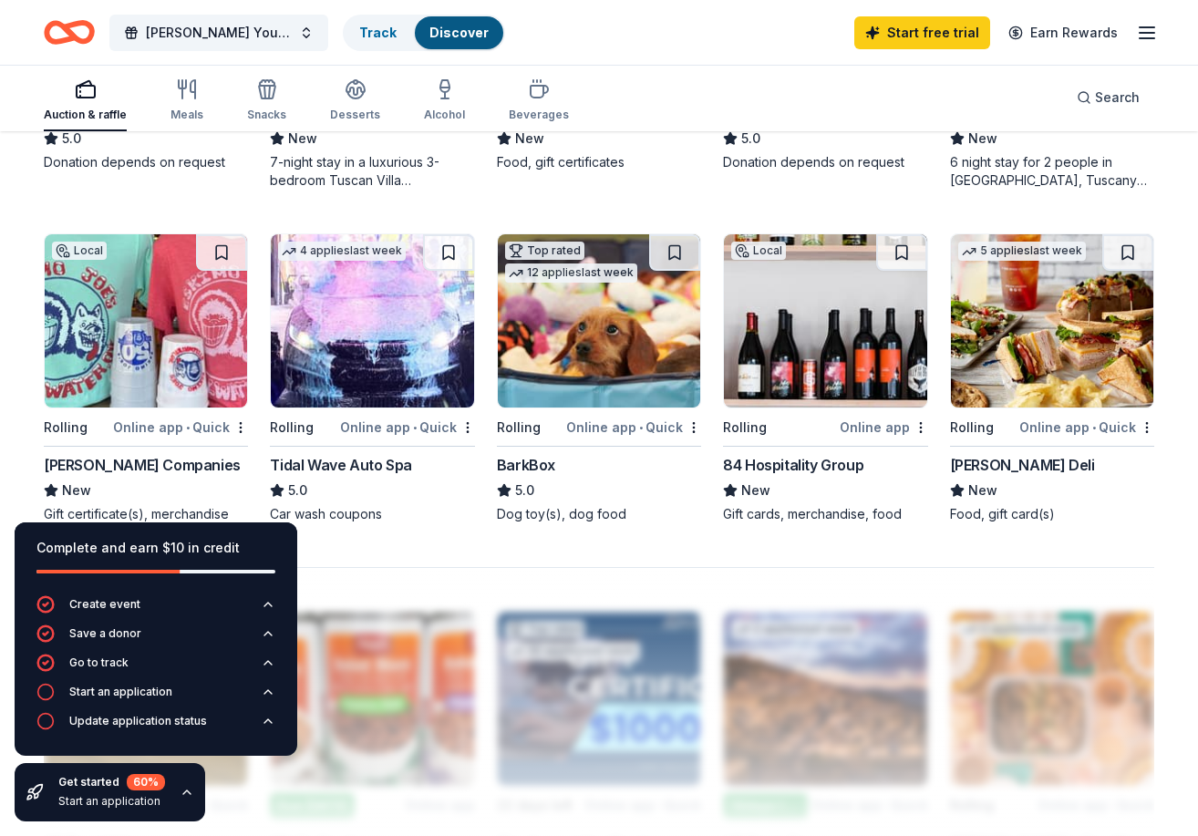
click at [812, 327] on img at bounding box center [825, 320] width 202 height 173
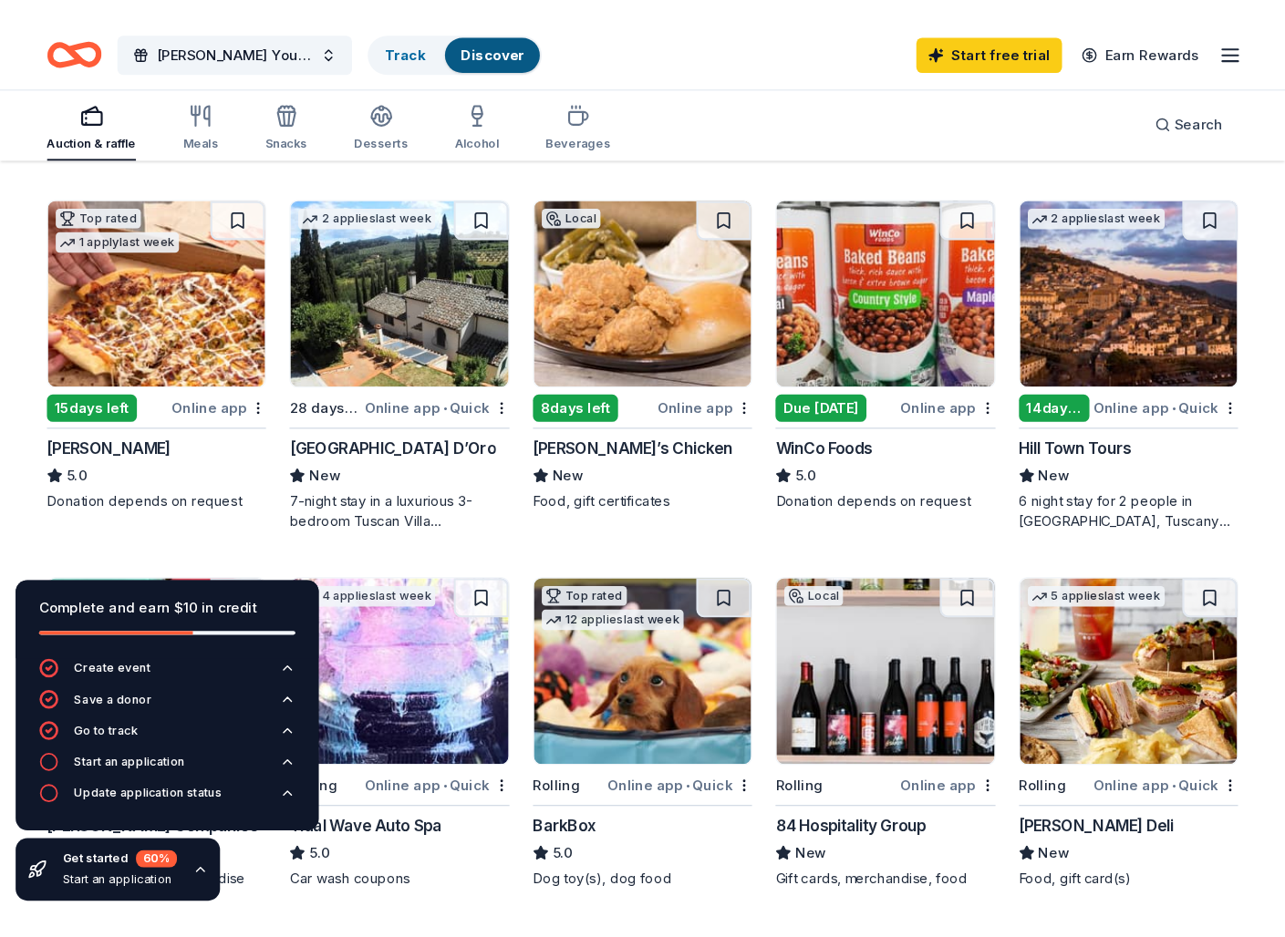
scroll to position [843, 0]
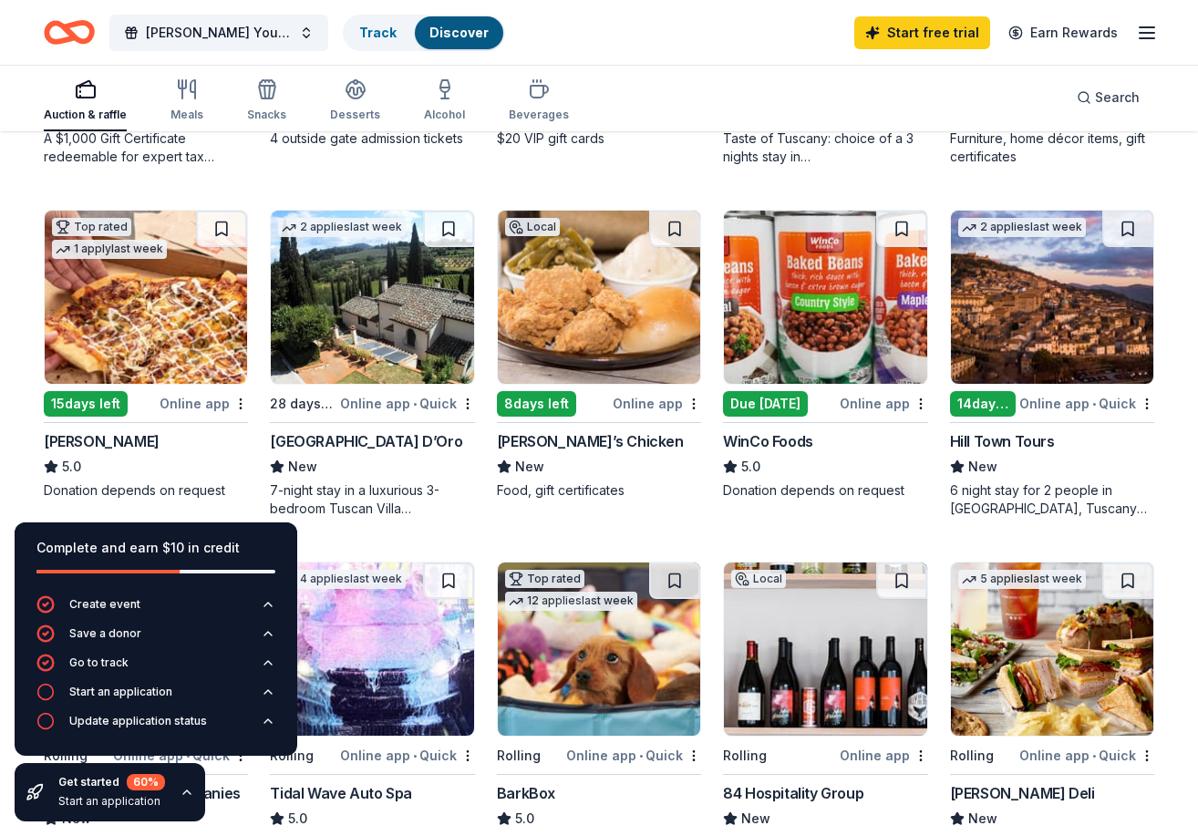
click at [177, 326] on img at bounding box center [146, 297] width 202 height 173
click at [828, 288] on img at bounding box center [825, 297] width 202 height 173
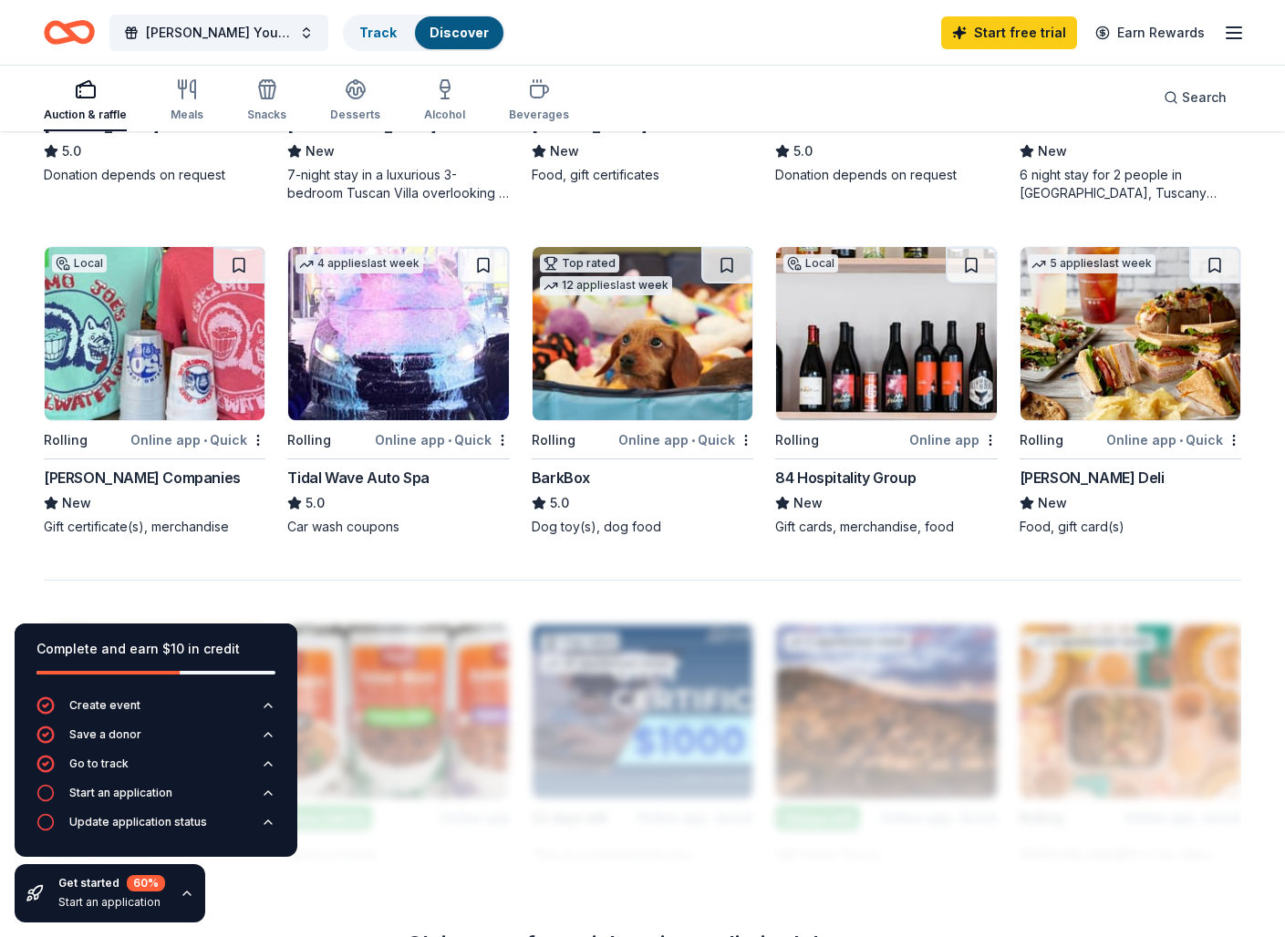
scroll to position [1178, 0]
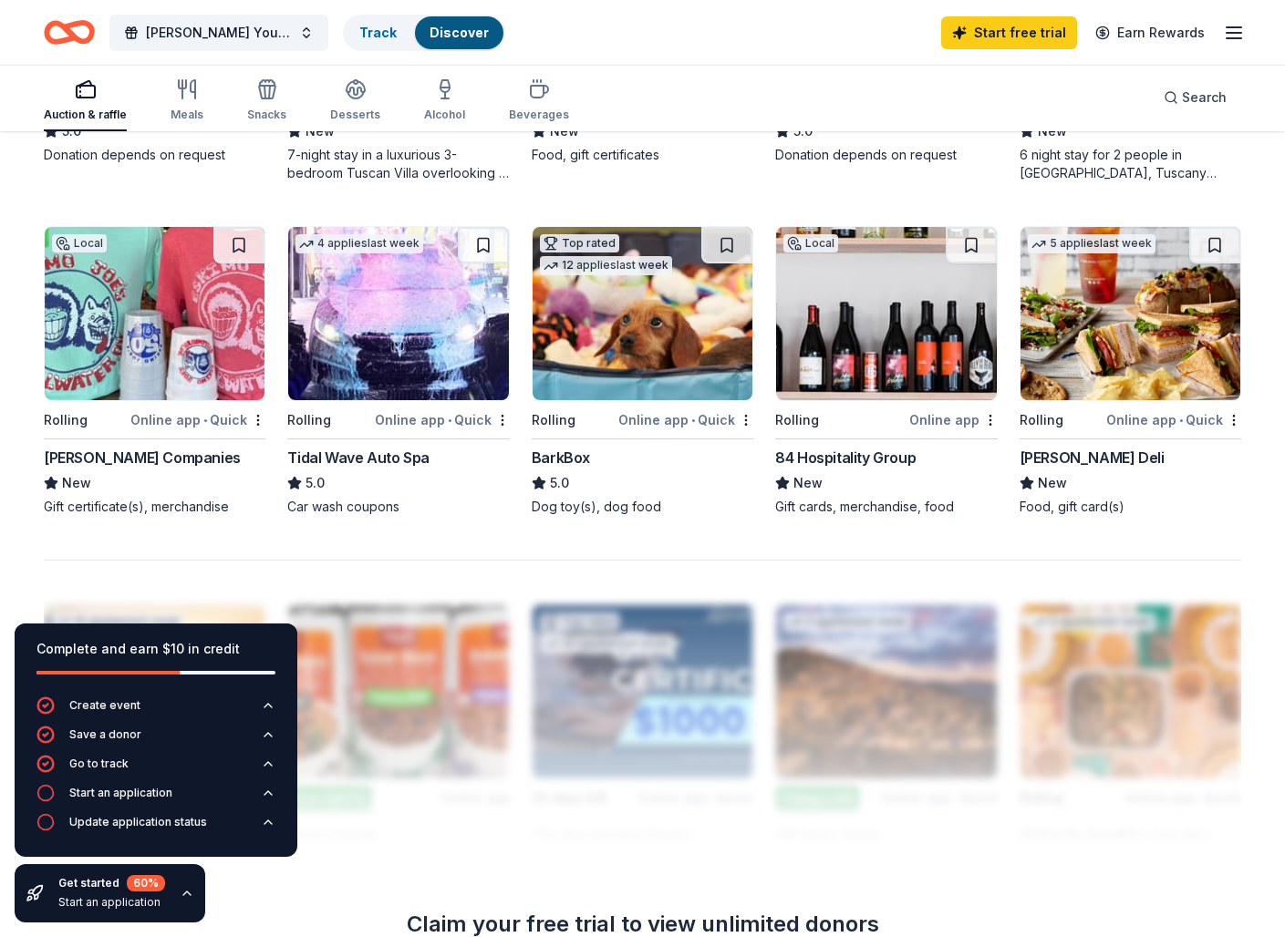
click at [387, 325] on img at bounding box center [398, 313] width 220 height 173
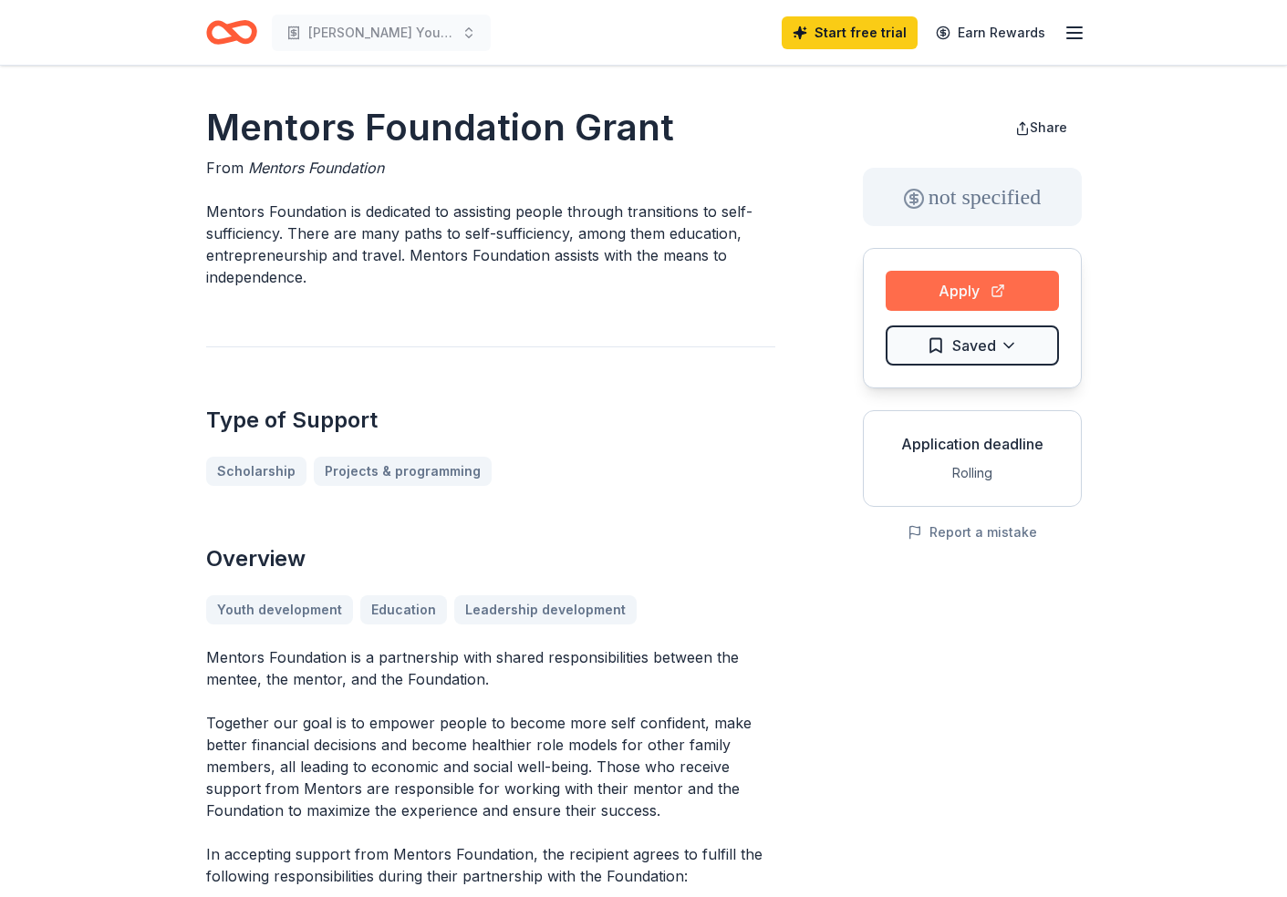
click at [933, 299] on button "Apply" at bounding box center [971, 291] width 173 height 40
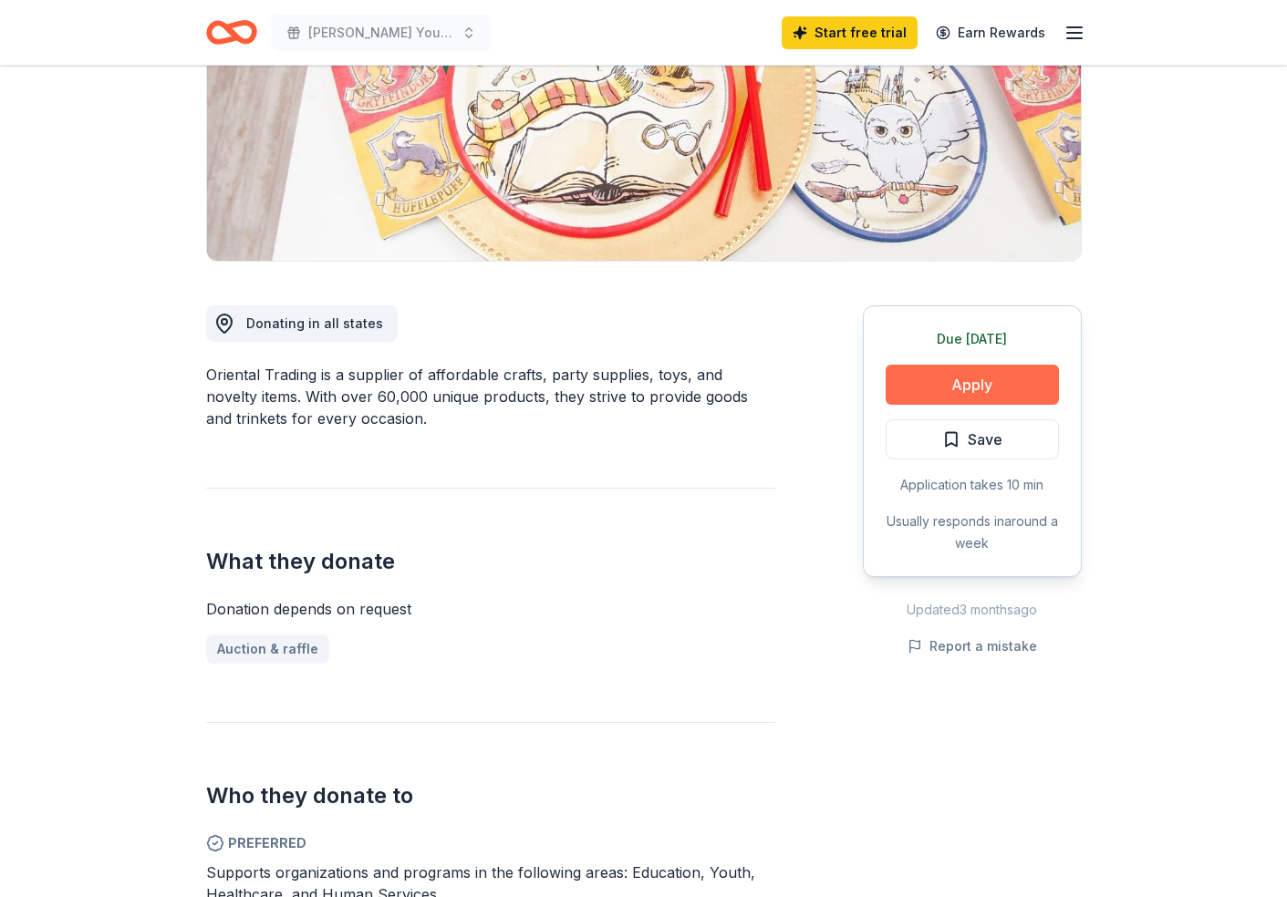
scroll to position [288, 0]
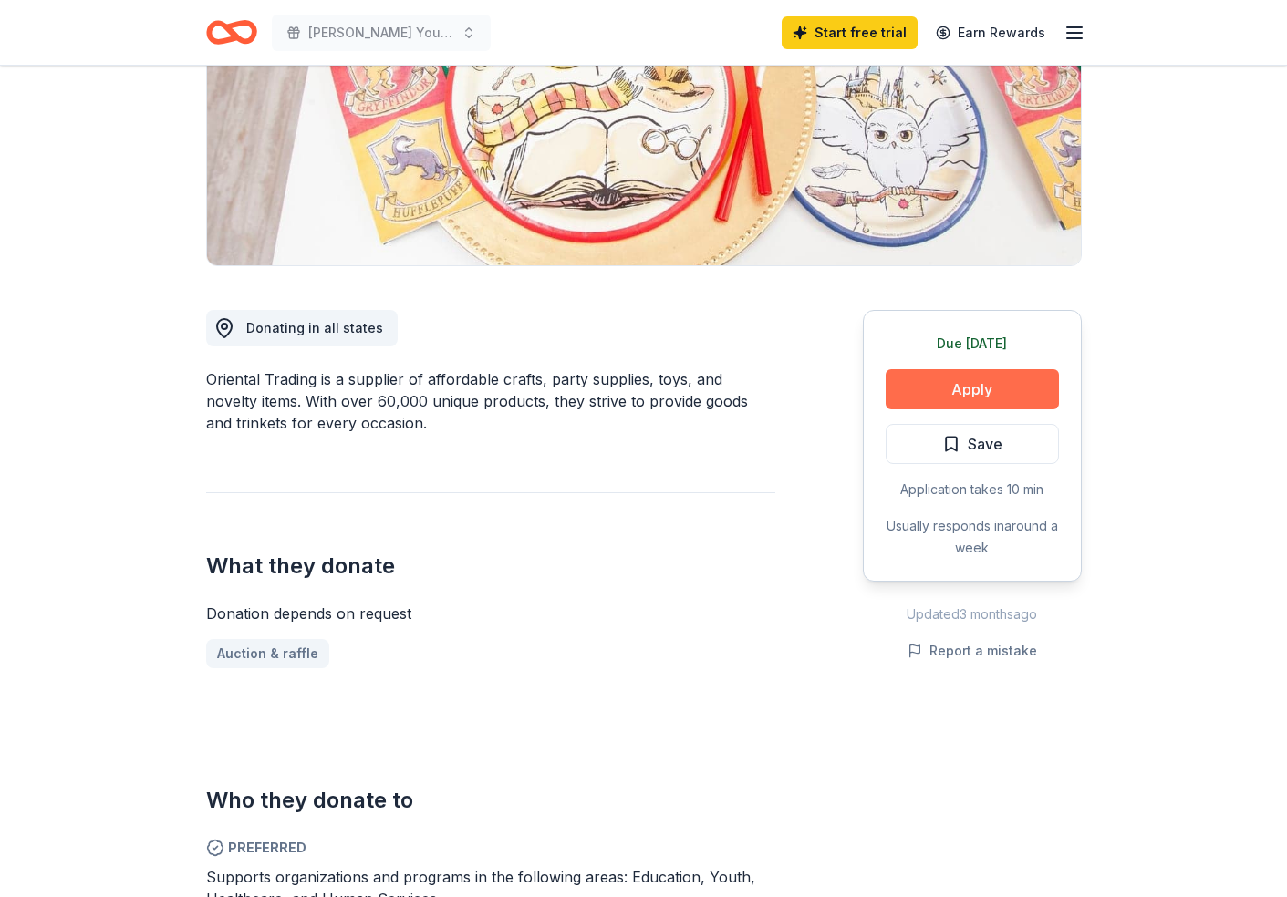
click at [948, 389] on button "Apply" at bounding box center [971, 389] width 173 height 40
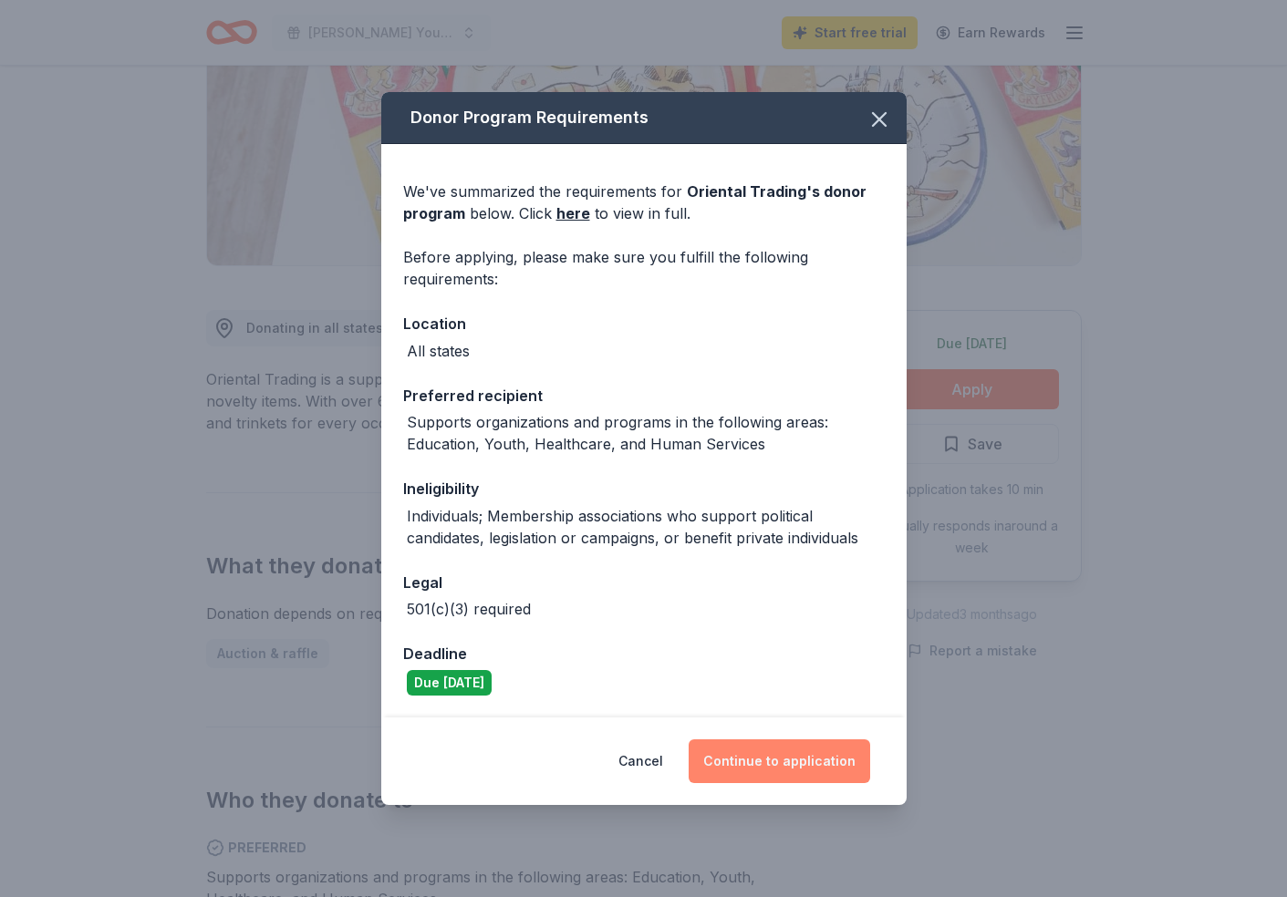
click at [782, 750] on button "Continue to application" at bounding box center [778, 762] width 181 height 44
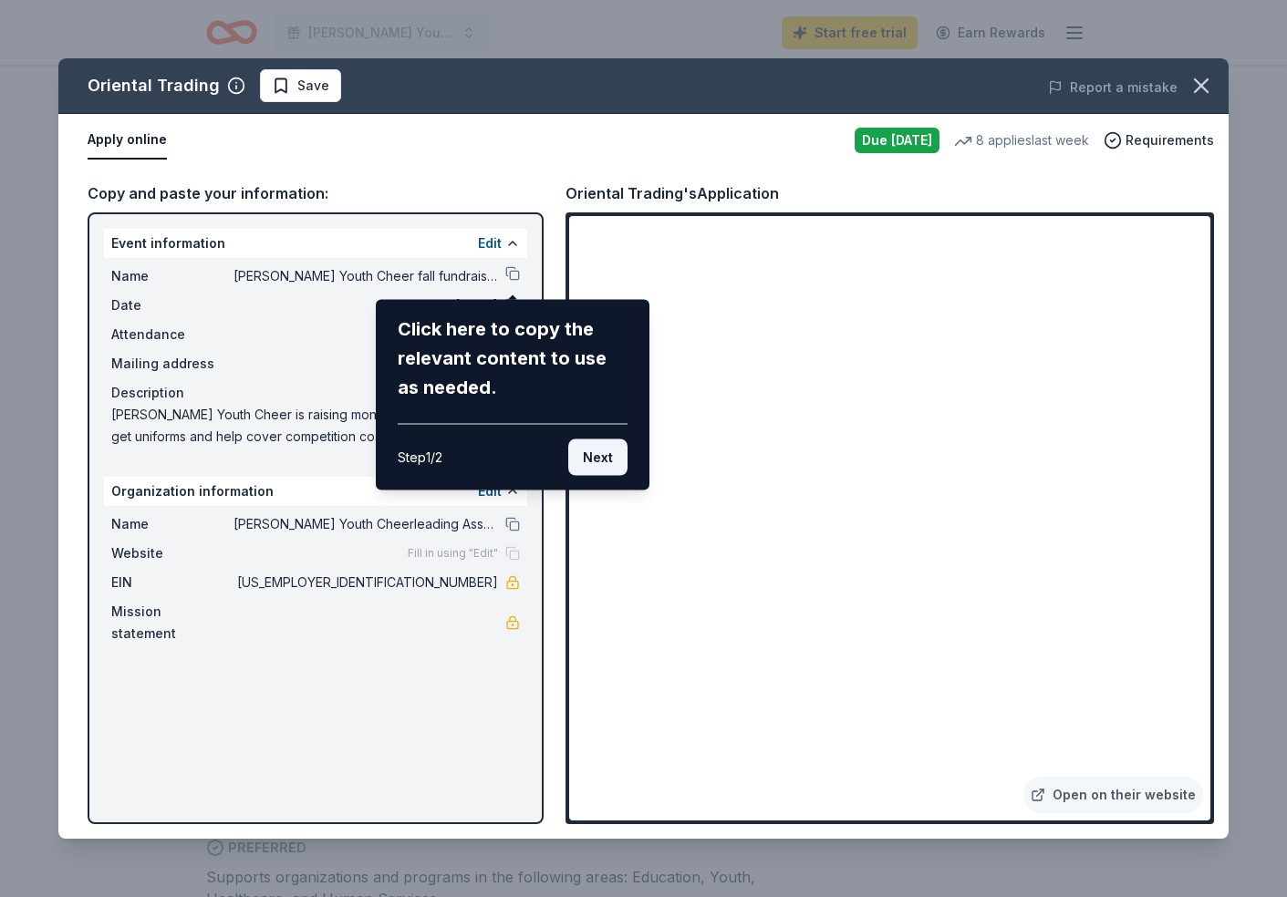
click at [595, 458] on button "Next" at bounding box center [597, 458] width 59 height 36
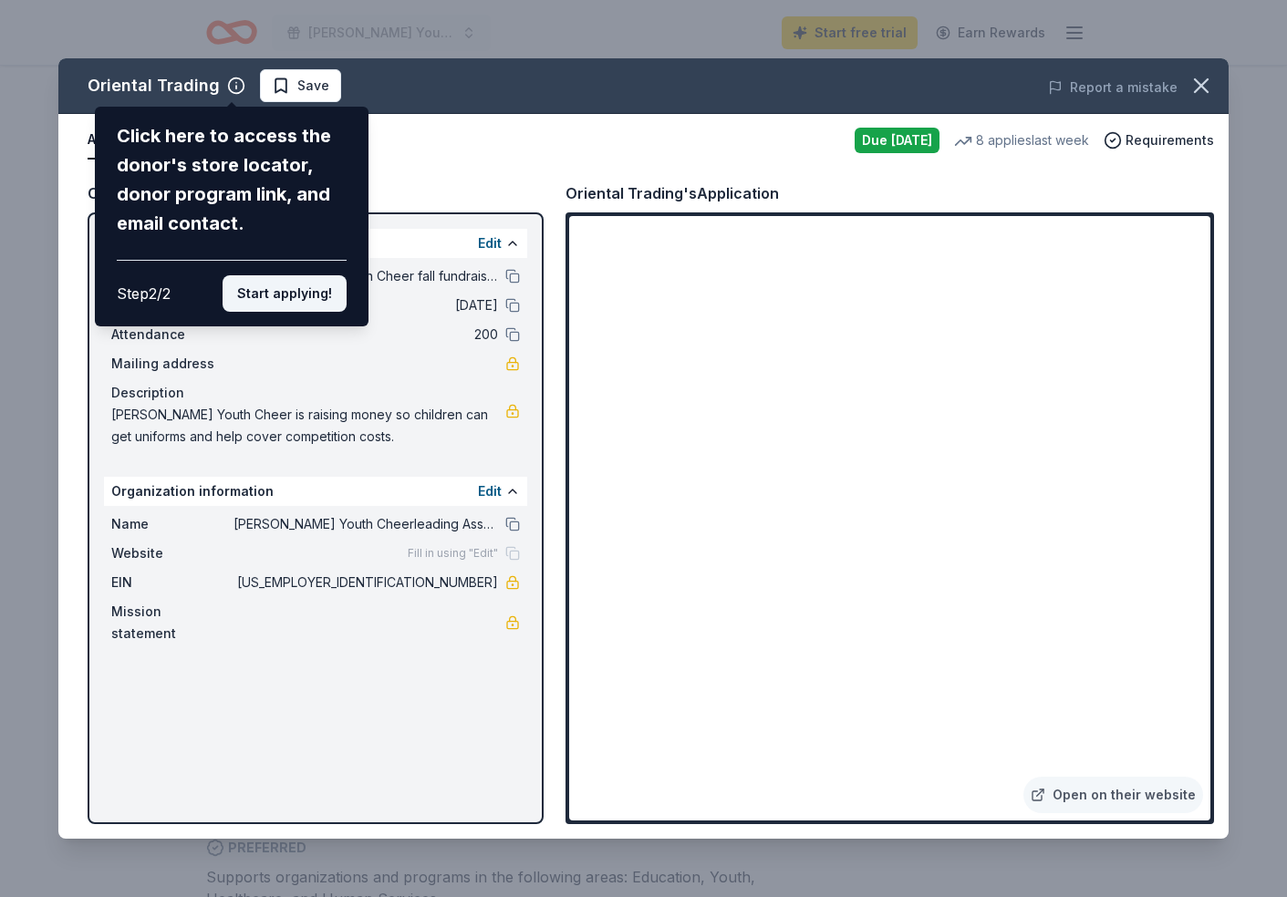
click at [299, 308] on button "Start applying!" at bounding box center [284, 293] width 124 height 36
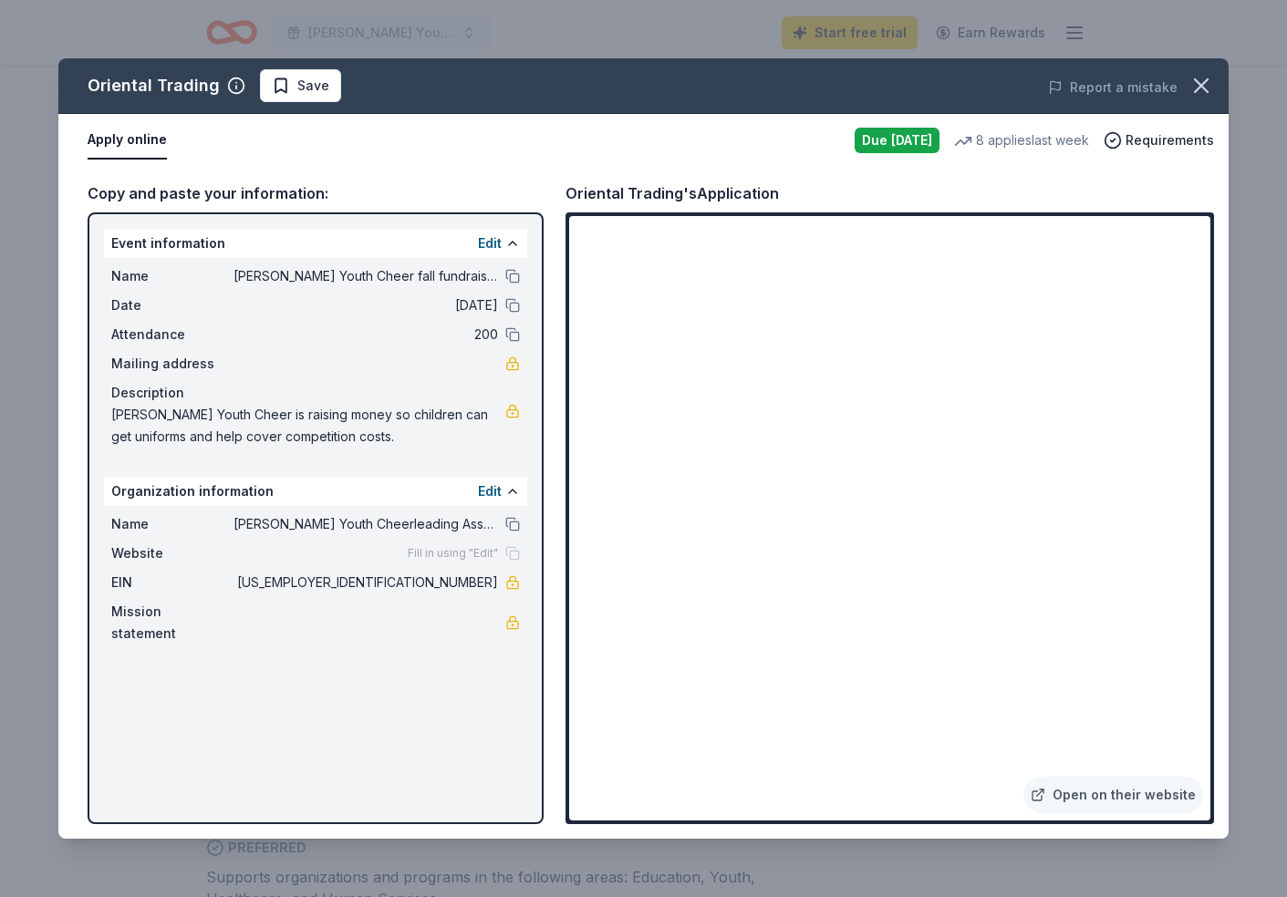
click at [1102, 790] on div "Oriental Trading Save Report a mistake Apply online Due tomorrow 8 applies last…" at bounding box center [643, 448] width 1170 height 781
click at [1117, 796] on div "Oriental Trading Save Report a mistake Apply online Due tomorrow 8 applies last…" at bounding box center [643, 448] width 1170 height 781
click at [1202, 85] on icon "button" at bounding box center [1201, 85] width 13 height 13
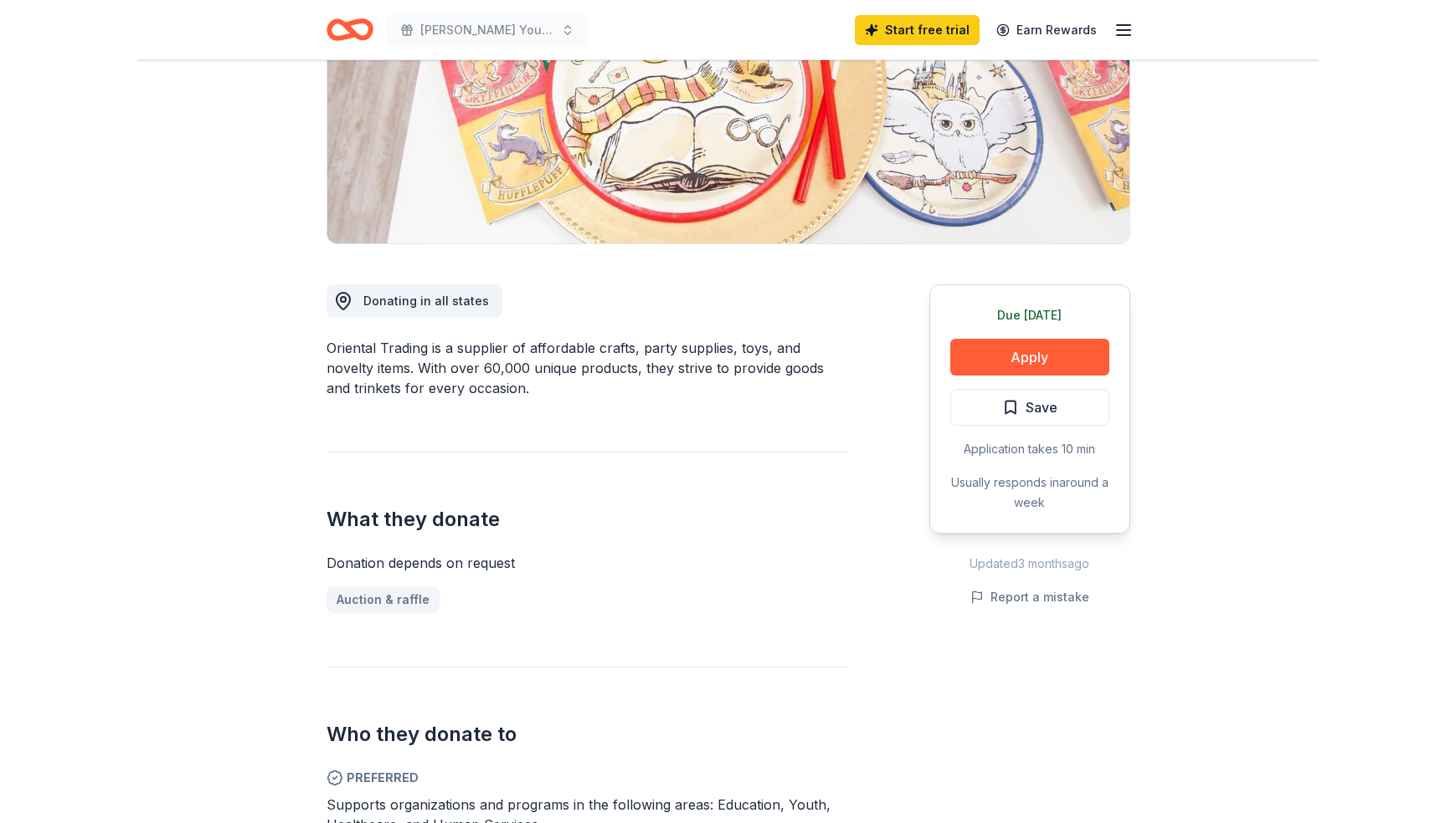
scroll to position [0, 0]
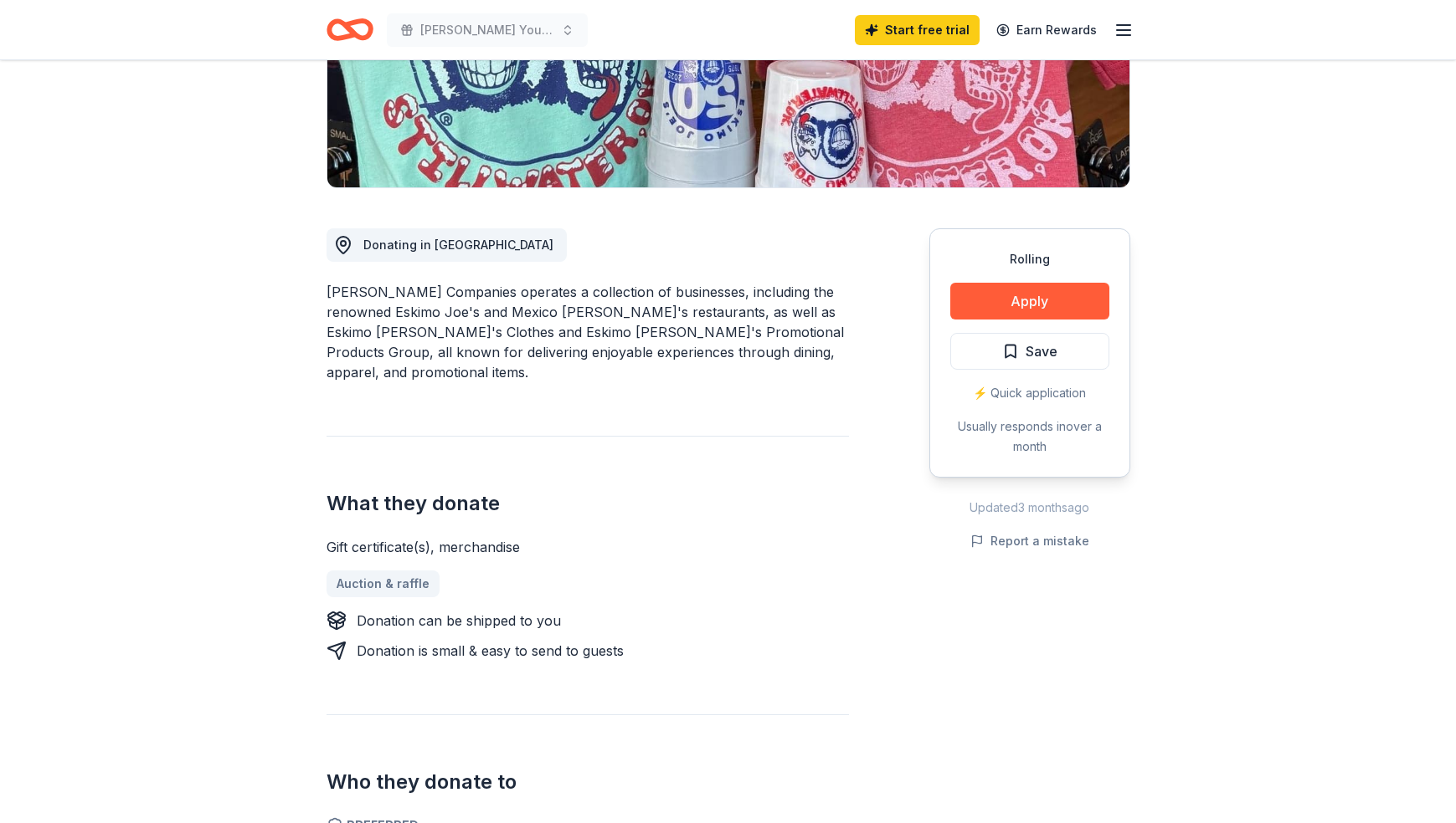
scroll to position [369, 0]
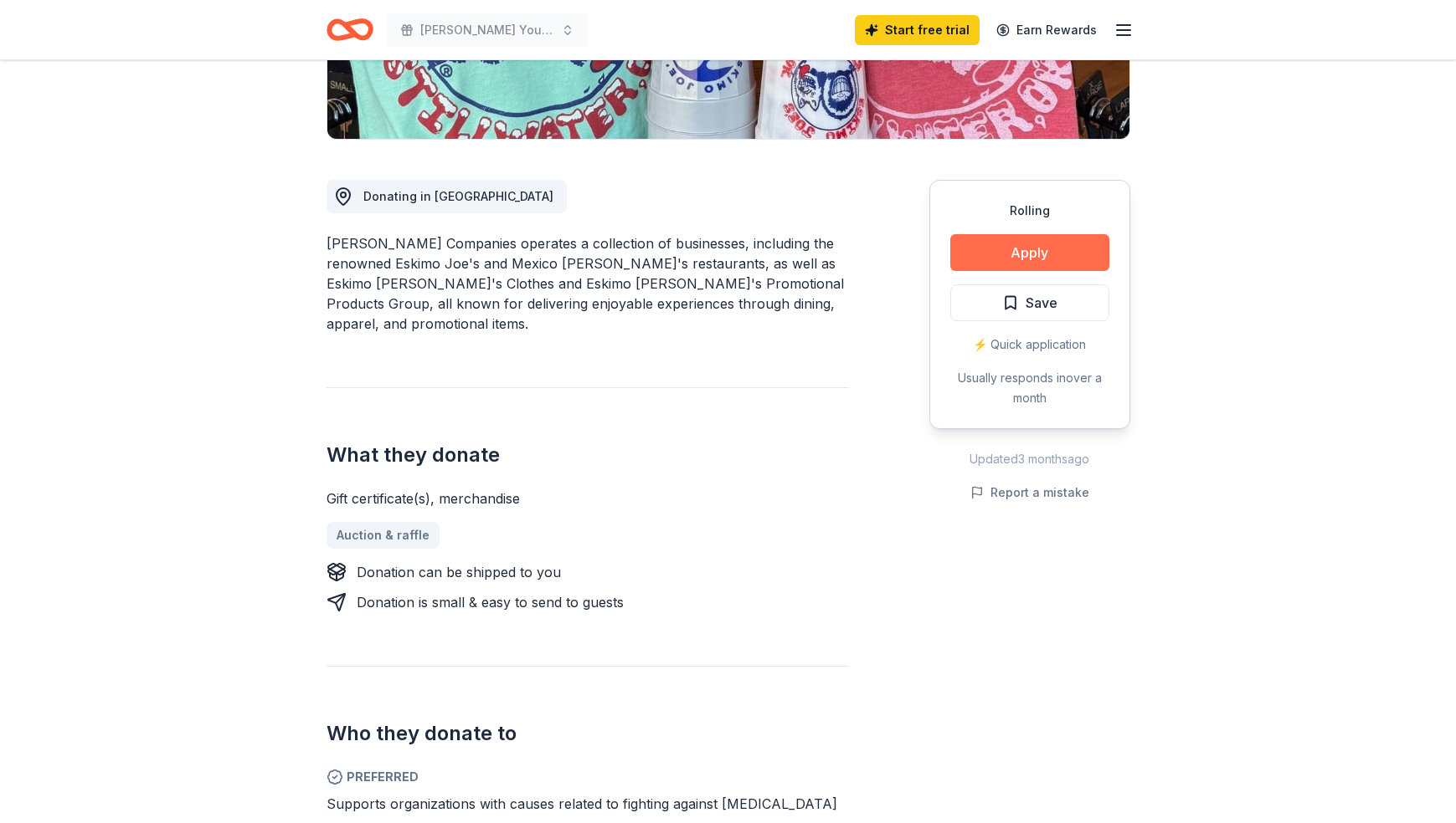
click at [1043, 256] on button "Apply" at bounding box center [1029, 252] width 159 height 37
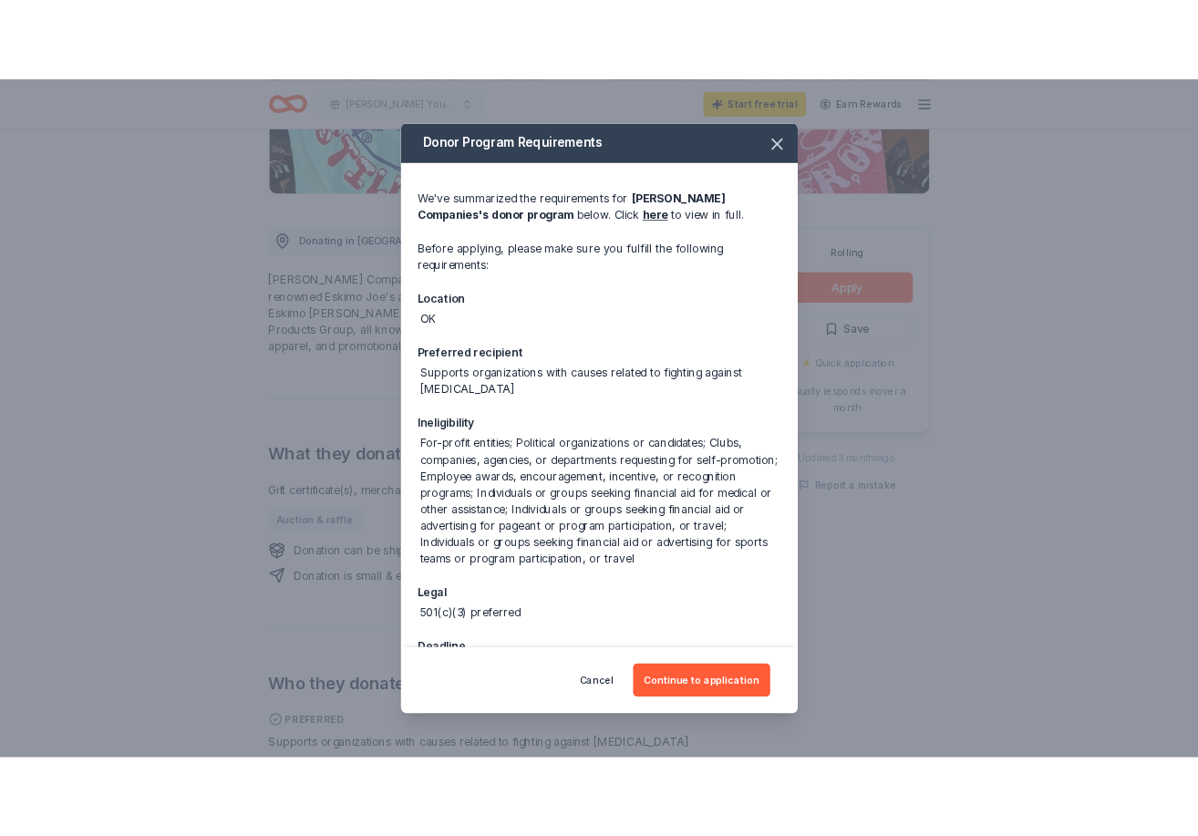
scroll to position [40, 0]
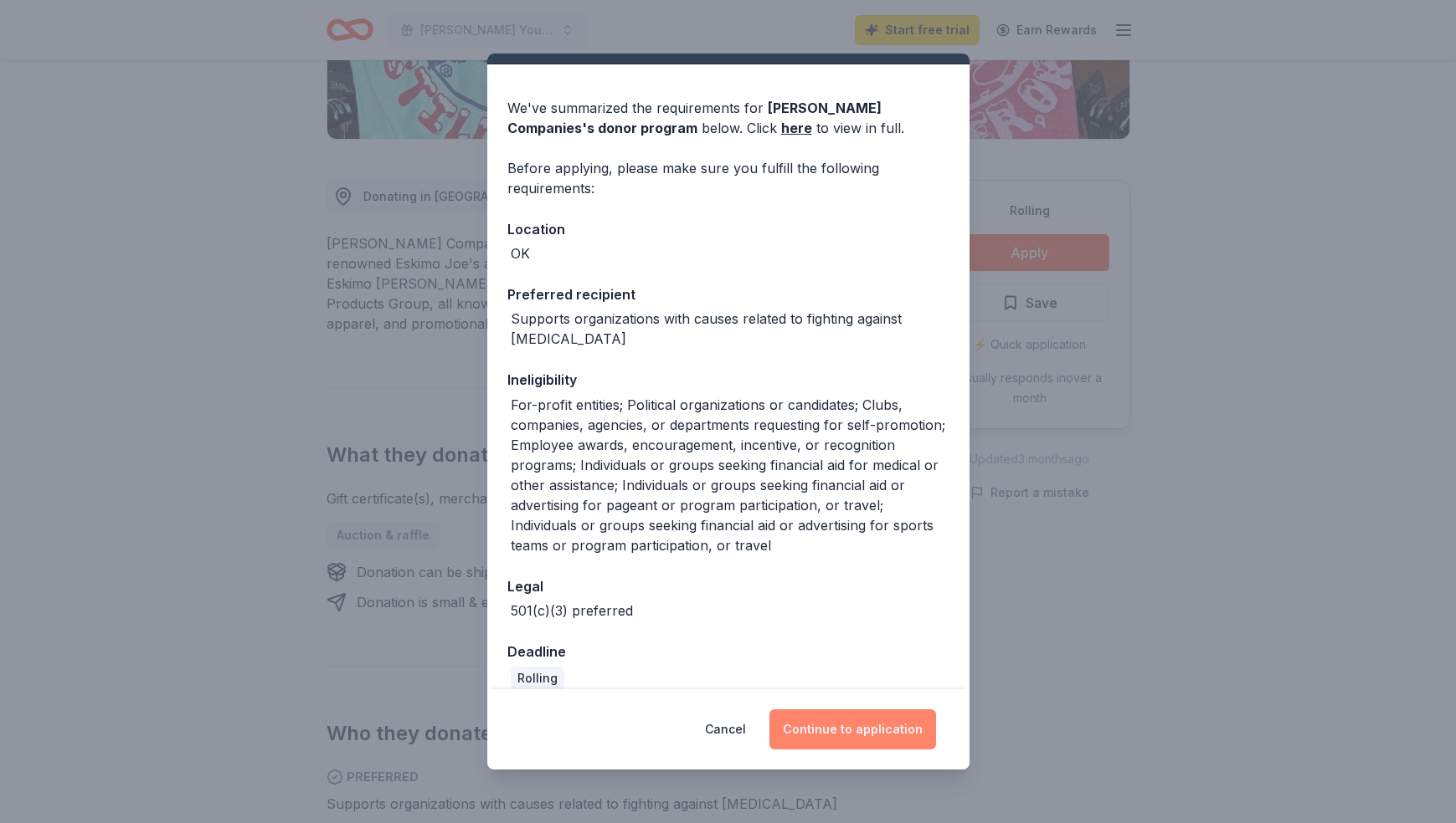
click at [859, 733] on button "Continue to application" at bounding box center [852, 729] width 166 height 40
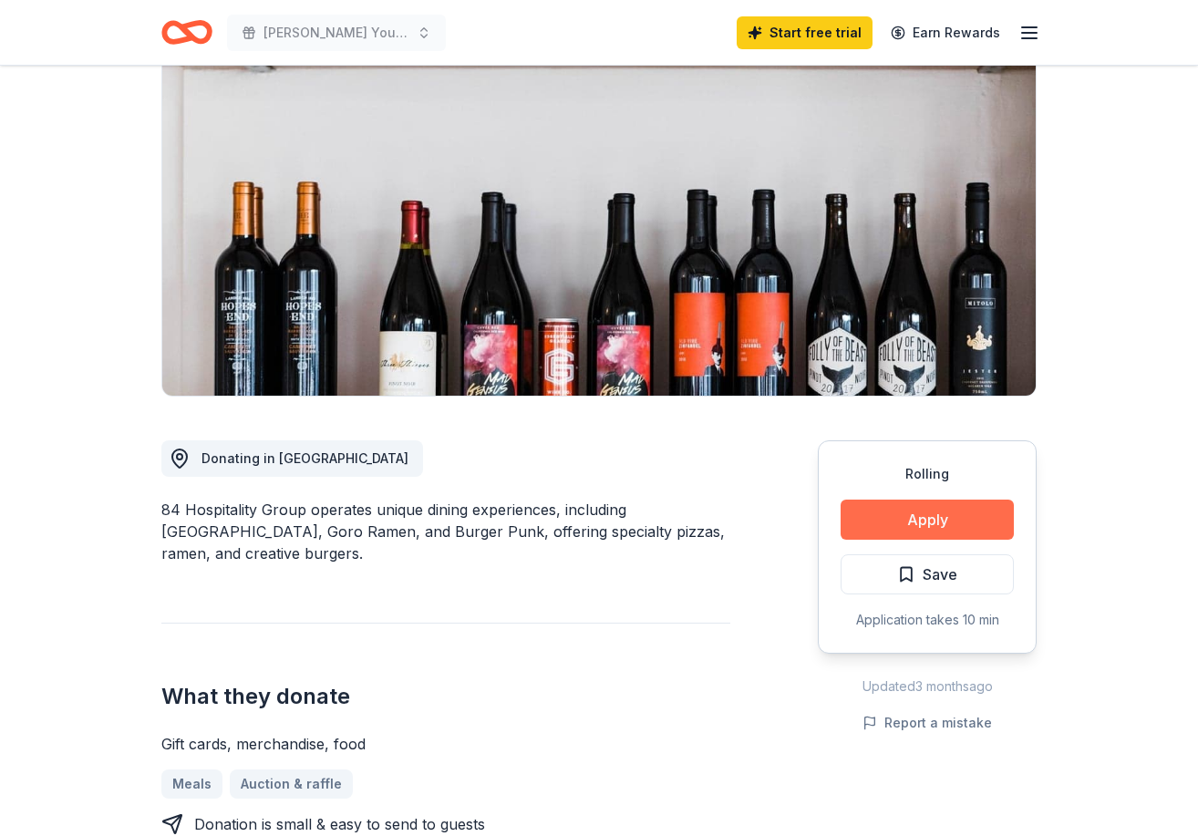
scroll to position [159, 0]
click at [911, 512] on button "Apply" at bounding box center [927, 519] width 173 height 40
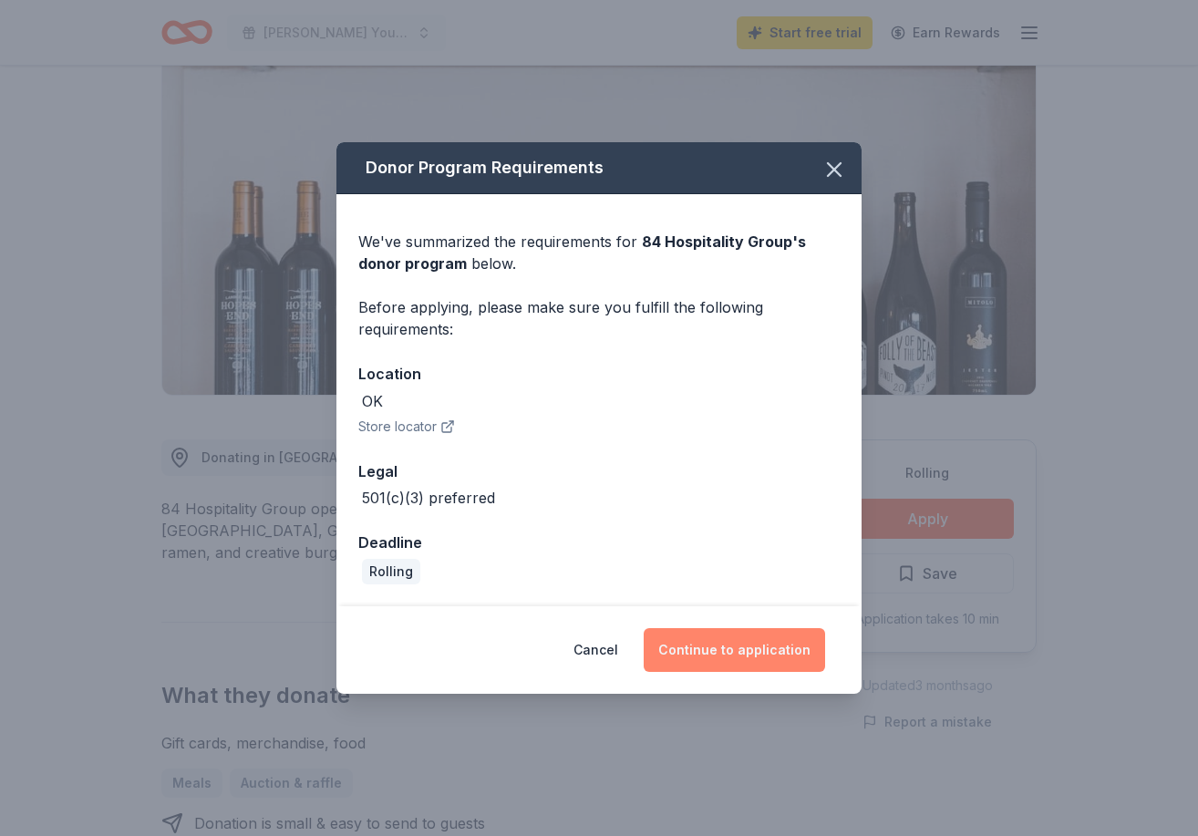
click at [743, 648] on button "Continue to application" at bounding box center [734, 650] width 181 height 44
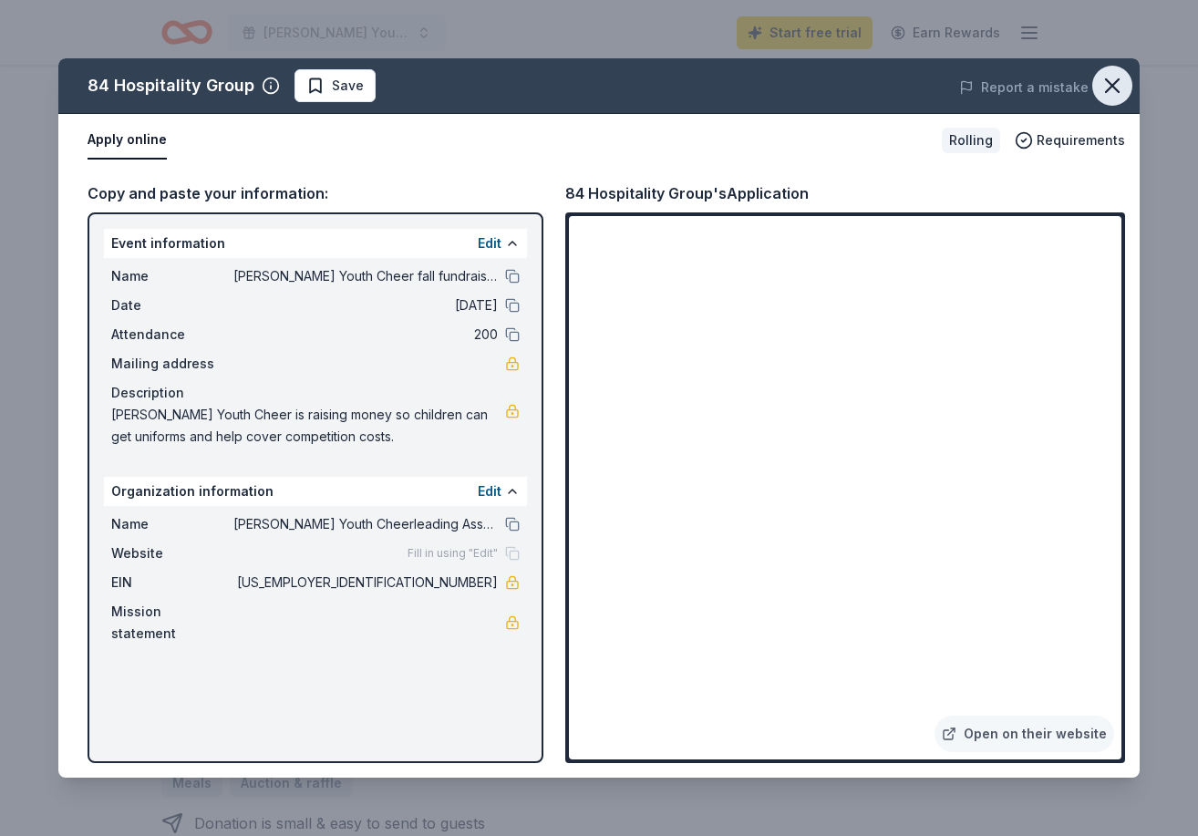
click at [1114, 80] on icon "button" at bounding box center [1113, 86] width 26 height 26
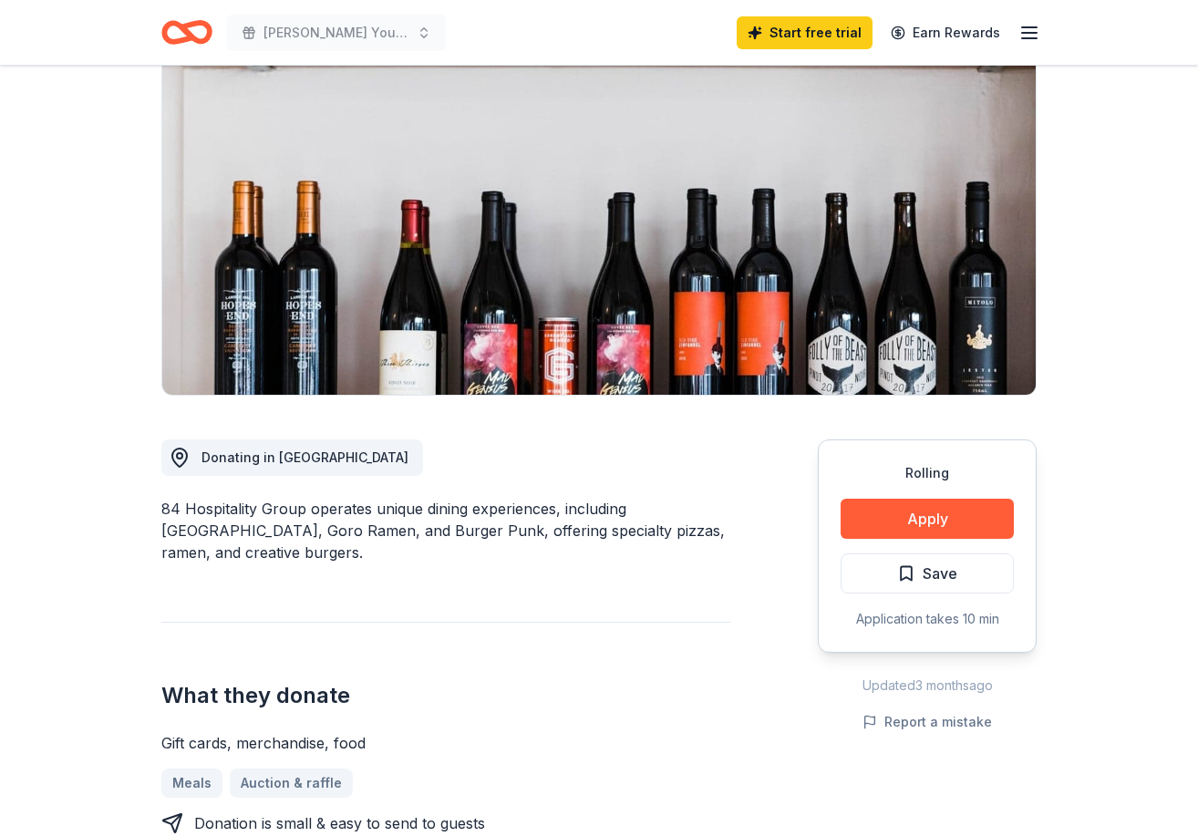
scroll to position [156, 0]
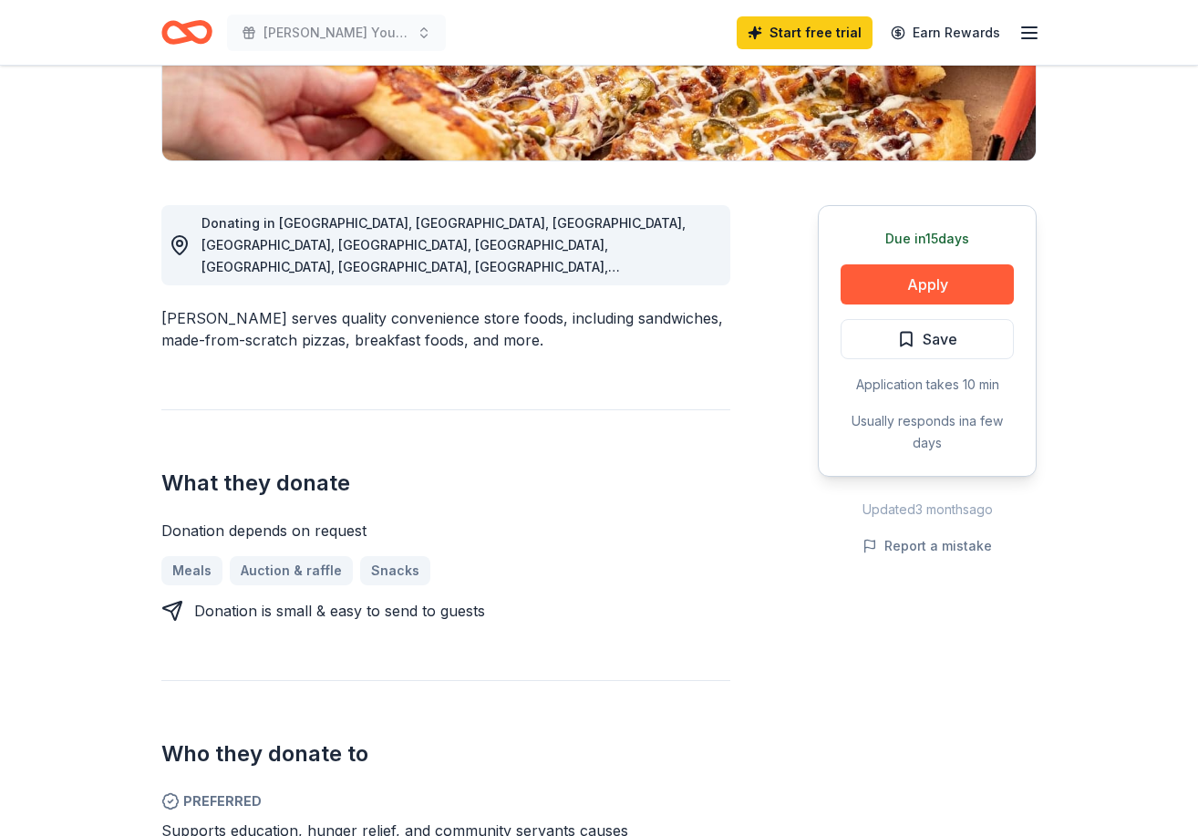
scroll to position [361, 0]
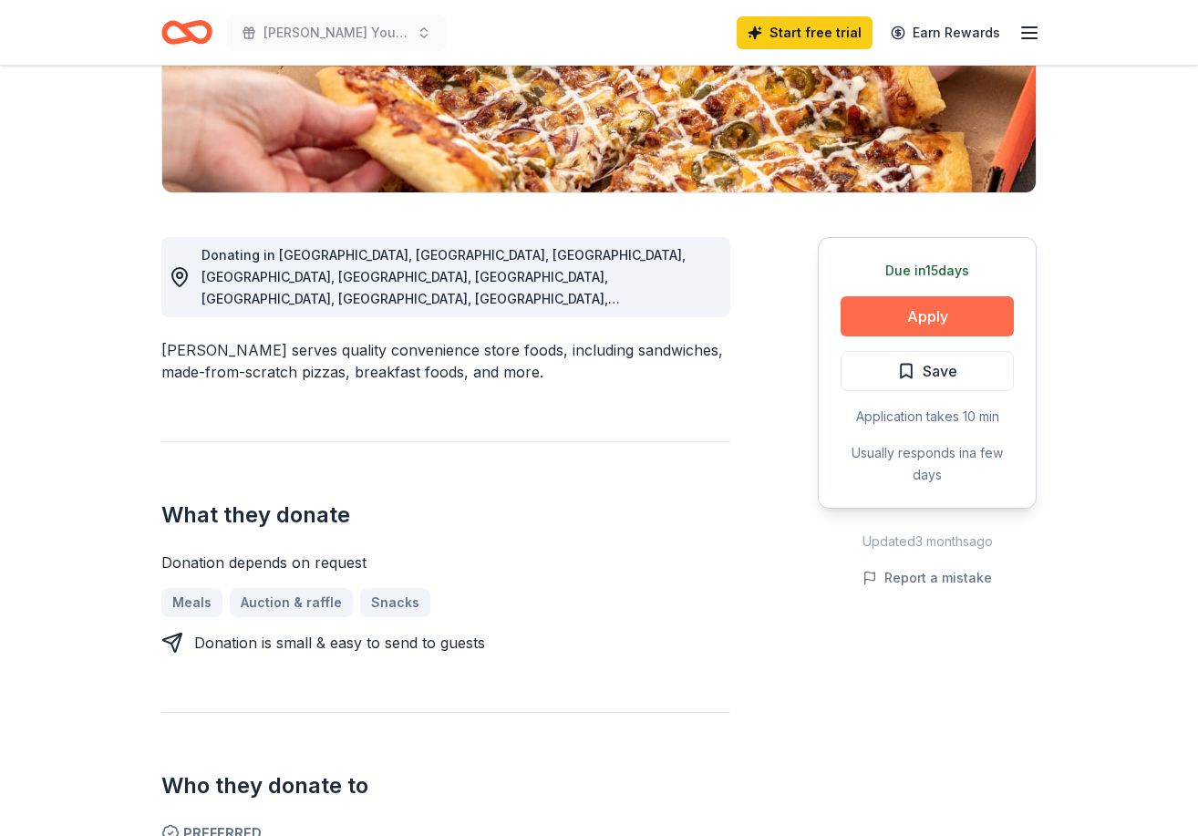
click at [901, 318] on button "Apply" at bounding box center [927, 316] width 173 height 40
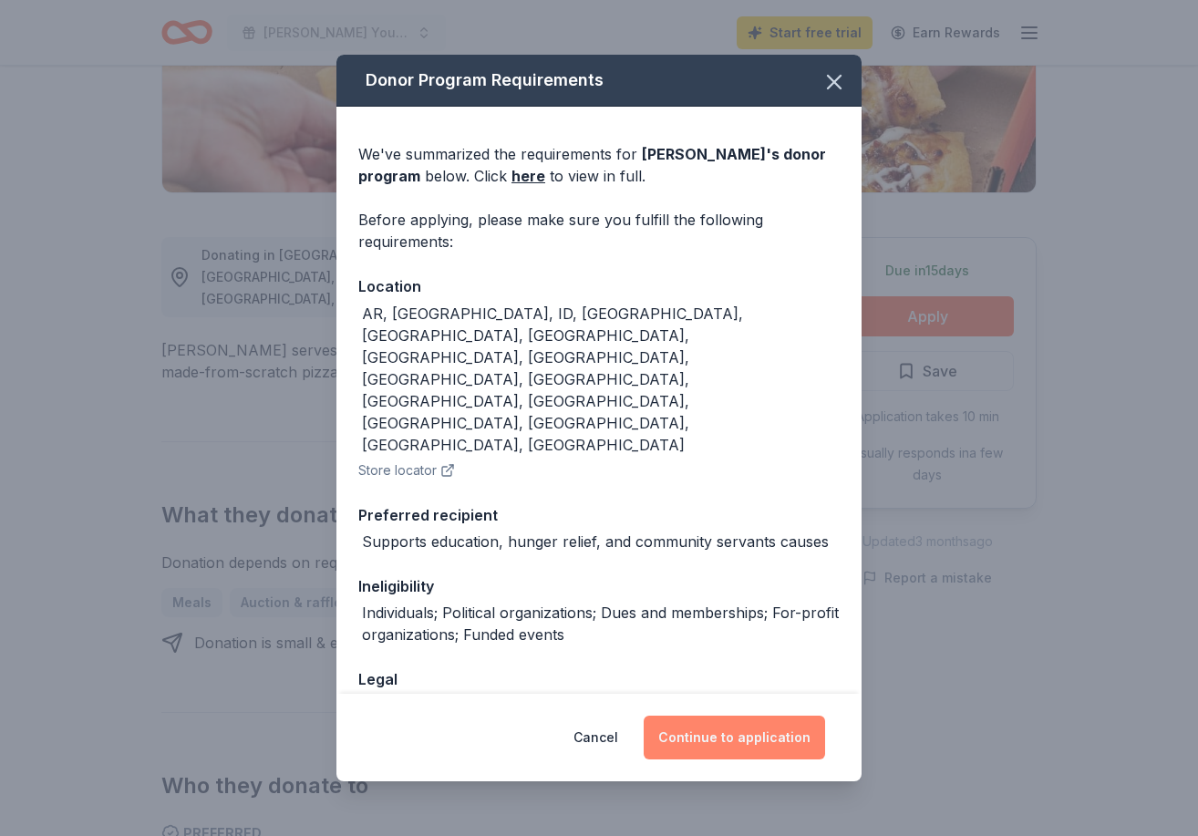
click at [752, 729] on button "Continue to application" at bounding box center [734, 738] width 181 height 44
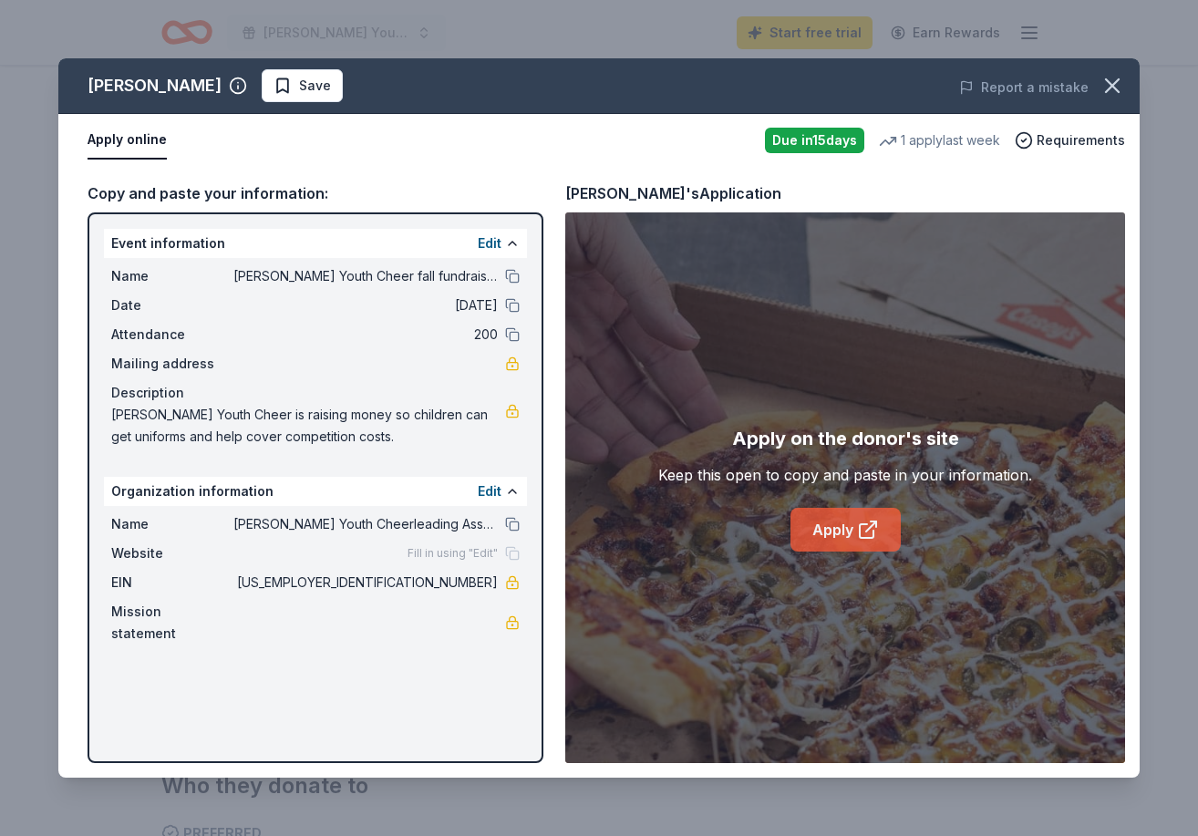
click at [842, 530] on link "Apply" at bounding box center [846, 530] width 110 height 44
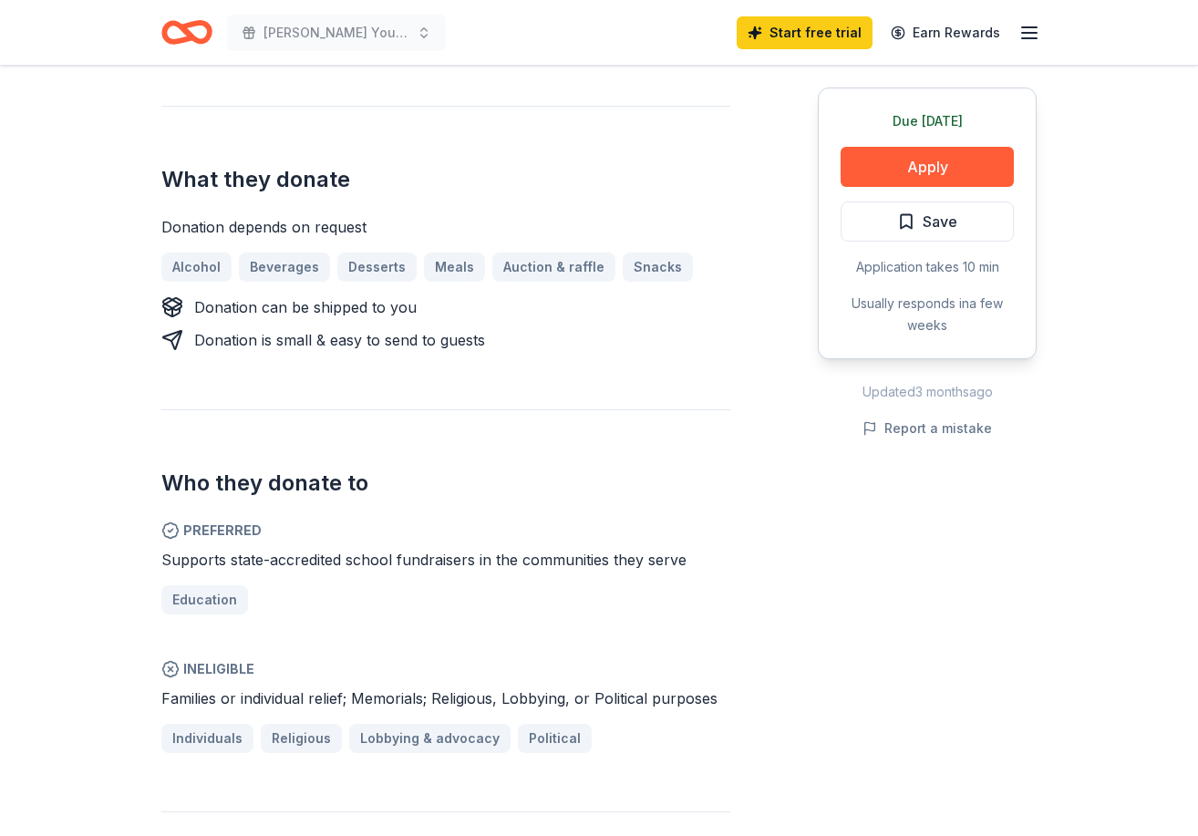
scroll to position [689, 0]
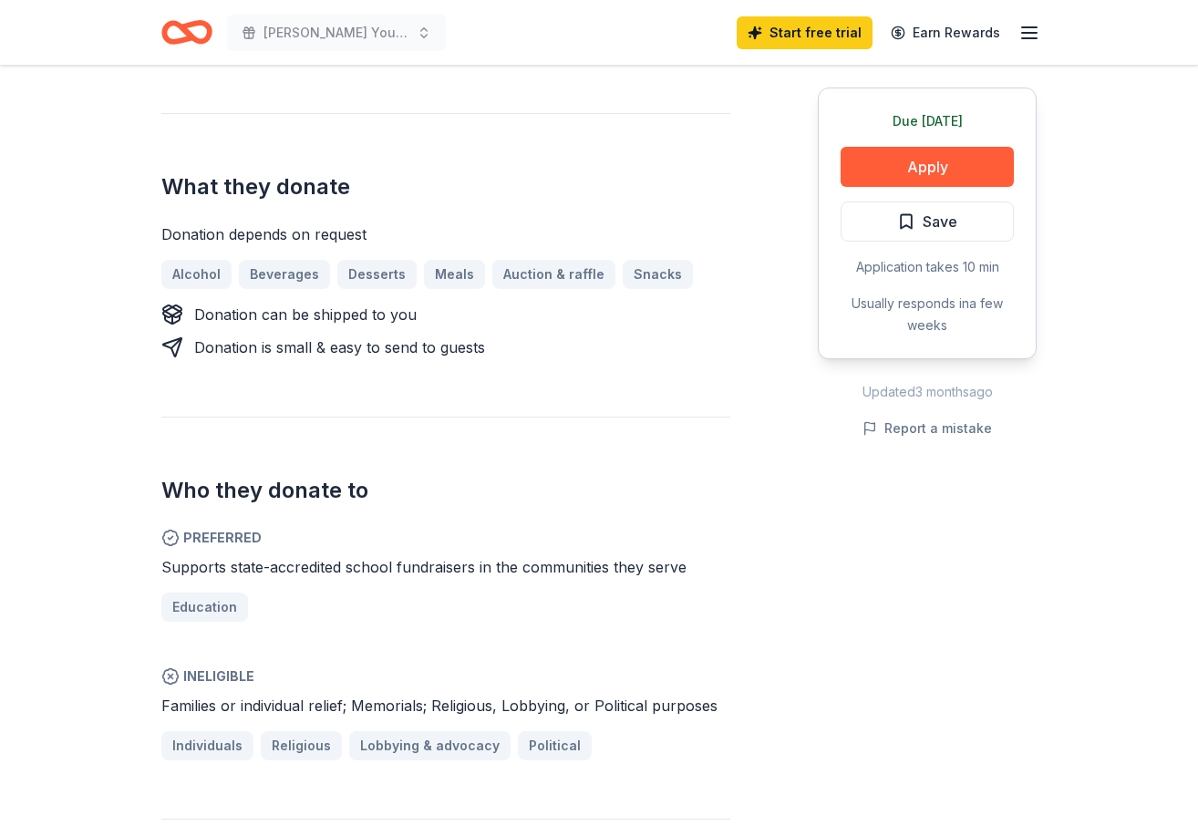
click at [914, 146] on div "Due [DATE] Apply Save Application takes 10 min Usually responds in a few weeks" at bounding box center [927, 224] width 219 height 272
click at [906, 160] on button "Apply" at bounding box center [927, 167] width 173 height 40
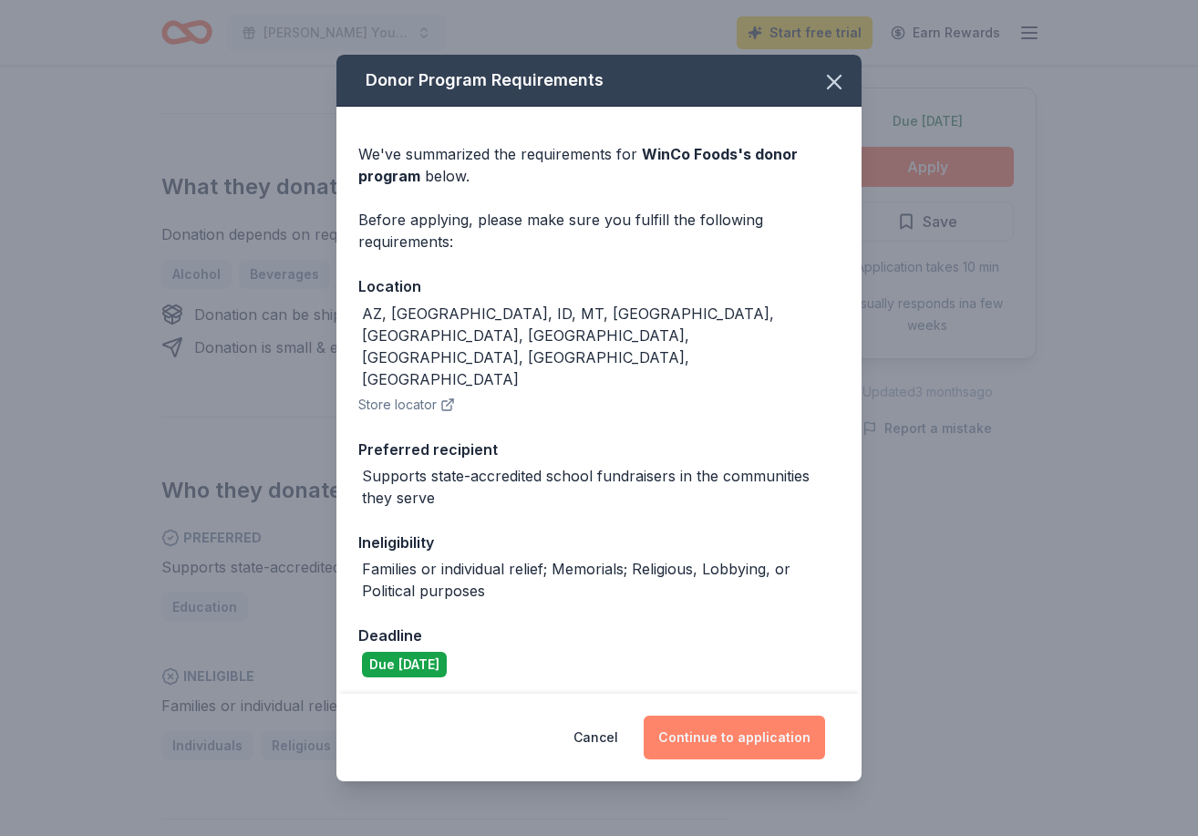
click at [754, 716] on button "Continue to application" at bounding box center [734, 738] width 181 height 44
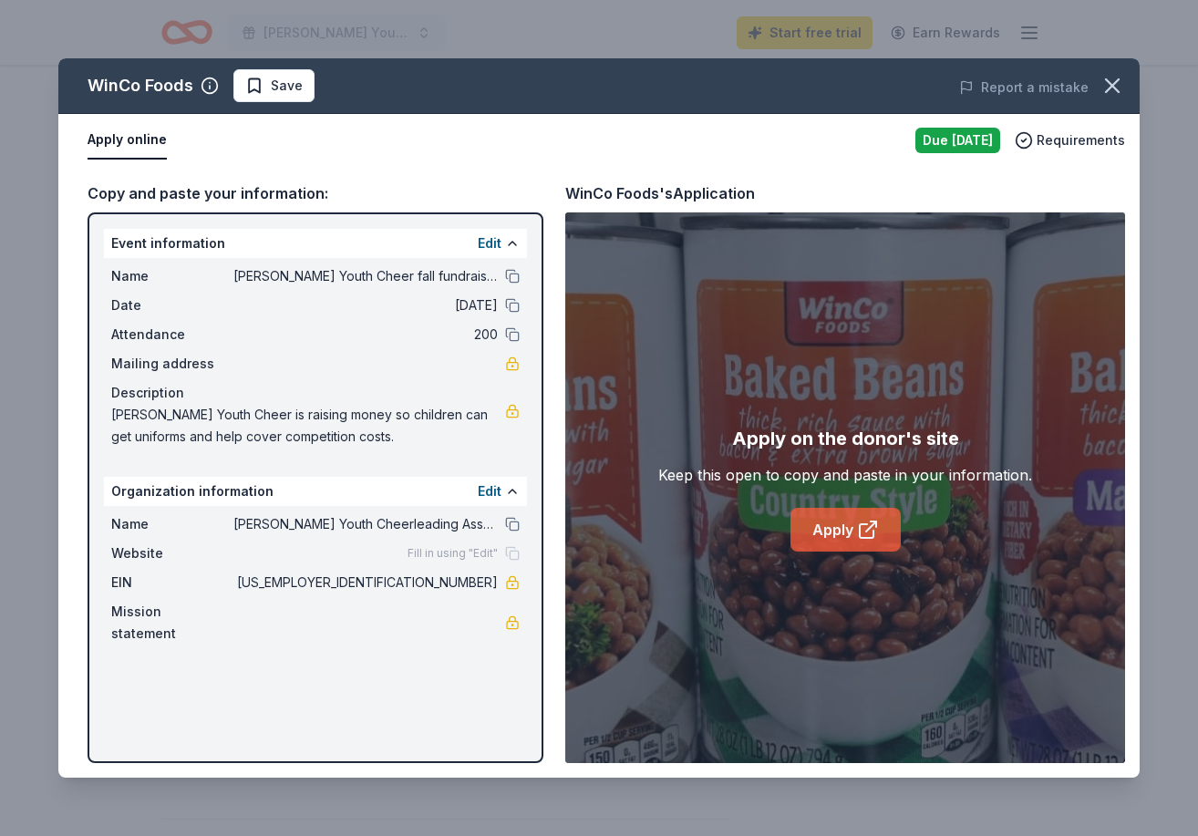
click at [859, 521] on icon at bounding box center [868, 530] width 22 height 22
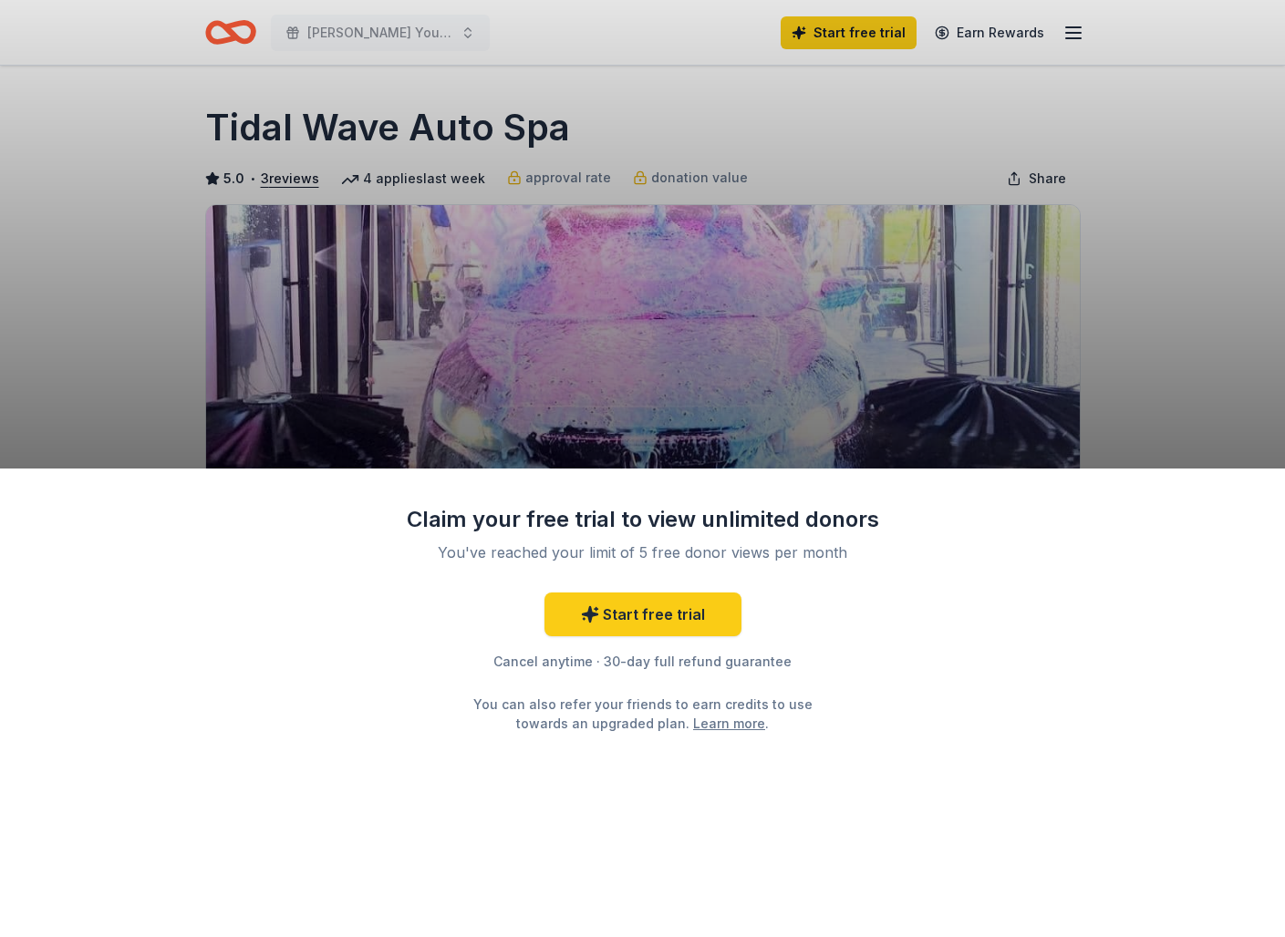
click at [1096, 361] on div "Claim your free trial to view unlimited donors You've reached your limit of 5 f…" at bounding box center [642, 468] width 1285 height 937
drag, startPoint x: 93, startPoint y: 98, endPoint x: 113, endPoint y: 95, distance: 20.2
click at [93, 98] on div "Claim your free trial to view unlimited donors You've reached your limit of 5 f…" at bounding box center [642, 468] width 1285 height 937
